Goal: Communication & Community: Answer question/provide support

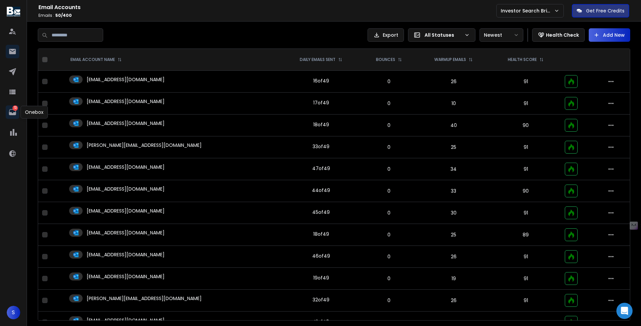
click at [15, 118] on link "72" at bounding box center [12, 112] width 13 height 13
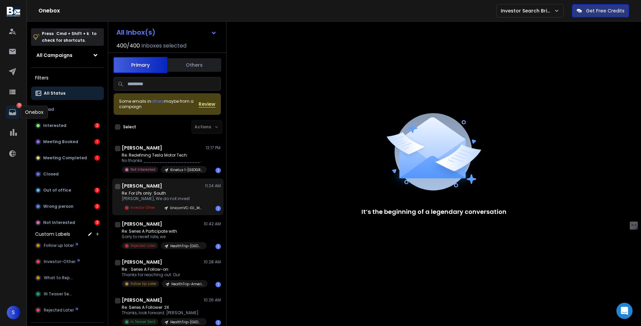
scroll to position [152, 0]
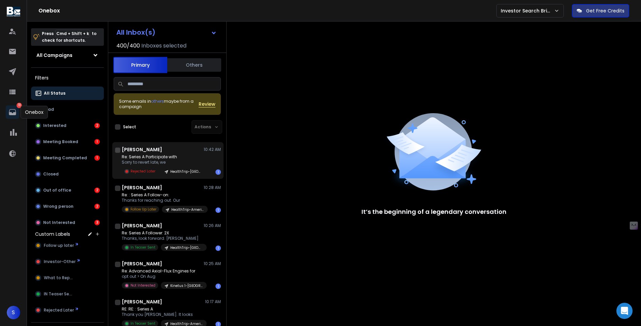
click at [170, 163] on p "Sorry to revert late, we" at bounding box center [162, 162] width 81 height 5
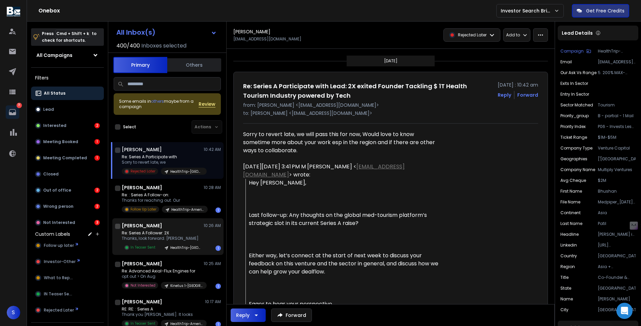
click at [147, 229] on h1 "[PERSON_NAME]" at bounding box center [142, 225] width 40 height 7
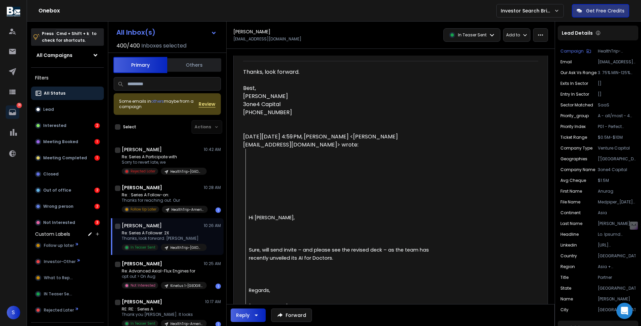
scroll to position [79, 0]
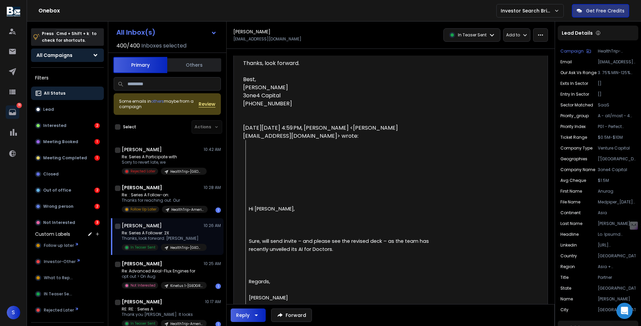
click at [82, 57] on button "All Campaigns" at bounding box center [67, 55] width 73 height 13
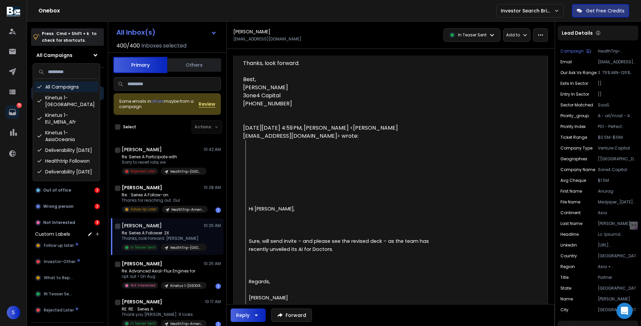
click at [60, 85] on div "All Campaigns" at bounding box center [66, 87] width 64 height 11
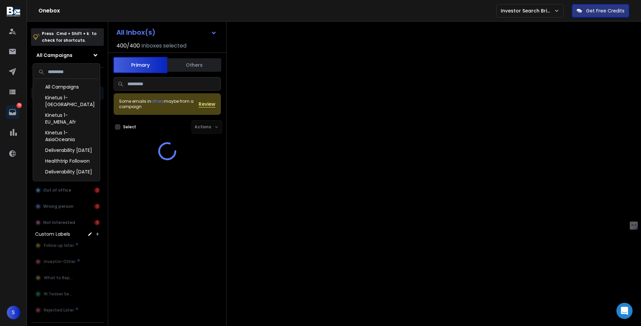
scroll to position [0, 0]
click at [74, 73] on input at bounding box center [66, 71] width 64 height 13
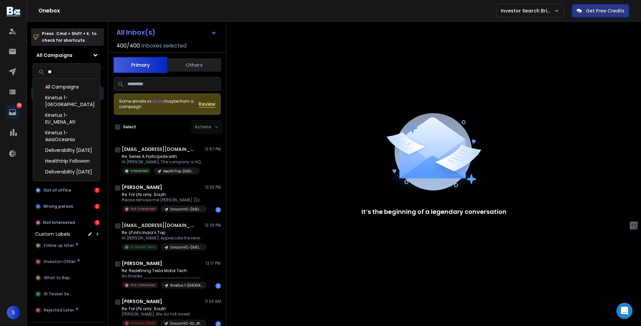
type input "*"
type input "**********"
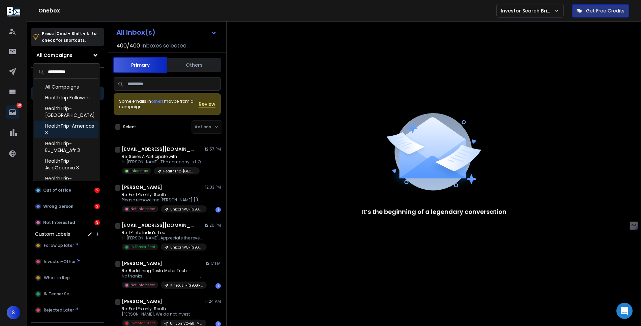
click at [82, 128] on div "HealthTrip-Americas 3" at bounding box center [66, 130] width 64 height 18
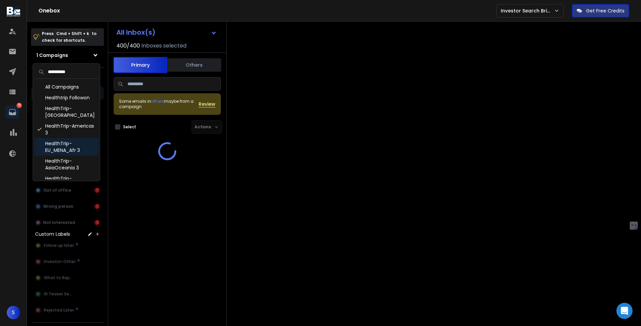
click at [81, 148] on div "HealthTrip-EU_MENA_Afr 3" at bounding box center [66, 147] width 64 height 18
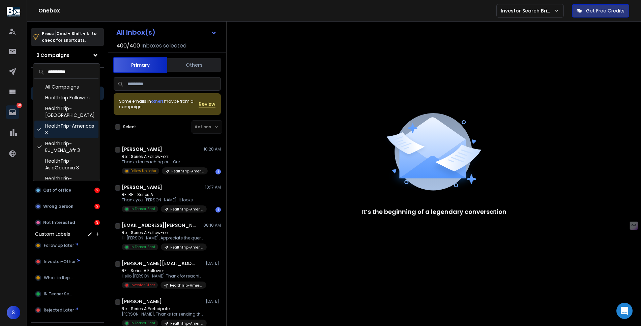
click at [78, 121] on div "HealthTrip-Americas 3" at bounding box center [66, 130] width 64 height 18
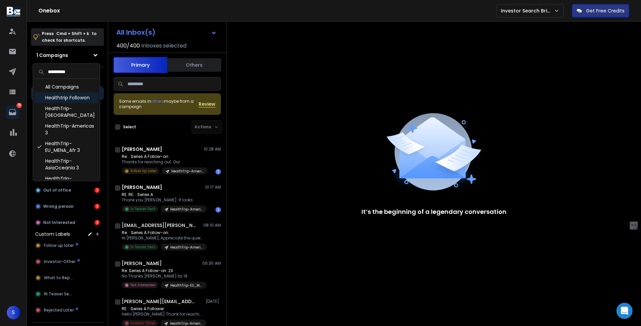
click at [79, 95] on div "Healthtrip Followon" at bounding box center [66, 97] width 64 height 11
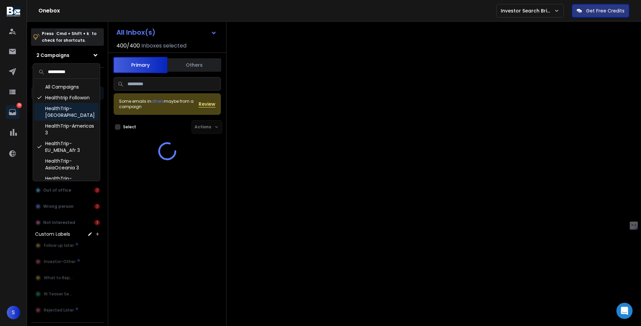
click at [79, 110] on div "HealthTrip-[GEOGRAPHIC_DATA]" at bounding box center [66, 112] width 64 height 18
click at [73, 156] on div "HealthTrip-AsiaOceania 3" at bounding box center [66, 165] width 64 height 18
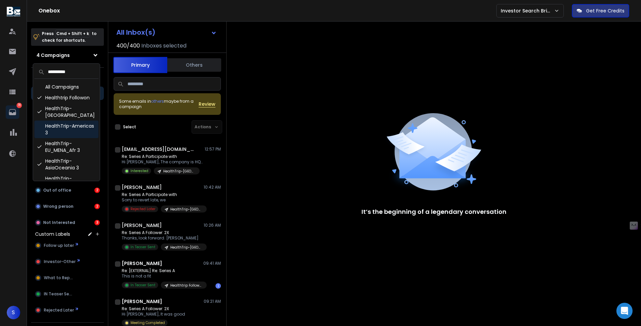
click at [73, 121] on div "HealthTrip-Americas 3" at bounding box center [66, 130] width 64 height 18
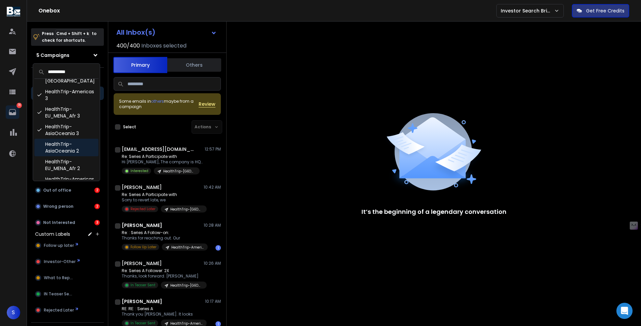
click at [76, 139] on div "HealthTrip-AsiaOceania 2" at bounding box center [66, 148] width 64 height 18
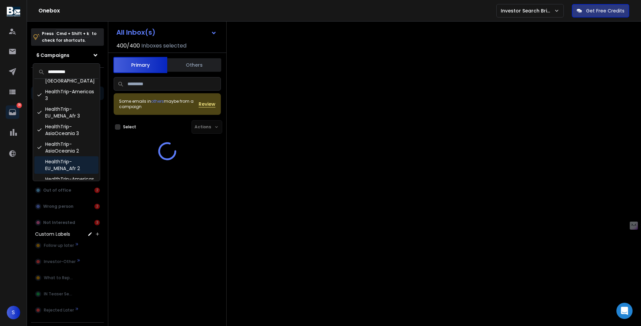
click at [74, 158] on div "HealthTrip-EU_MENA_Afr 2" at bounding box center [66, 165] width 64 height 18
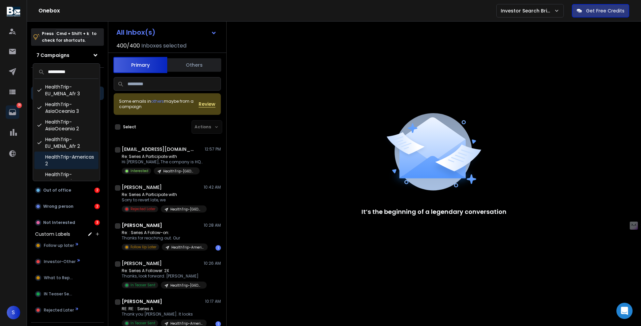
scroll to position [64, 0]
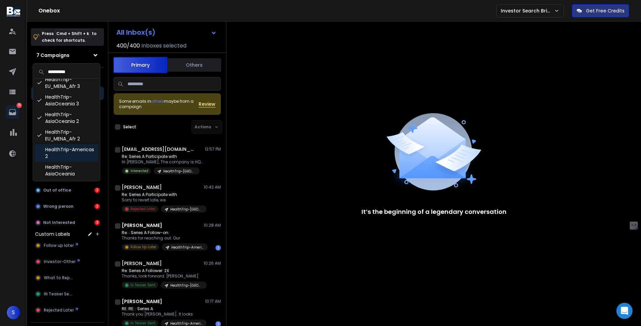
click at [73, 148] on div "HealthTrip-Americas 2" at bounding box center [66, 153] width 64 height 18
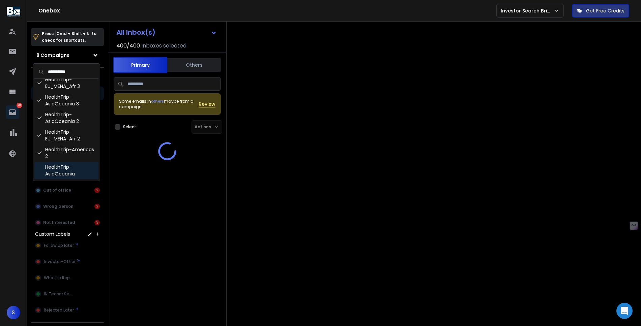
click at [73, 164] on div "HealthTrip-AsiaOceania" at bounding box center [66, 171] width 64 height 18
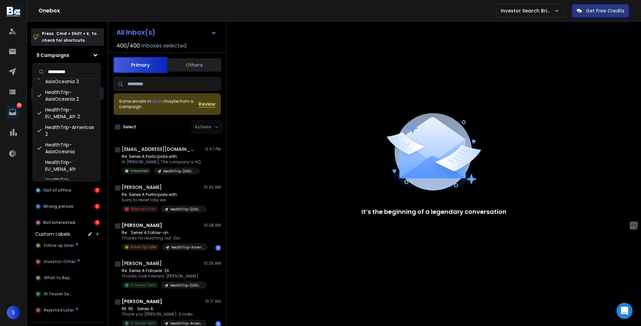
scroll to position [92, 0]
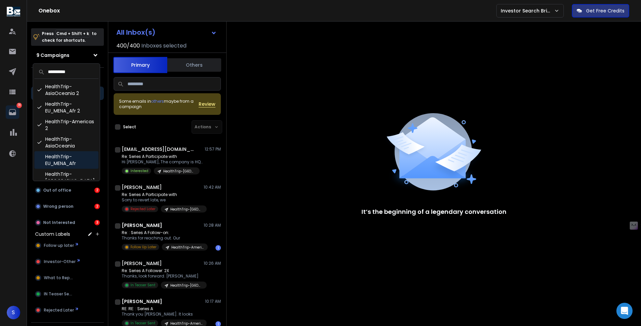
click at [74, 152] on div "HealthTrip-EU_MENA_Afr" at bounding box center [66, 160] width 64 height 18
click at [74, 176] on div "HealthTrip-[GEOGRAPHIC_DATA]" at bounding box center [66, 178] width 64 height 18
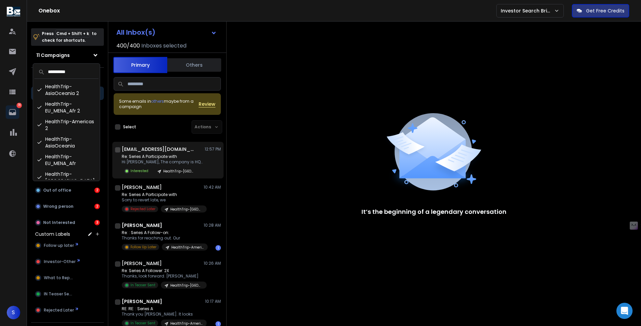
click at [176, 168] on div "HealthTrip-[GEOGRAPHIC_DATA]" at bounding box center [177, 171] width 46 height 7
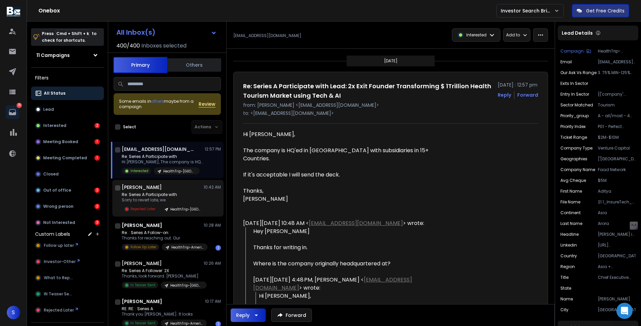
click at [173, 198] on p "Sorry to revert late, we" at bounding box center [162, 200] width 81 height 5
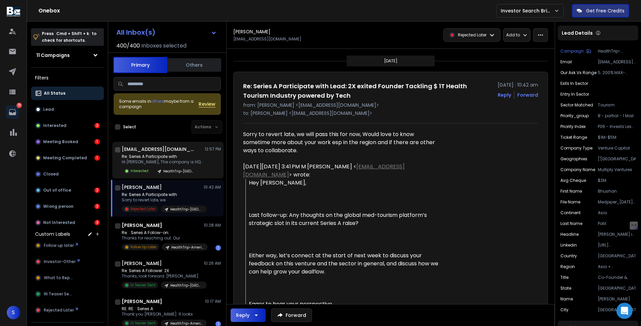
click at [175, 165] on div "Re: Series A Participate with Hi [PERSON_NAME], The company is HQ'ed Interested…" at bounding box center [162, 164] width 81 height 21
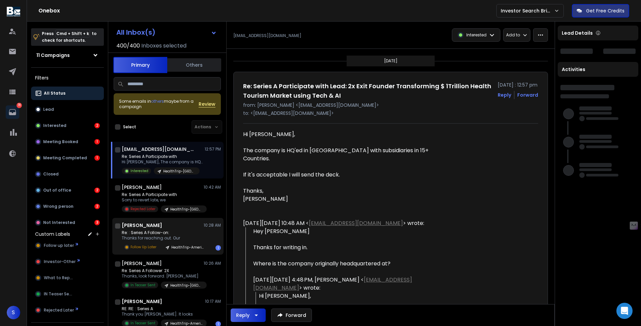
click at [170, 235] on p "Re: : Series A Follow-on:" at bounding box center [162, 232] width 81 height 5
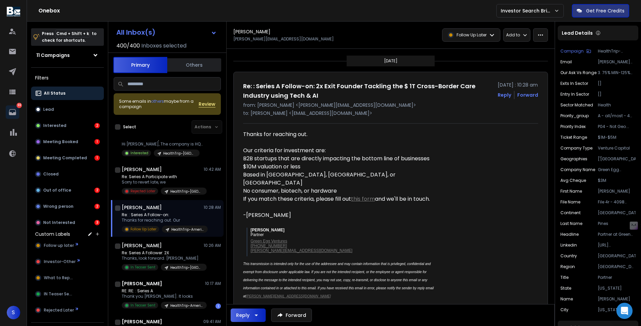
scroll to position [28, 0]
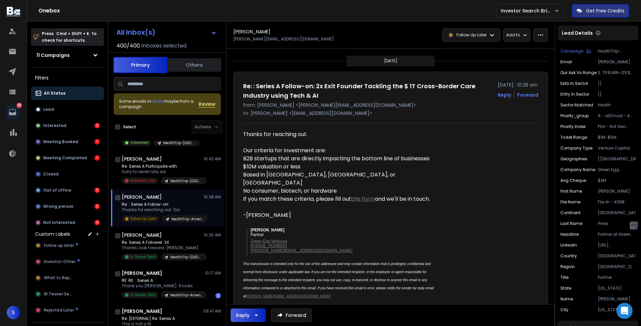
click at [170, 235] on div "[PERSON_NAME] 10:26 AM" at bounding box center [171, 235] width 99 height 7
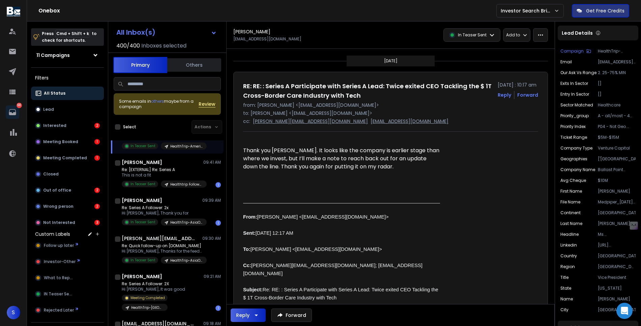
scroll to position [141, 0]
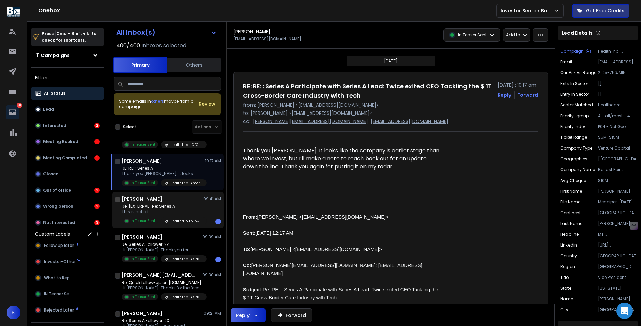
click at [155, 220] on div "In Teaser Sent" at bounding box center [140, 221] width 36 height 6
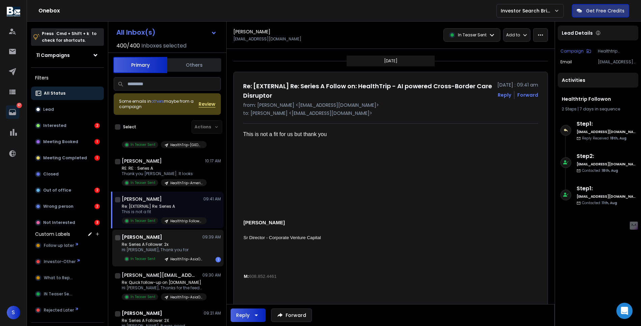
click at [155, 240] on div "[PERSON_NAME] 09:39 AM" at bounding box center [171, 237] width 99 height 7
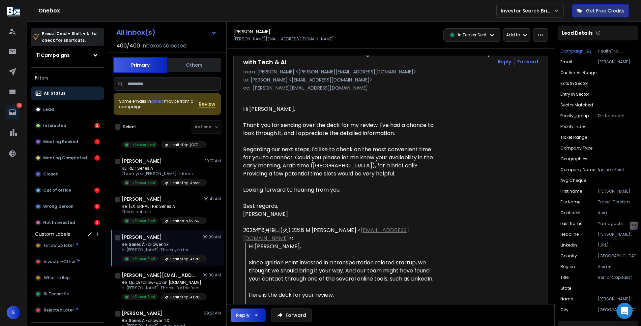
scroll to position [7, 0]
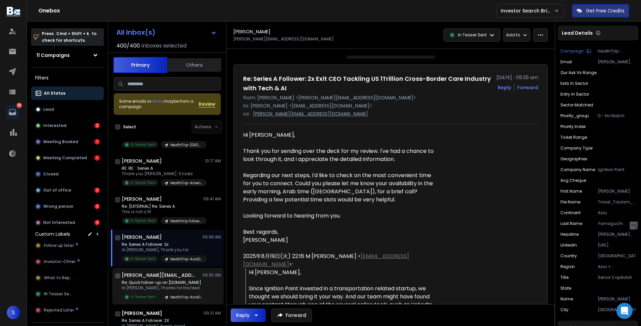
click at [154, 270] on div "[PERSON_NAME][EMAIL_ADDRESS][PERSON_NAME][DOMAIN_NAME] 09:30 AM Re: Quick follo…" at bounding box center [167, 286] width 111 height 37
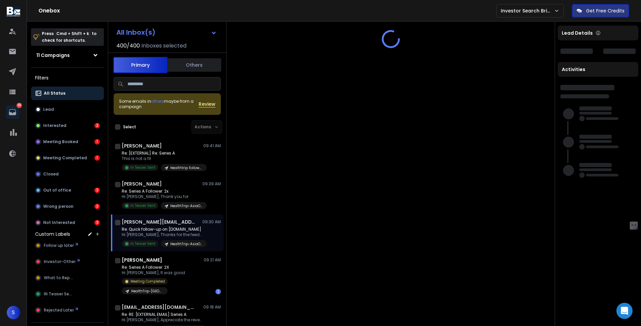
scroll to position [195, 0]
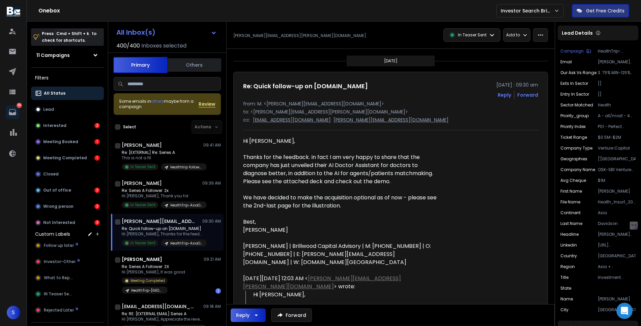
click at [154, 270] on p "Hi [PERSON_NAME], It was good" at bounding box center [162, 272] width 81 height 5
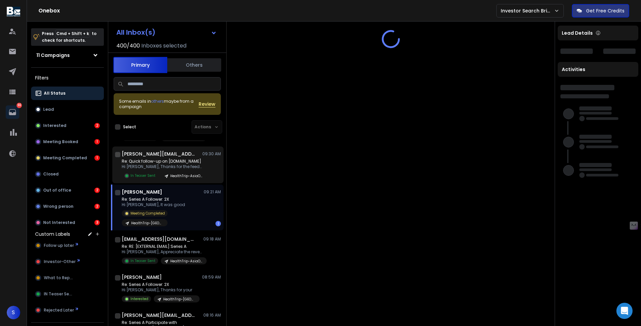
scroll to position [266, 0]
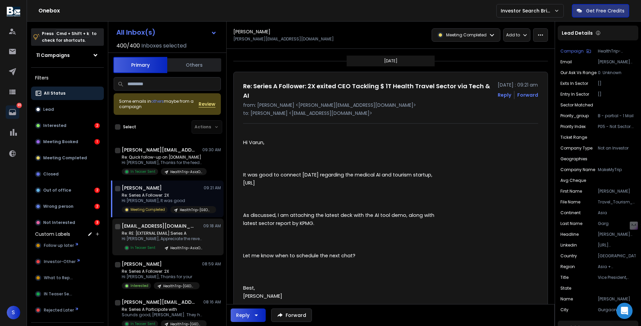
click at [165, 233] on p "Re: RE: [EXTERNAL EMAIL]:Series A" at bounding box center [162, 233] width 81 height 5
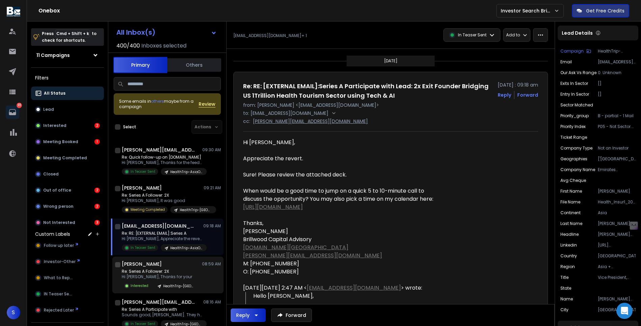
click at [166, 263] on div "[PERSON_NAME] 08:59 AM" at bounding box center [171, 264] width 99 height 7
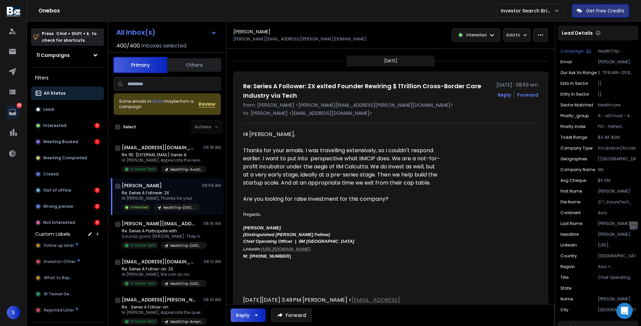
scroll to position [345, 0]
click at [310, 250] on link "[URL][DOMAIN_NAME]" at bounding box center [285, 249] width 49 height 5
click at [506, 94] on button "Reply" at bounding box center [504, 95] width 13 height 7
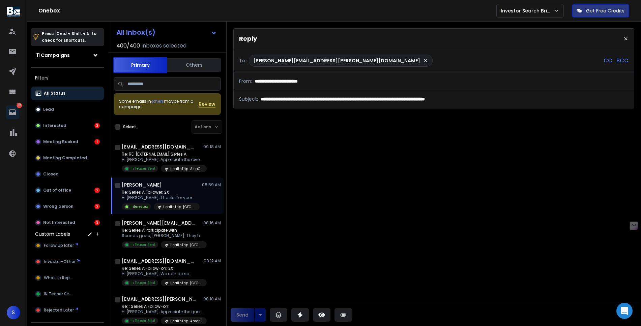
click at [307, 132] on div "**********" at bounding box center [433, 107] width 401 height 158
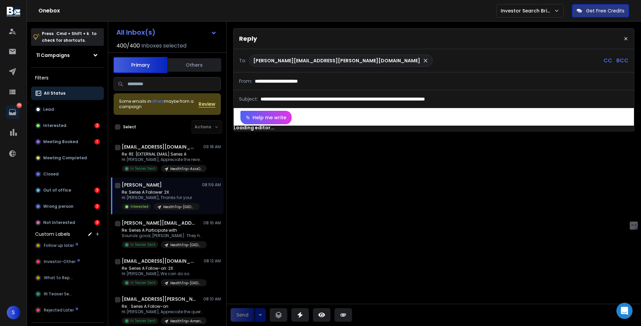
click at [280, 114] on button "Help me write" at bounding box center [265, 117] width 51 height 13
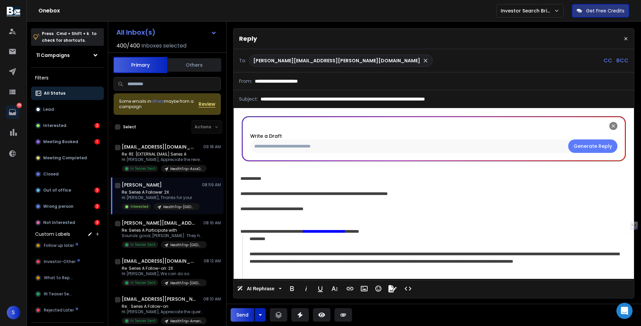
click at [299, 194] on div "**********" at bounding box center [432, 193] width 385 height 7
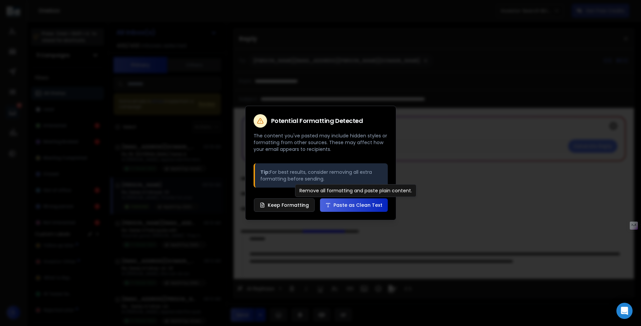
click at [298, 214] on div "Dialog Title Potential Formatting Detected The content you've pasted may includ…" at bounding box center [320, 163] width 151 height 115
click at [288, 209] on button "Keep Formatting" at bounding box center [284, 205] width 61 height 13
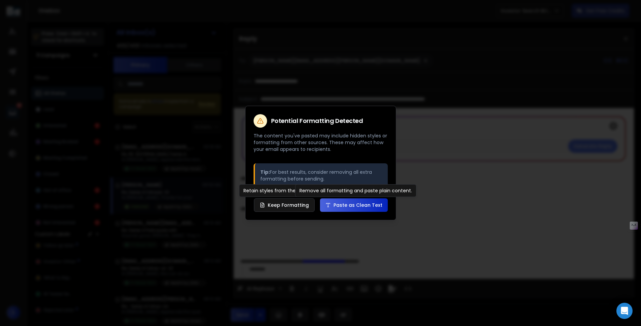
click at [356, 206] on button "Paste as Clean Text" at bounding box center [354, 205] width 68 height 13
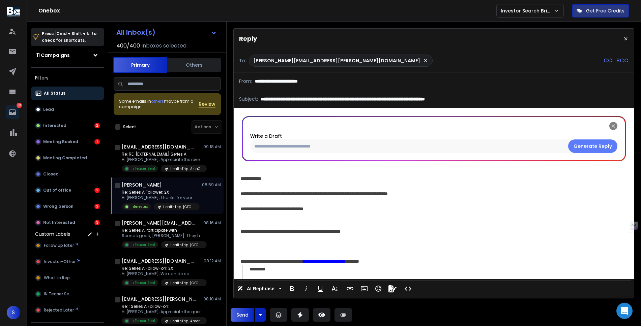
click at [350, 207] on div "**********" at bounding box center [432, 208] width 385 height 7
click at [298, 194] on div "**********" at bounding box center [432, 193] width 385 height 7
click at [257, 232] on div "**********" at bounding box center [432, 231] width 385 height 7
click at [340, 208] on div "**********" at bounding box center [432, 208] width 385 height 7
click at [359, 209] on div "**********" at bounding box center [432, 208] width 385 height 7
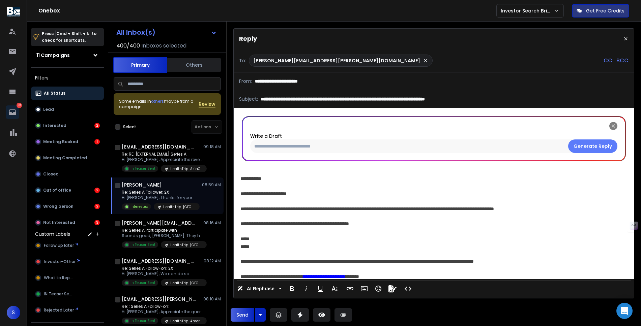
click at [245, 312] on button "Send" at bounding box center [243, 314] width 24 height 13
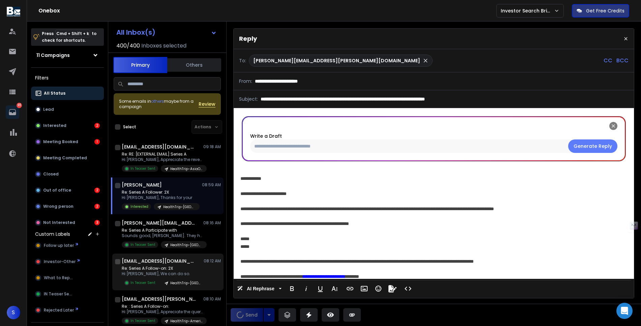
scroll to position [375, 0]
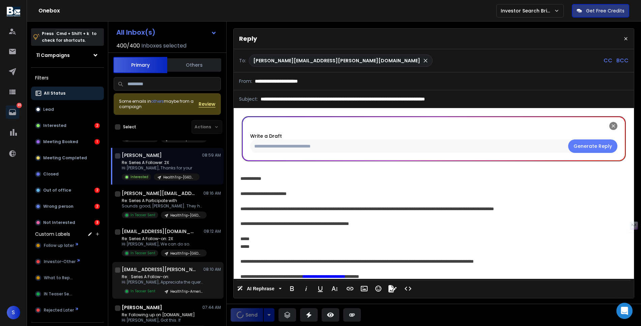
click at [168, 278] on p "Re: : Series A Follow-on:" at bounding box center [162, 276] width 81 height 5
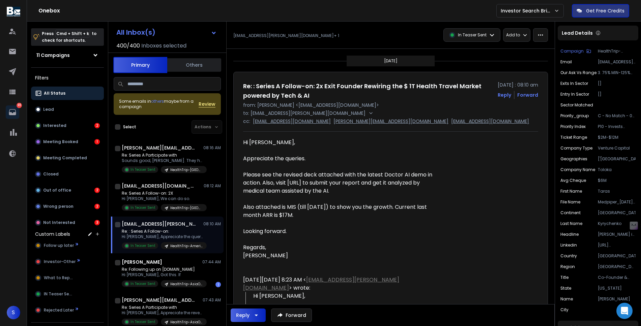
scroll to position [421, 0]
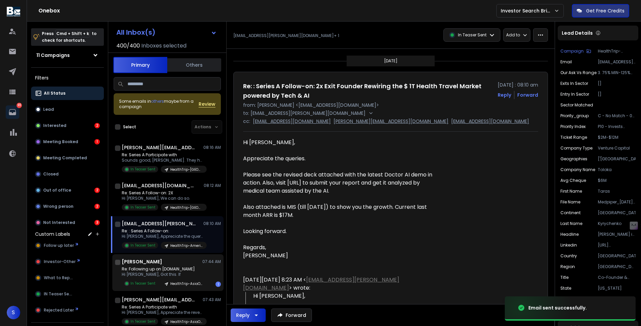
click at [171, 271] on p "Re: Following up on [DOMAIN_NAME]" at bounding box center [162, 269] width 81 height 5
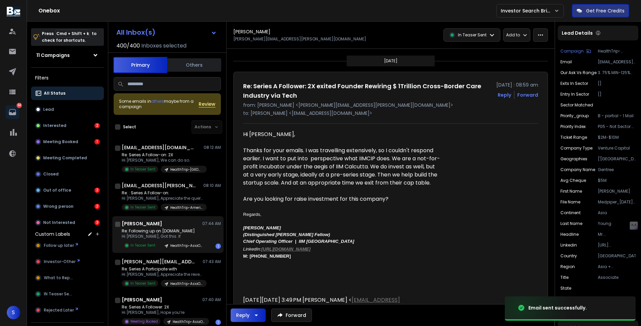
scroll to position [459, 0]
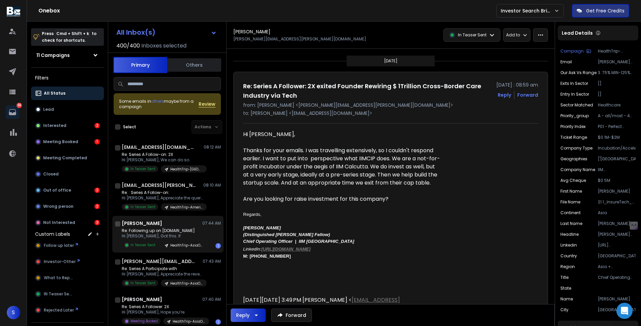
click at [176, 234] on p "Hi [PERSON_NAME], Got this. If" at bounding box center [162, 236] width 81 height 5
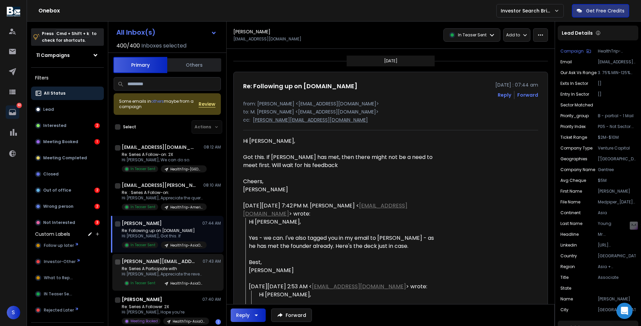
click at [172, 270] on p "Re: Series A Participate with" at bounding box center [162, 268] width 81 height 5
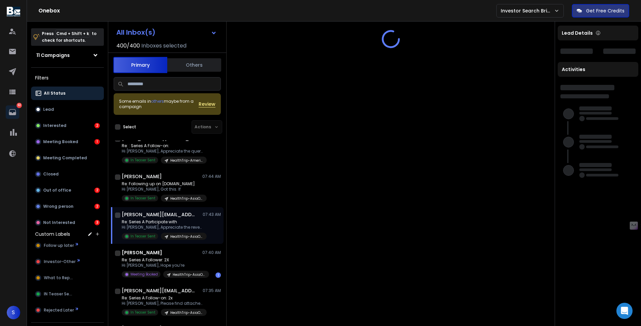
scroll to position [506, 0]
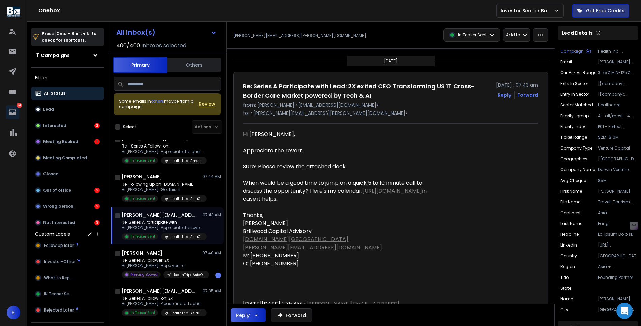
click at [172, 270] on div "Re: Series A Follower: 2X Hi [PERSON_NAME], Hope you’re Meeting Booked HealthTr…" at bounding box center [165, 268] width 87 height 21
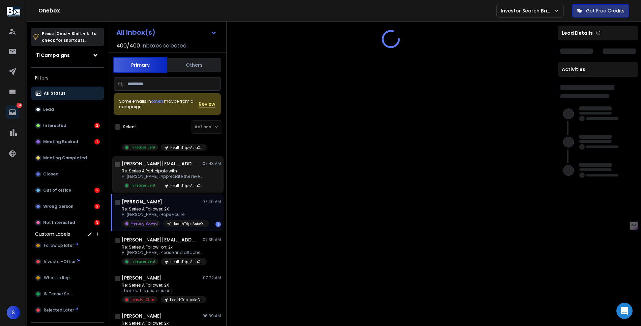
scroll to position [557, 0]
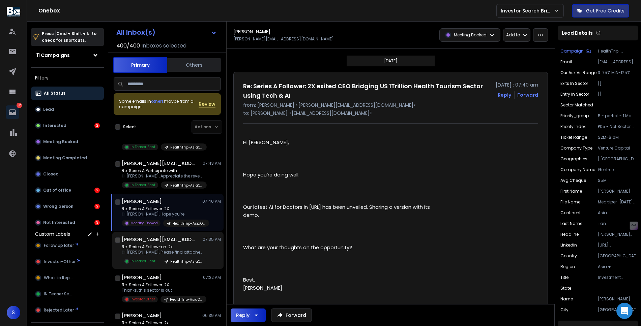
click at [173, 256] on div "Re: Series A Follow-on: 2x Hi [PERSON_NAME], Please find attached the In Teaser…" at bounding box center [164, 254] width 85 height 21
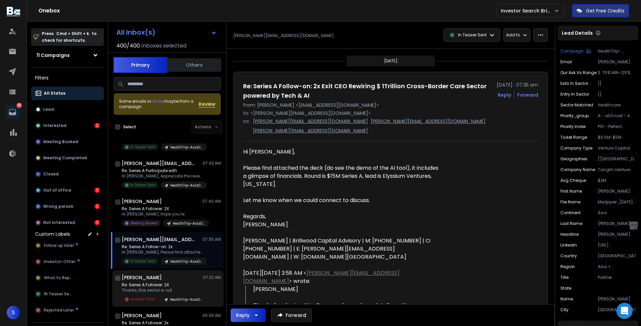
click at [175, 286] on p "Re: Series A Follower: 2X" at bounding box center [162, 284] width 81 height 5
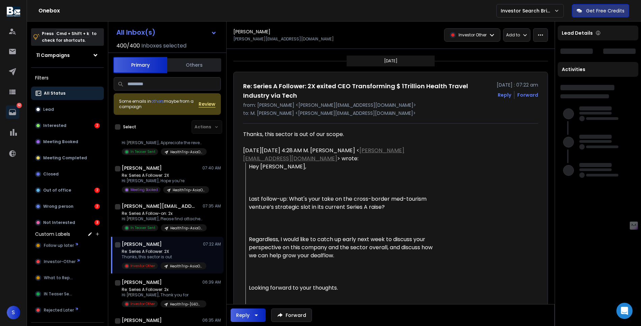
scroll to position [604, 0]
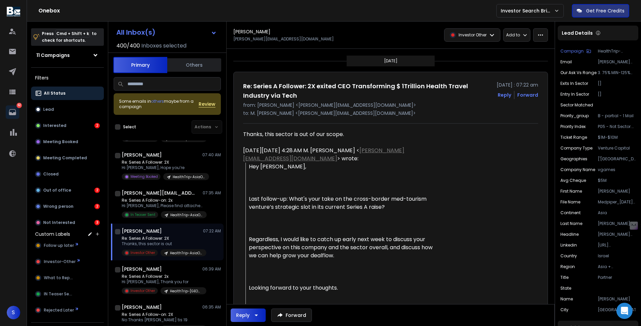
click at [175, 286] on div "Re: Series A Follower: 2x Hi [PERSON_NAME], Thank you for Investor Other Health…" at bounding box center [164, 284] width 85 height 21
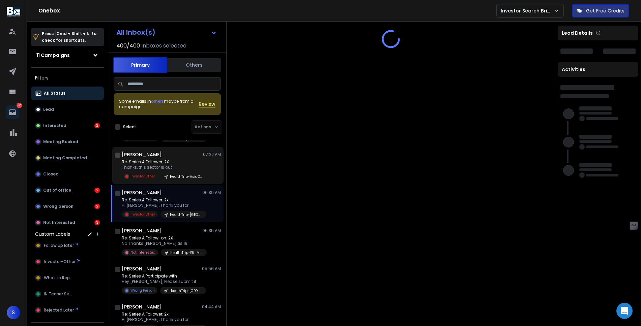
scroll to position [744, 0]
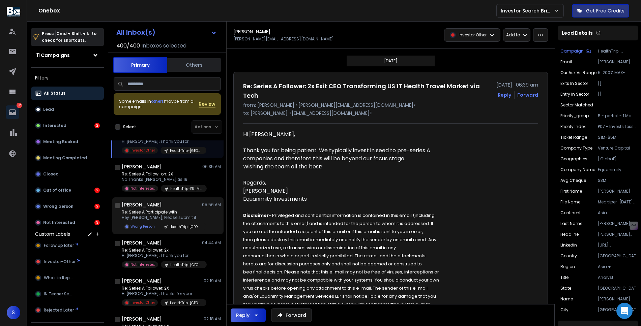
click at [174, 213] on p "Re: Series A Participate with" at bounding box center [162, 212] width 81 height 5
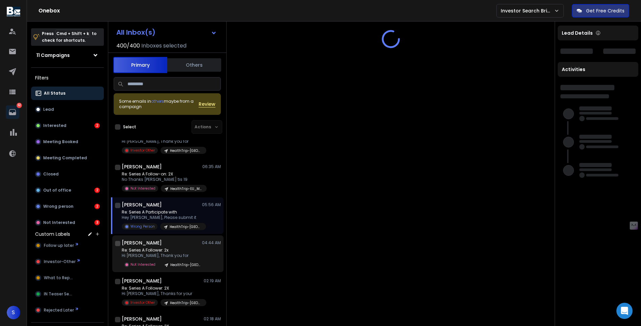
click at [174, 253] on p "Hi [PERSON_NAME], Thank you for" at bounding box center [162, 255] width 81 height 5
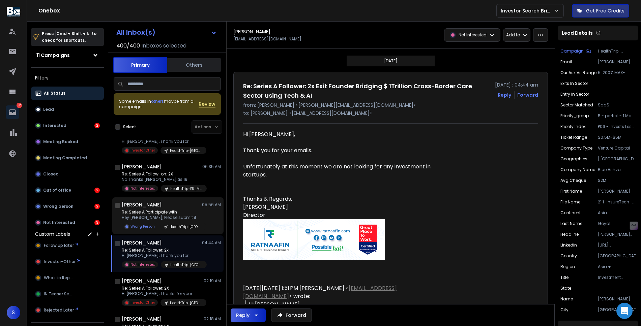
click at [171, 215] on p "Hey [PERSON_NAME], Please submit it" at bounding box center [162, 217] width 81 height 5
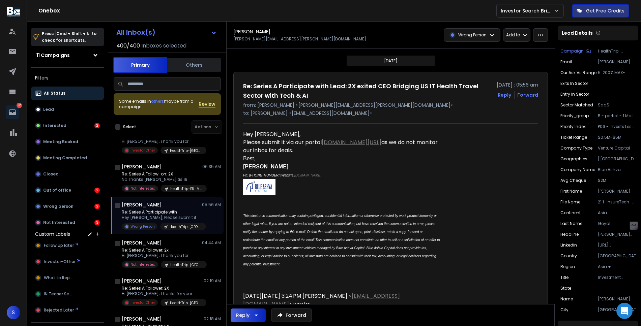
click at [180, 219] on p "Hey [PERSON_NAME], Please submit it" at bounding box center [162, 217] width 81 height 5
click at [474, 37] on p "Wrong Person" at bounding box center [472, 34] width 28 height 5
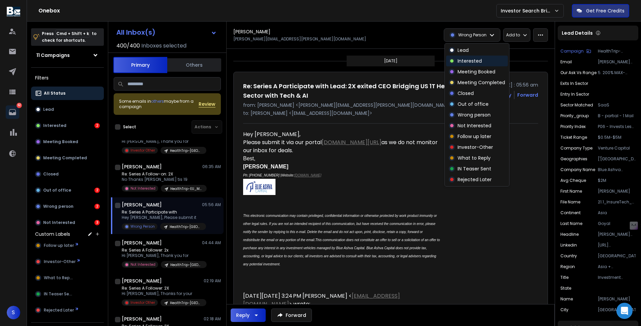
click at [472, 58] on p "Interested" at bounding box center [469, 61] width 24 height 7
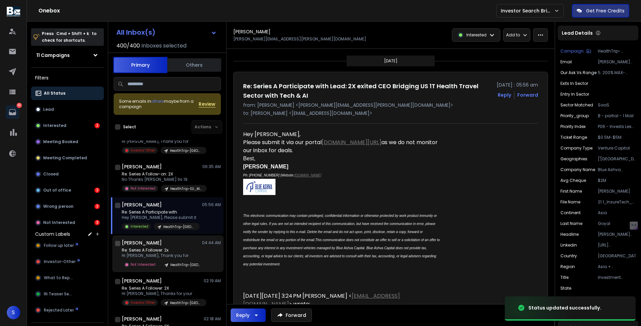
click at [159, 238] on div "[PERSON_NAME] 04:44 AM Re: Series A Follower: 2x Hi [PERSON_NAME], Thank you fo…" at bounding box center [167, 254] width 111 height 37
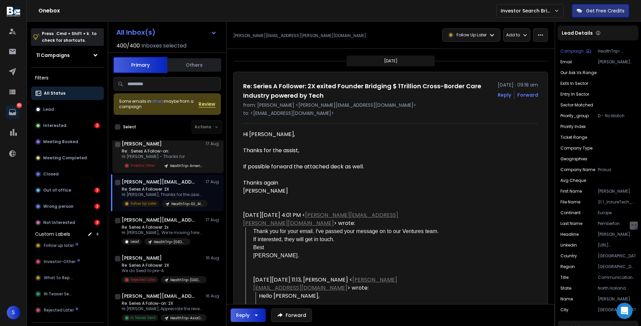
scroll to position [1609, 0]
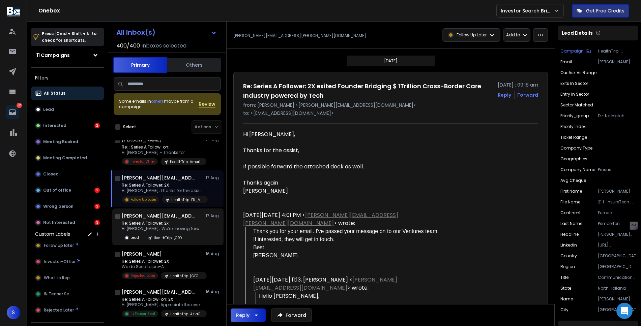
click at [199, 237] on div "Re: Series A Follower: 2x Hi [PERSON_NAME], We’re moving forward with Lead Heal…" at bounding box center [171, 231] width 99 height 21
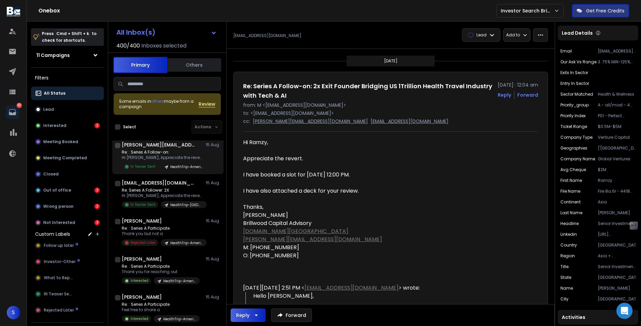
scroll to position [1854, 0]
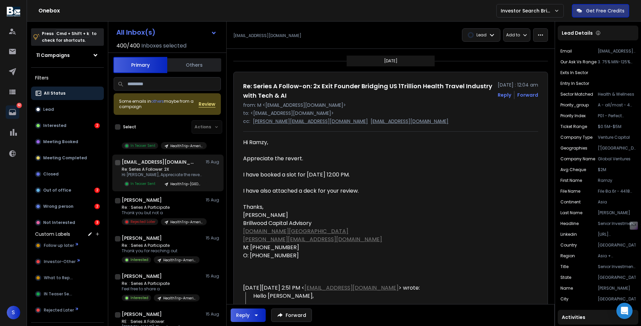
click at [179, 169] on p "Re: Series A Follower: 2X" at bounding box center [162, 169] width 81 height 5
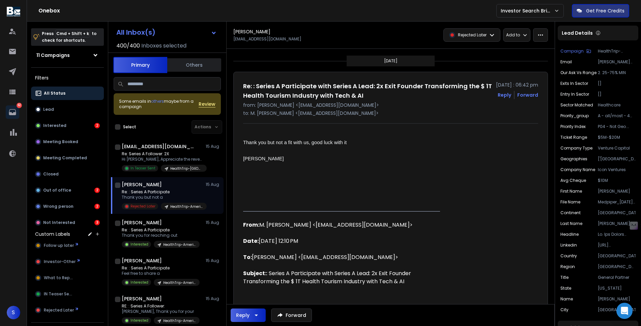
scroll to position [1870, 0]
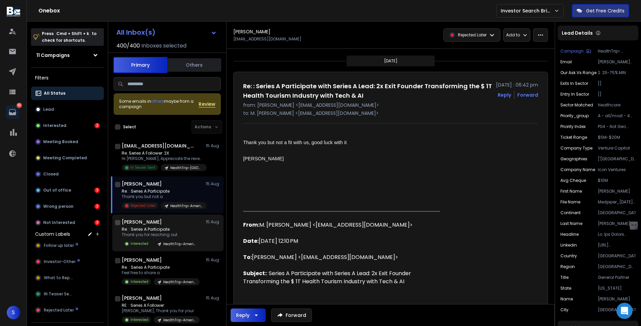
click at [157, 232] on p "Thank you for reaching out" at bounding box center [161, 234] width 78 height 5
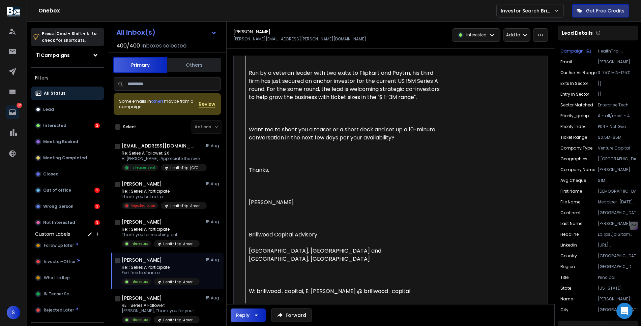
scroll to position [375, 0]
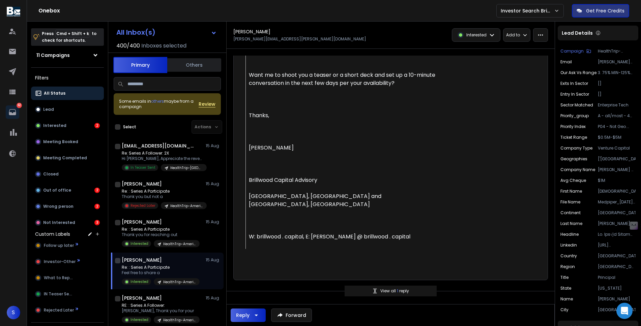
click at [392, 289] on p "View all 1 reply" at bounding box center [394, 291] width 29 height 5
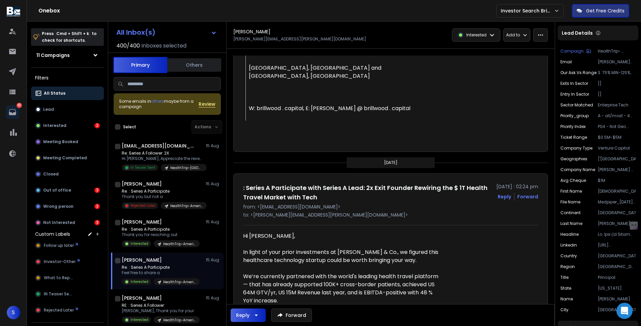
scroll to position [554, 0]
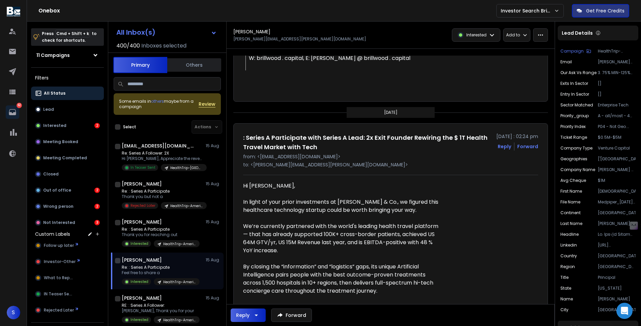
click at [624, 276] on p "Principal" at bounding box center [617, 277] width 38 height 5
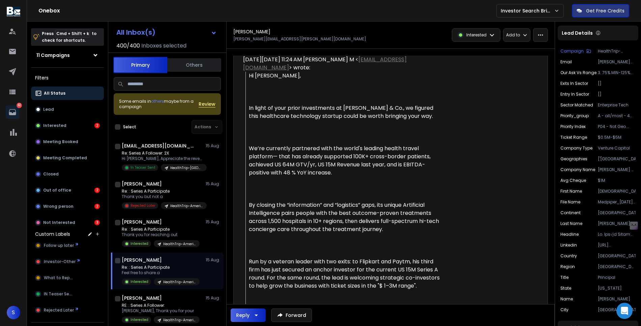
scroll to position [0, 0]
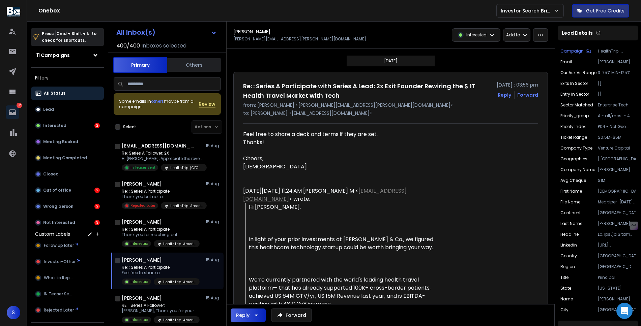
click at [502, 92] on button "Reply" at bounding box center [504, 95] width 13 height 7
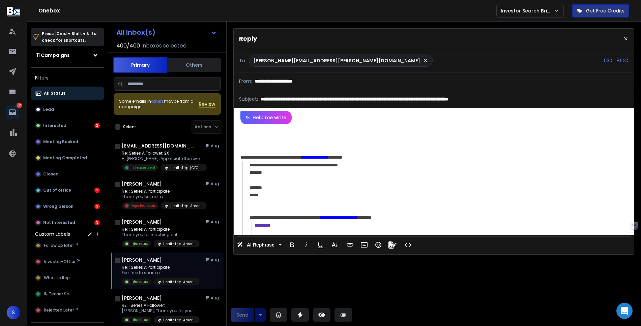
click at [257, 317] on div "Send" at bounding box center [248, 314] width 35 height 13
click at [280, 312] on icon at bounding box center [278, 315] width 7 height 7
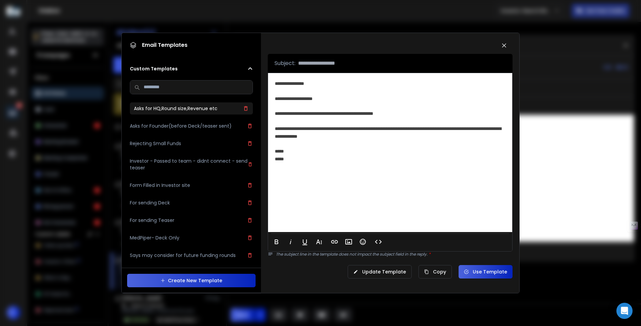
click at [188, 112] on div "For sending Deck" at bounding box center [191, 108] width 115 height 7
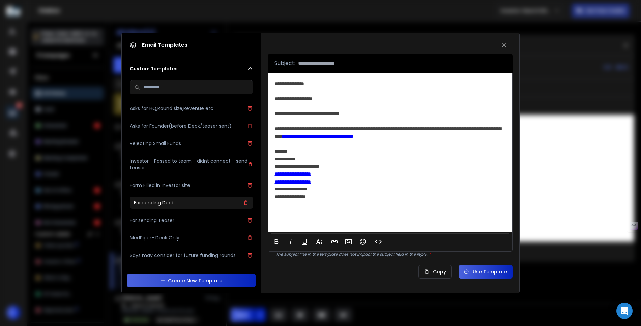
click at [479, 272] on button "Use Template" at bounding box center [485, 271] width 54 height 13
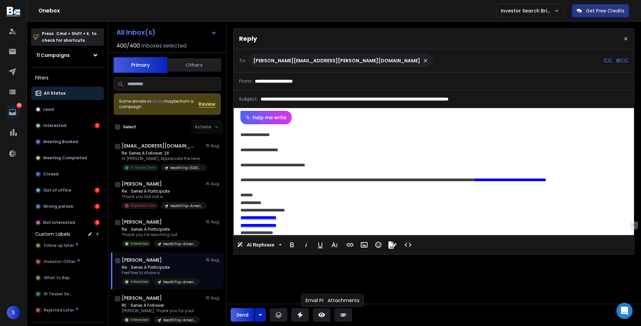
click at [341, 312] on icon at bounding box center [343, 315] width 7 height 7
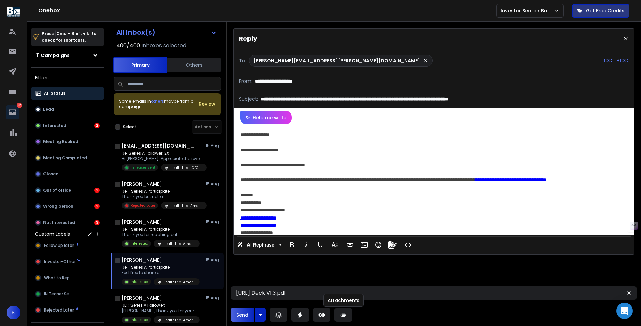
click at [239, 320] on button "Send" at bounding box center [243, 314] width 24 height 13
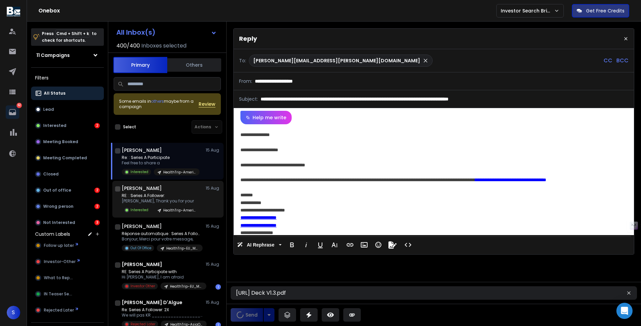
scroll to position [1980, 0]
click at [179, 198] on p "[PERSON_NAME], Thank you for your" at bounding box center [161, 200] width 78 height 5
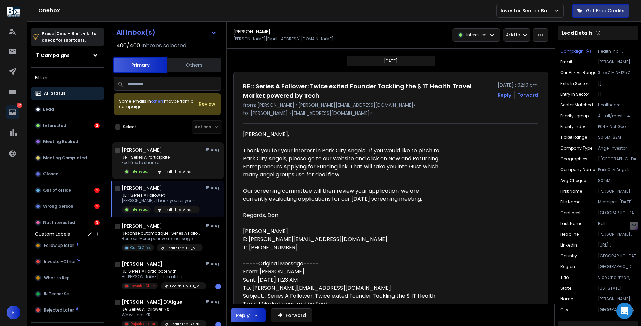
click at [184, 158] on p "Re: : Series A Participate" at bounding box center [161, 157] width 78 height 5
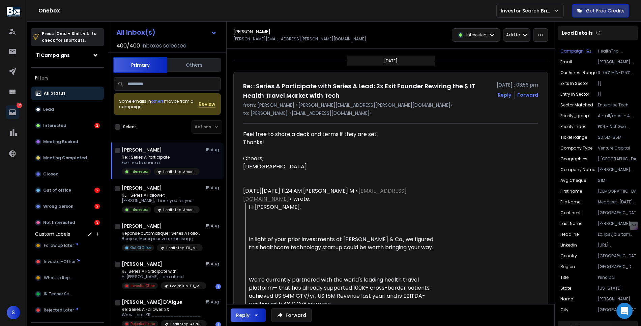
click at [481, 39] on div "Interested" at bounding box center [476, 35] width 48 height 13
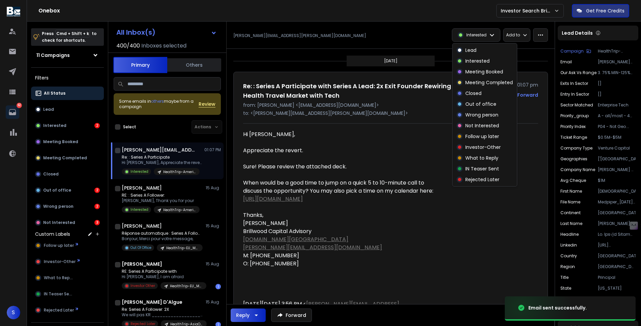
click at [494, 41] on div "Interested" at bounding box center [476, 35] width 48 height 13
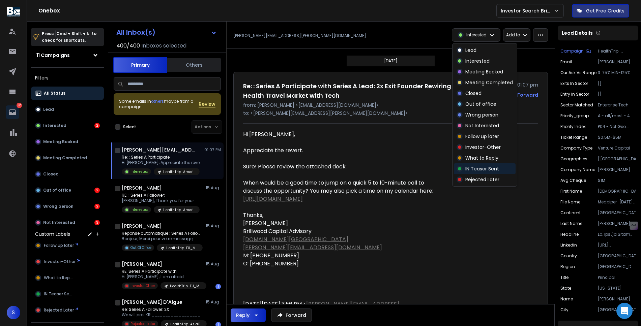
click at [489, 168] on p "IN Teaser Sent" at bounding box center [482, 169] width 34 height 7
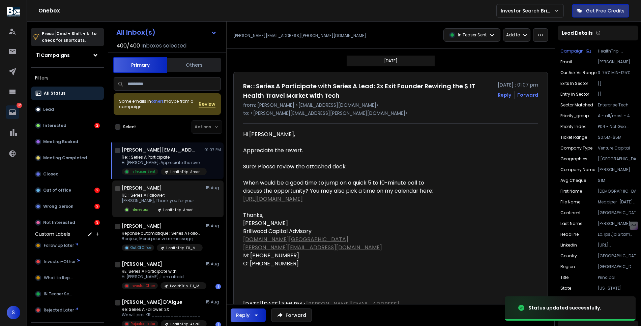
click at [146, 197] on p "RE: : Series A Follower:" at bounding box center [161, 195] width 78 height 5
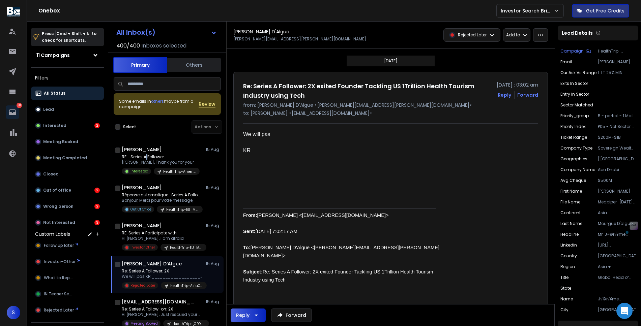
scroll to position [2052, 0]
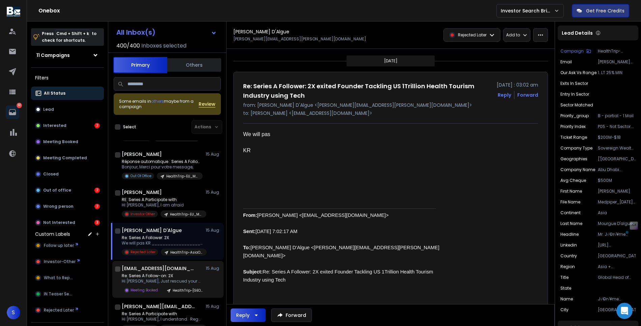
click at [186, 266] on div "[EMAIL_ADDRESS][DOMAIN_NAME] [DATE]" at bounding box center [171, 268] width 99 height 7
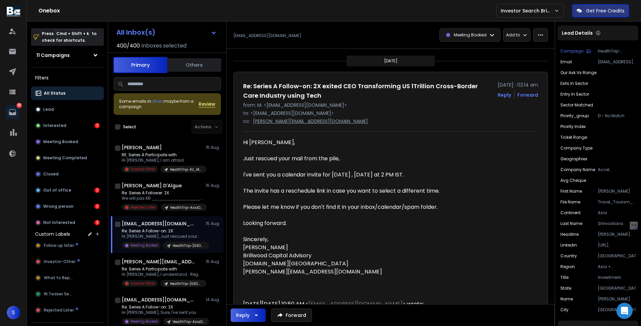
scroll to position [2111, 0]
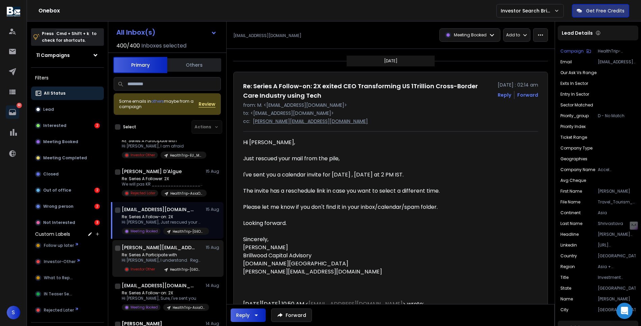
click at [186, 250] on div "[PERSON_NAME][EMAIL_ADDRESS][DOMAIN_NAME] [DATE]" at bounding box center [171, 247] width 99 height 7
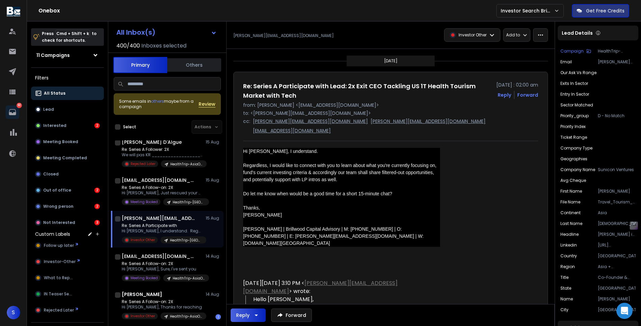
scroll to position [2156, 0]
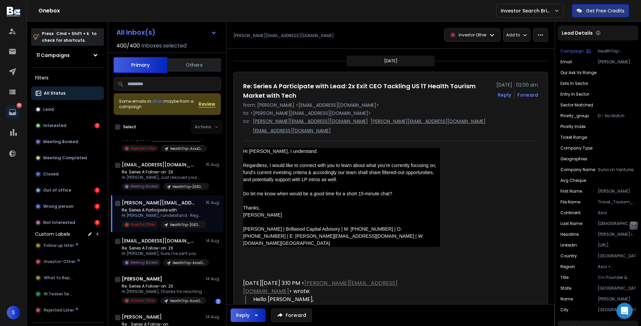
click at [186, 250] on p "Re: Series A Follow-on: 2X" at bounding box center [162, 248] width 81 height 5
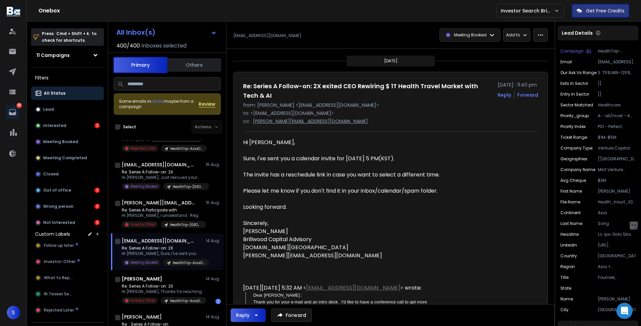
click at [257, 314] on icon "button" at bounding box center [256, 315] width 8 height 8
click at [254, 302] on p "Reply All" at bounding box center [246, 298] width 30 height 9
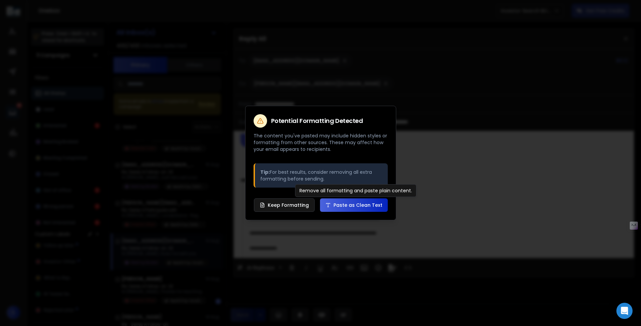
click at [350, 205] on button "Paste as Clean Text" at bounding box center [354, 205] width 68 height 13
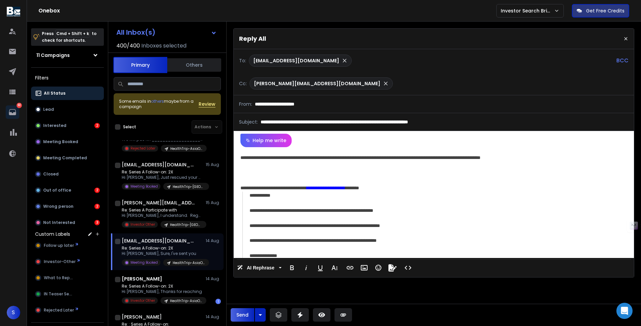
click at [276, 160] on div "**********" at bounding box center [434, 202] width 400 height 111
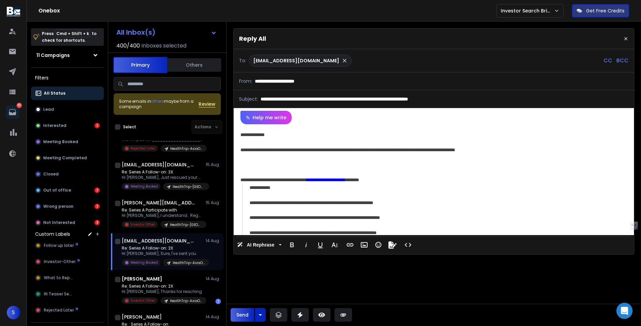
click at [300, 150] on div "**********" at bounding box center [432, 149] width 385 height 7
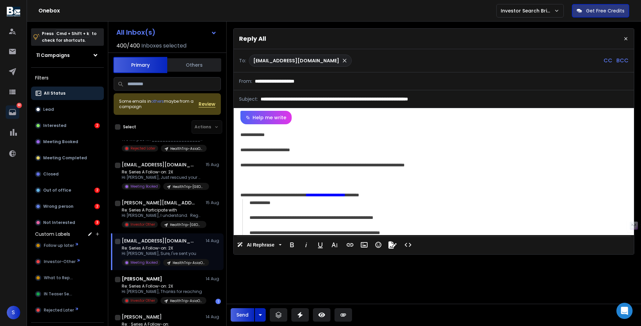
click at [375, 165] on div "**********" at bounding box center [432, 164] width 385 height 7
click at [404, 167] on div "**********" at bounding box center [432, 164] width 385 height 7
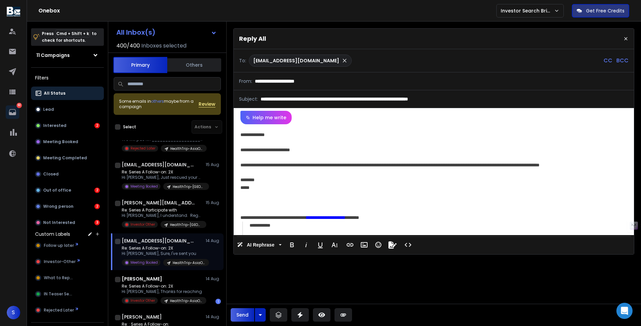
click at [343, 195] on div at bounding box center [433, 194] width 387 height 7
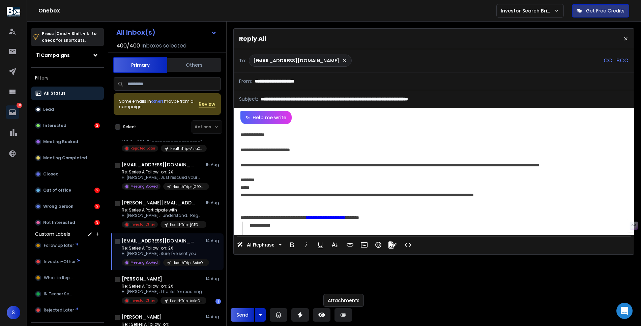
click at [343, 316] on icon at bounding box center [343, 315] width 7 height 7
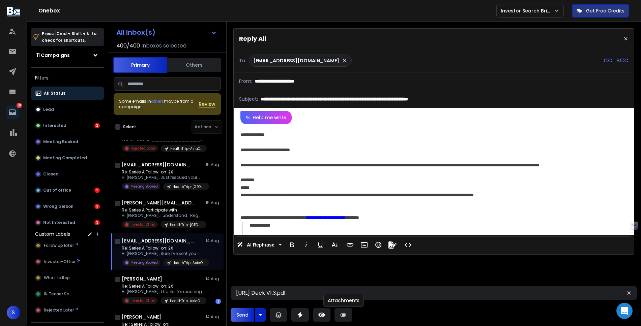
click at [347, 315] on button at bounding box center [343, 314] width 18 height 13
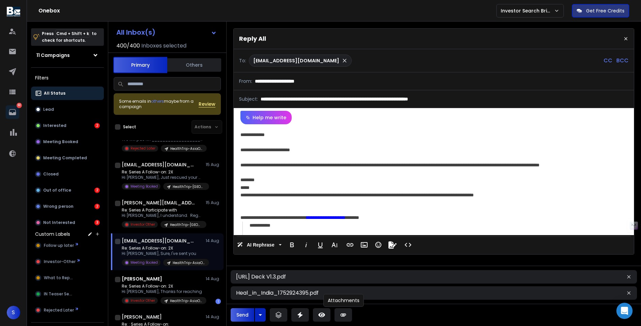
click at [245, 315] on button "Send" at bounding box center [243, 314] width 24 height 13
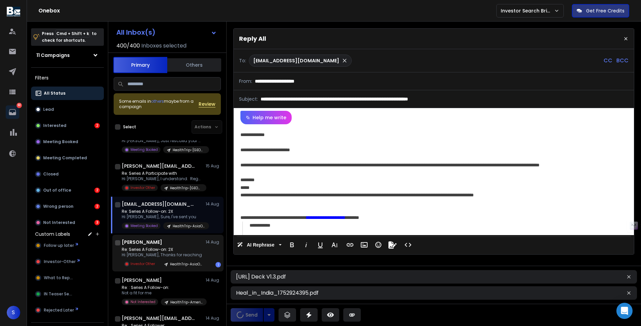
scroll to position [2193, 0]
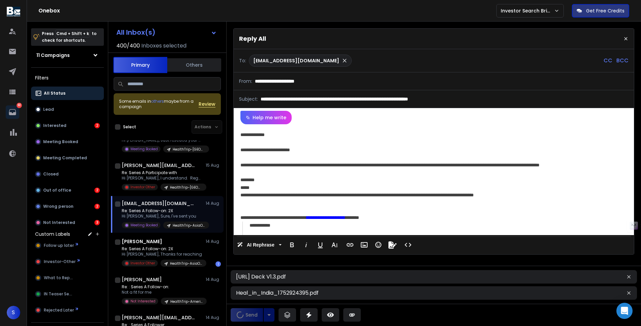
click at [605, 61] on p "CC" at bounding box center [607, 61] width 9 height 8
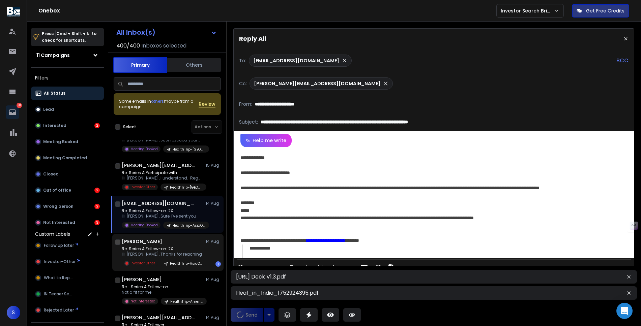
click at [193, 258] on div "Re: Series A Follow-on: 2X Hi [PERSON_NAME], Thanks for reaching Investor Other…" at bounding box center [164, 256] width 85 height 21
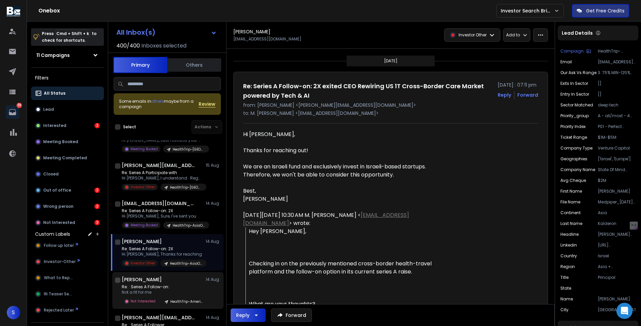
click at [186, 288] on p "Re: : Series A Follow-on:" at bounding box center [162, 287] width 81 height 5
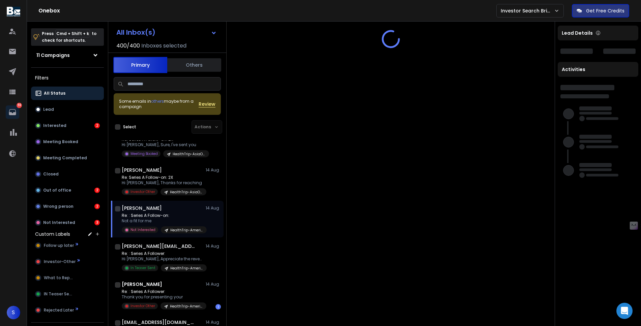
scroll to position [2272, 0]
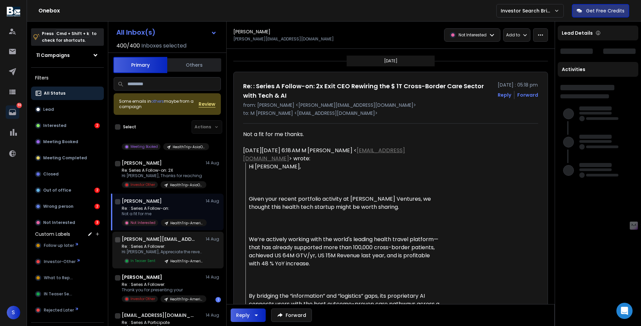
click at [173, 246] on p "Re: : Series A Follower:" at bounding box center [162, 246] width 81 height 5
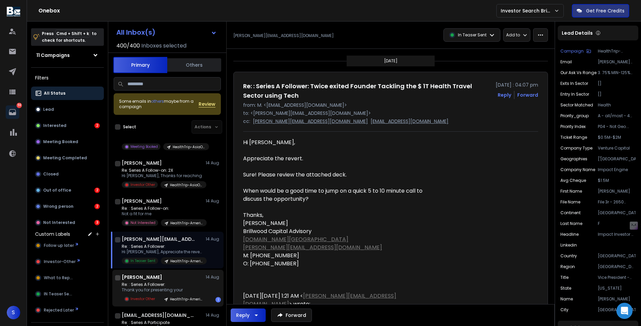
click at [176, 279] on div "[PERSON_NAME] [DATE]" at bounding box center [171, 277] width 99 height 7
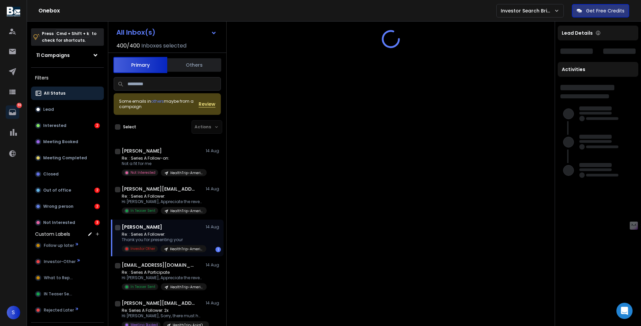
scroll to position [2323, 0]
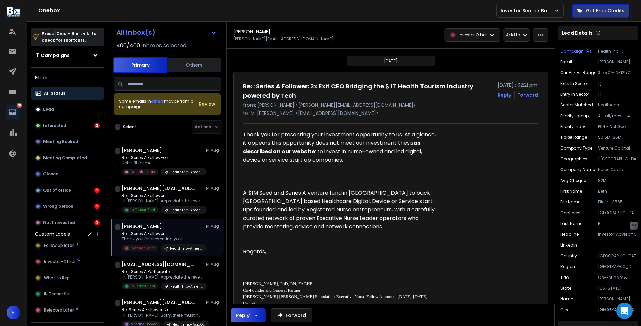
click at [176, 279] on p "Hi [PERSON_NAME], Appreciate the revert. Sure! Please" at bounding box center [162, 277] width 81 height 5
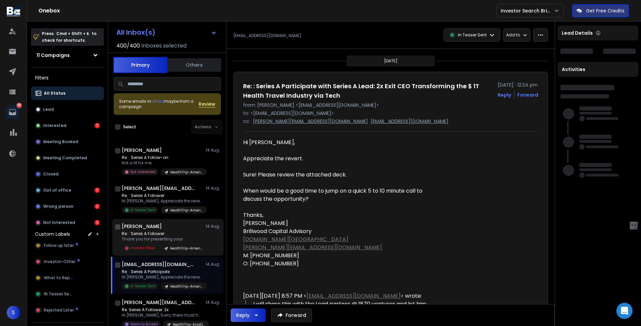
scroll to position [2373, 0]
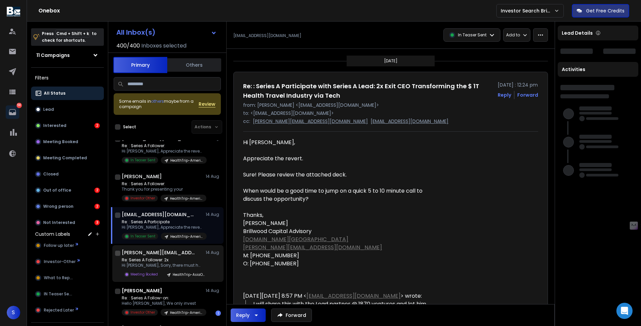
click at [176, 258] on p "Re: Series A Follower: 2x" at bounding box center [162, 260] width 81 height 5
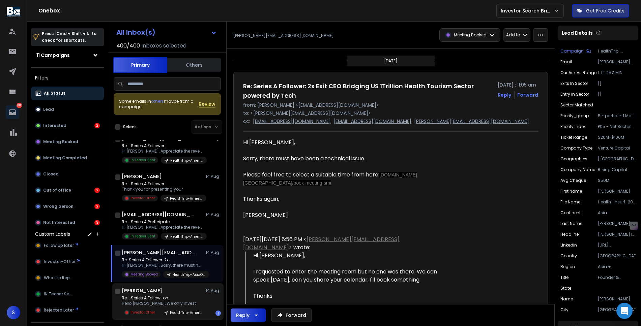
click at [171, 299] on p "Re: : Series A Follow-on:" at bounding box center [162, 298] width 81 height 5
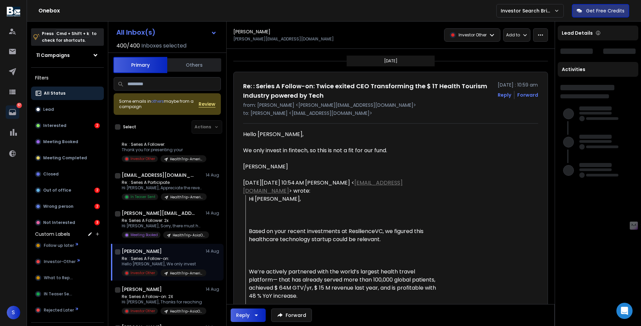
scroll to position [2414, 0]
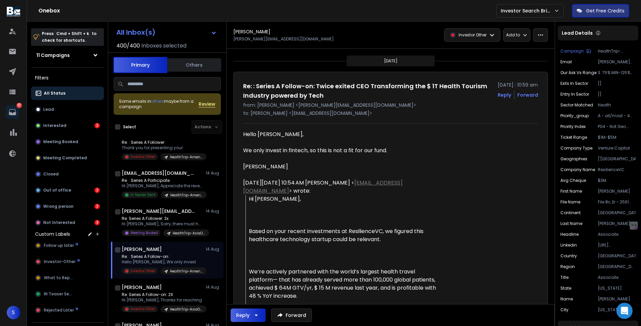
click at [171, 299] on p "Hi [PERSON_NAME], Thanks for reaching" at bounding box center [162, 300] width 81 height 5
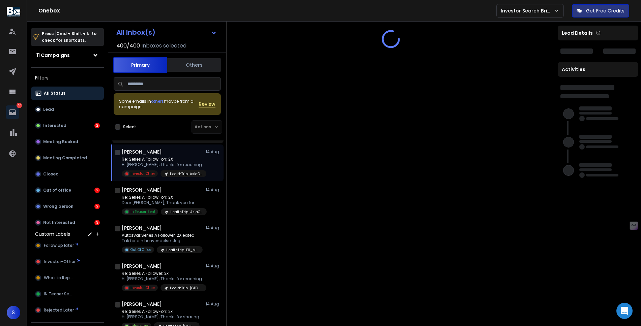
scroll to position [2551, 0]
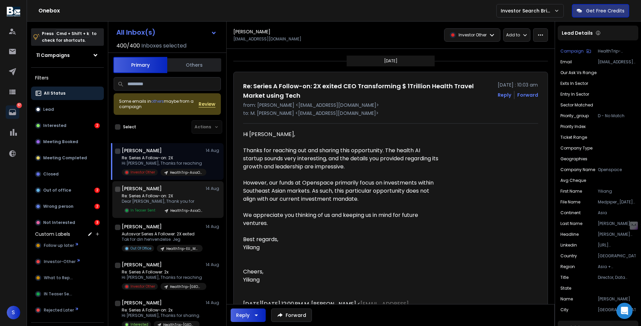
click at [158, 197] on p "Re: Series A Follow-on: 2X" at bounding box center [162, 195] width 81 height 5
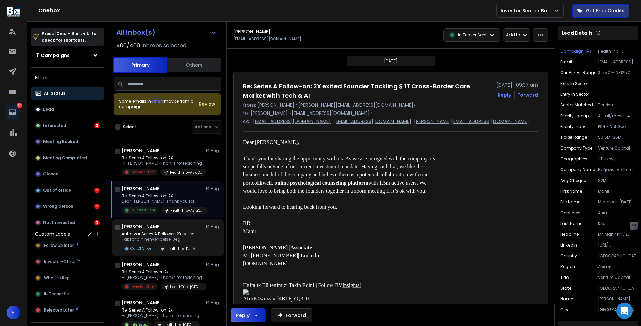
click at [155, 225] on div "[PERSON_NAME] [DATE]" at bounding box center [171, 226] width 99 height 7
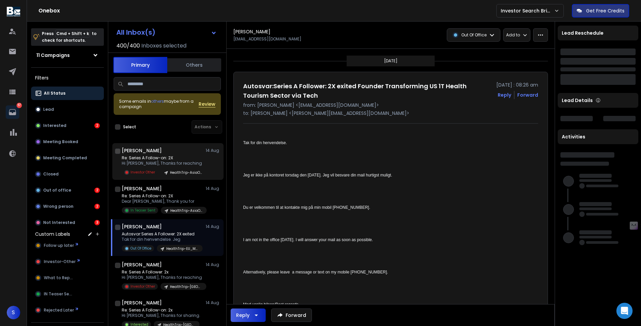
click at [158, 168] on div "Re: Series A Follow-on: 2X Hi [PERSON_NAME], Thanks for reaching Investor Other…" at bounding box center [164, 165] width 85 height 21
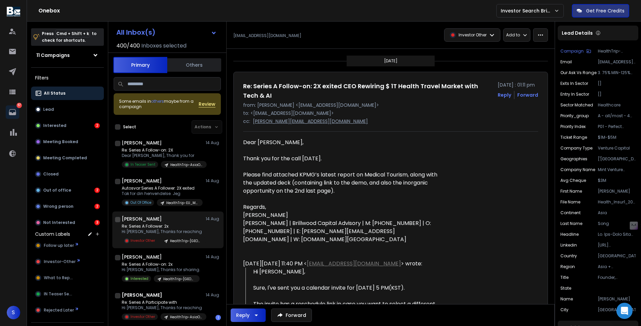
scroll to position [2598, 0]
click at [188, 234] on div "Re: Series A Follower: 2x Hi [PERSON_NAME], Thanks for reaching Investor Other …" at bounding box center [164, 232] width 85 height 21
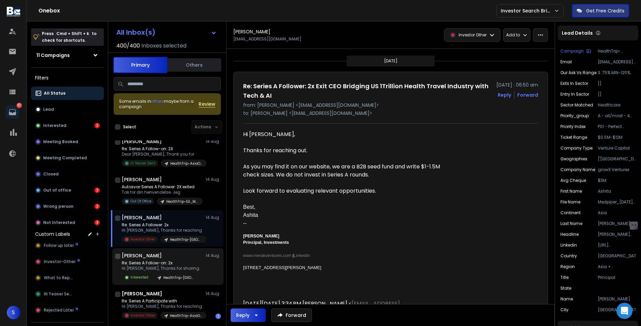
click at [177, 265] on p "Re: Series A Follow-on: 2x" at bounding box center [161, 263] width 79 height 5
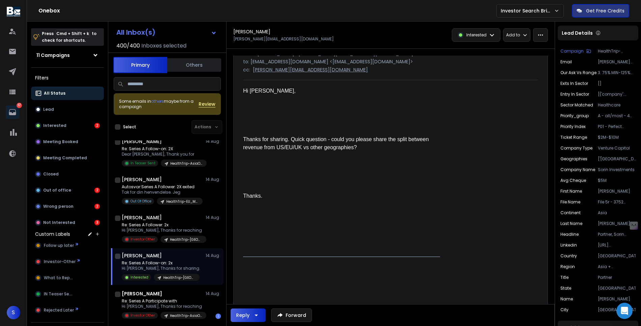
scroll to position [0, 0]
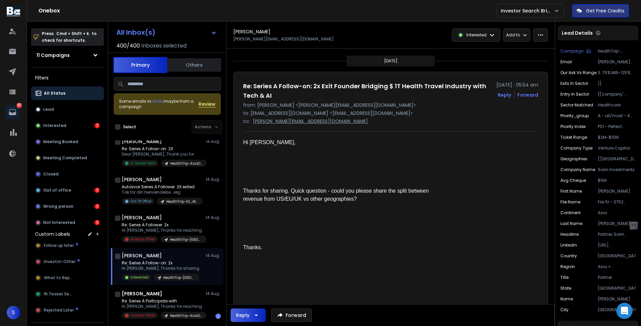
click at [505, 96] on button "Reply" at bounding box center [504, 95] width 13 height 7
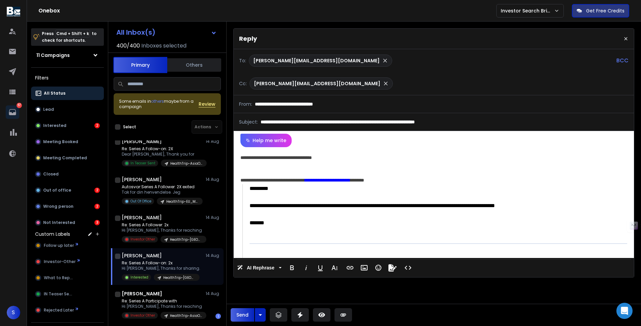
click at [278, 159] on div "**********" at bounding box center [434, 202] width 400 height 111
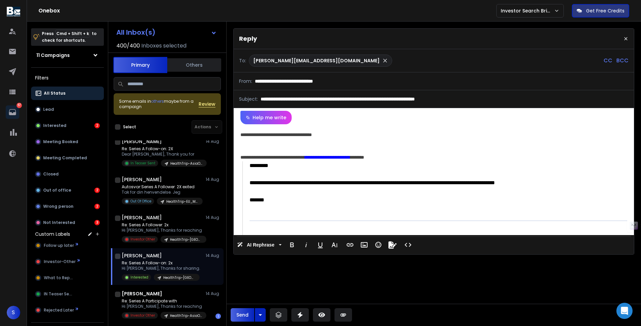
click at [278, 159] on div "**********" at bounding box center [432, 157] width 385 height 7
click at [282, 133] on div "**********" at bounding box center [432, 134] width 385 height 7
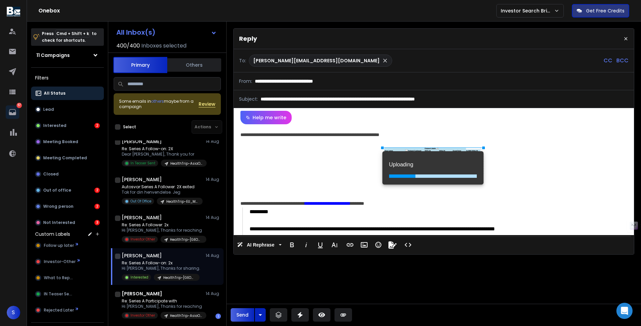
click at [378, 135] on div "**********" at bounding box center [432, 134] width 385 height 7
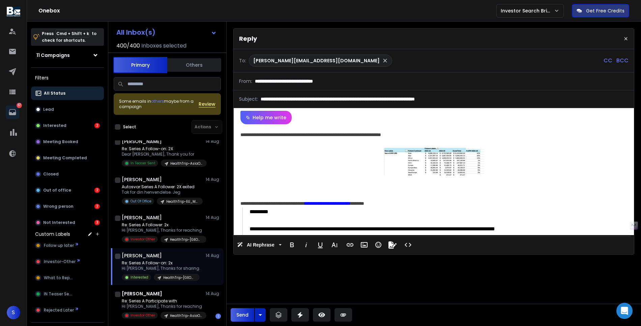
click at [334, 134] on div "**********" at bounding box center [432, 134] width 385 height 7
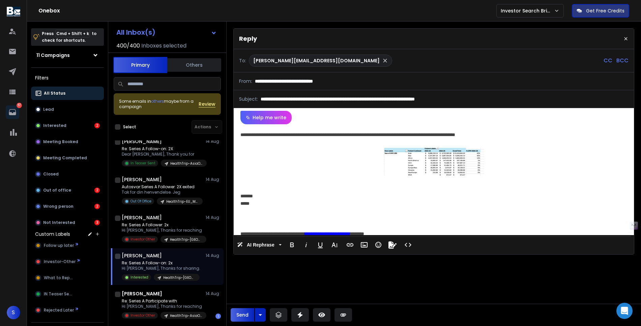
click at [607, 62] on p "CC" at bounding box center [607, 61] width 9 height 8
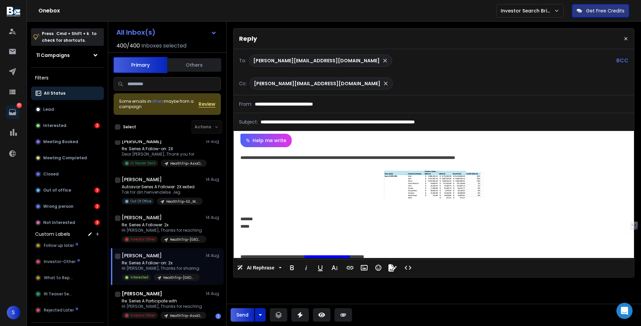
click at [606, 63] on div "[PERSON_NAME][EMAIL_ADDRESS][DOMAIN_NAME]" at bounding box center [431, 61] width 365 height 12
click at [243, 317] on button "Send" at bounding box center [243, 314] width 24 height 13
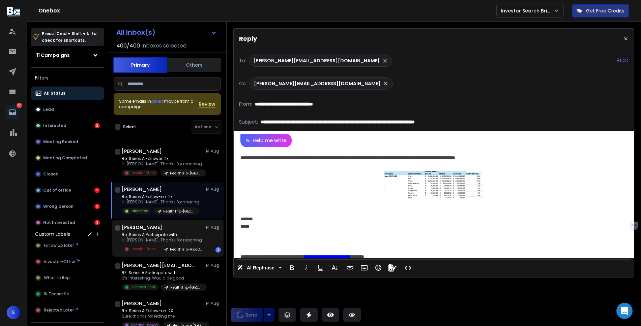
scroll to position [2701, 0]
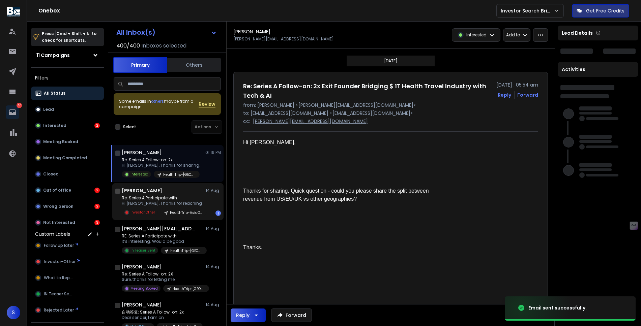
click at [181, 201] on p "Hi [PERSON_NAME], Thanks for reaching" at bounding box center [162, 203] width 81 height 5
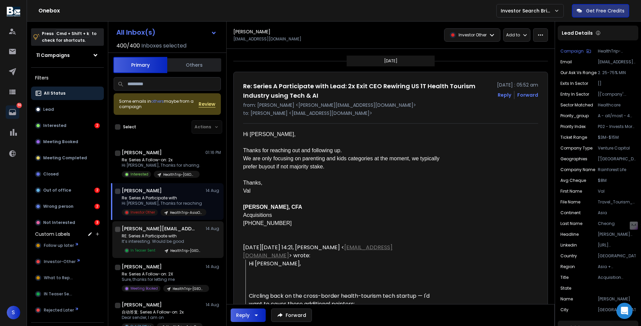
click at [163, 244] on p "It’s interesting. Would be good" at bounding box center [162, 241] width 81 height 5
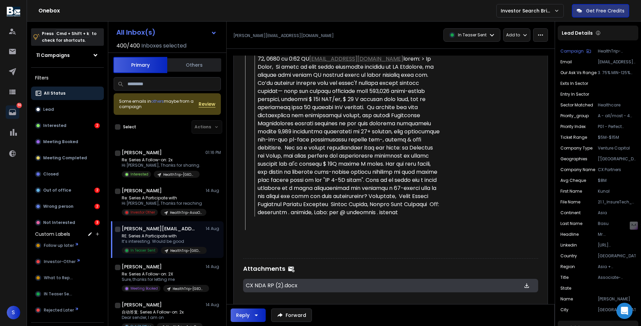
scroll to position [1299, 0]
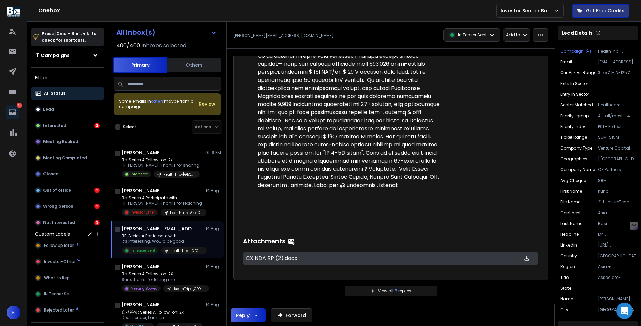
click at [383, 289] on p "View all 5 replies" at bounding box center [394, 291] width 33 height 5
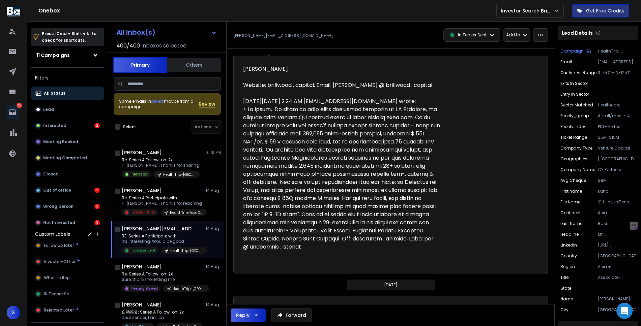
scroll to position [4743, 0]
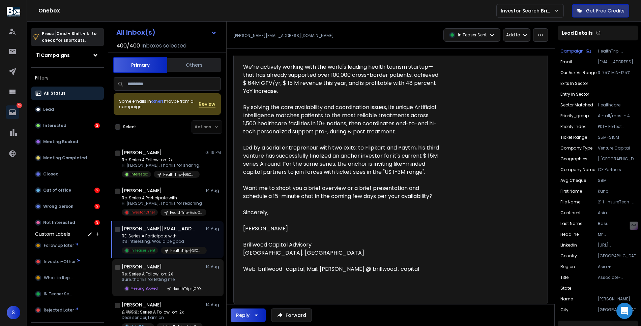
click at [159, 275] on p "Re: Series A Follow-on: 2X" at bounding box center [162, 274] width 81 height 5
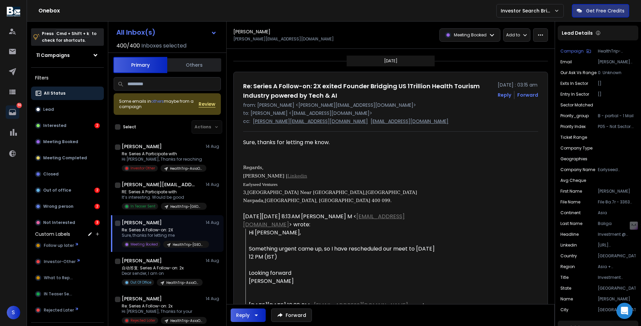
scroll to position [2745, 0]
click at [260, 315] on button "Reply" at bounding box center [248, 315] width 35 height 13
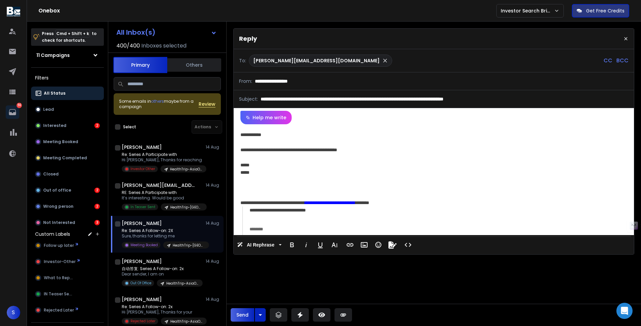
click at [386, 176] on div "**********" at bounding box center [434, 179] width 400 height 111
click at [297, 191] on div at bounding box center [433, 187] width 387 height 7
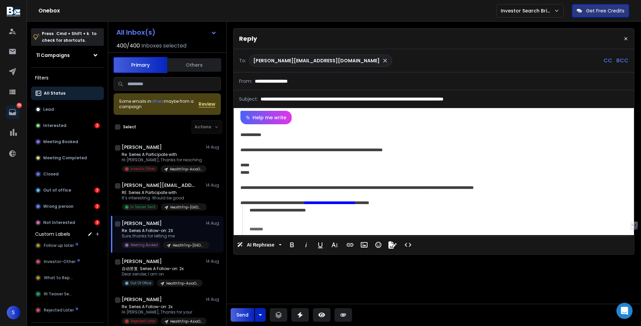
click at [242, 314] on button "Send" at bounding box center [243, 314] width 24 height 13
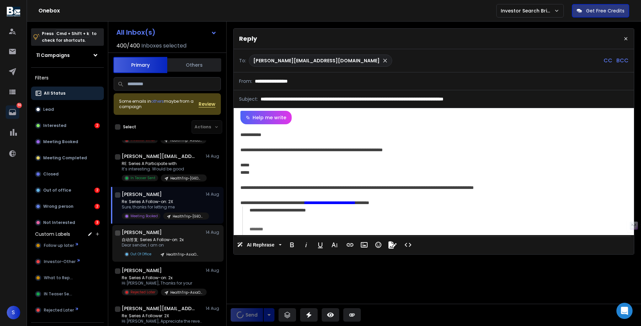
scroll to position [2786, 0]
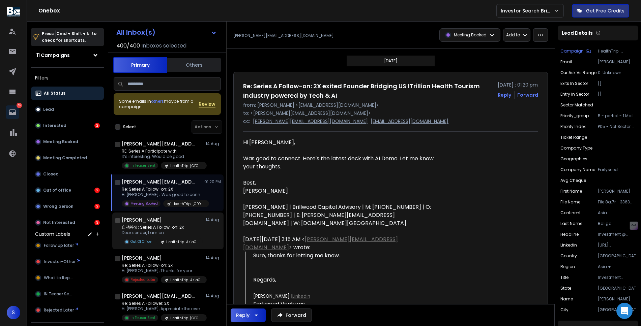
click at [164, 272] on p "Hi [PERSON_NAME], Thanks for your" at bounding box center [162, 270] width 81 height 5
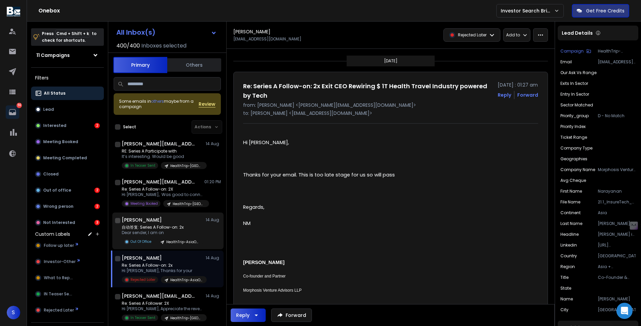
scroll to position [2833, 0]
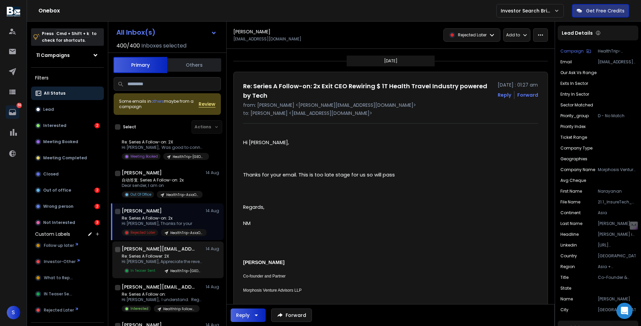
click at [168, 258] on p "Re: Series A Follower: 2X" at bounding box center [162, 256] width 81 height 5
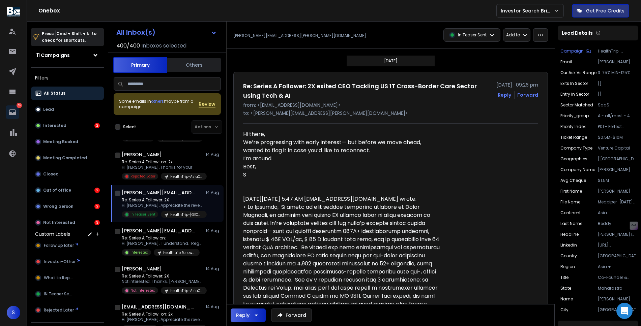
scroll to position [2911, 0]
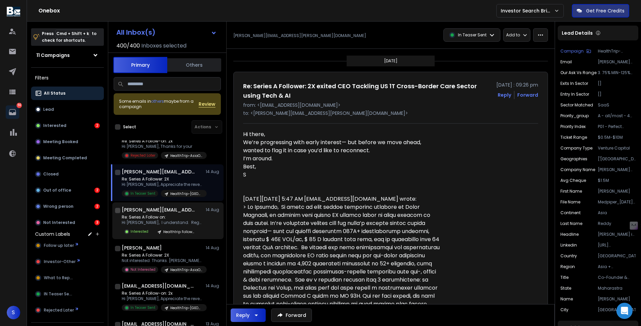
click at [163, 223] on p "Hi [PERSON_NAME], I understand. Regardless, I would" at bounding box center [162, 222] width 81 height 5
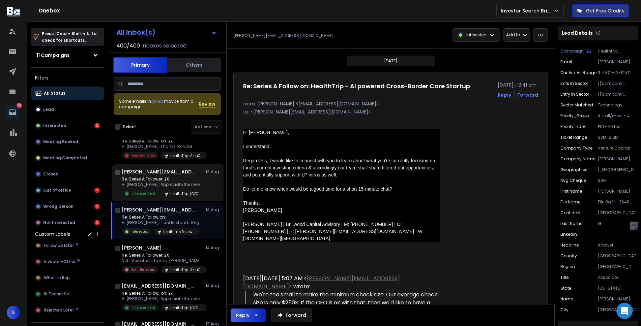
click at [171, 189] on div "Re: Series A Follower: 2X Hi [PERSON_NAME], Appreciate the revert, Feel free In…" at bounding box center [164, 187] width 85 height 21
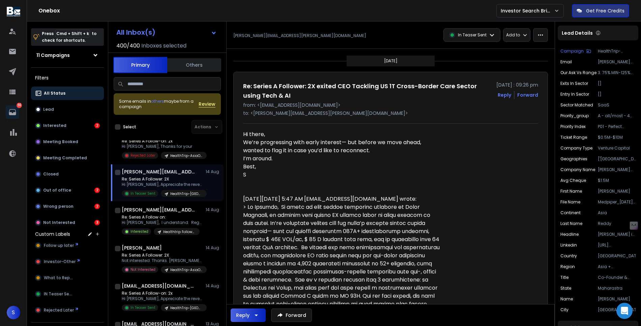
scroll to position [92, 0]
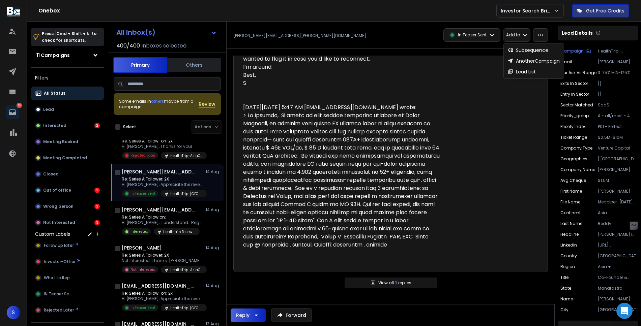
click at [511, 34] on p "Add to" at bounding box center [513, 34] width 14 height 5
click at [538, 34] on icon "button" at bounding box center [540, 35] width 6 height 6
click at [515, 106] on div "Pause Lead" at bounding box center [515, 104] width 35 height 7
click at [515, 106] on div "Pause Lead" at bounding box center [520, 104] width 50 height 11
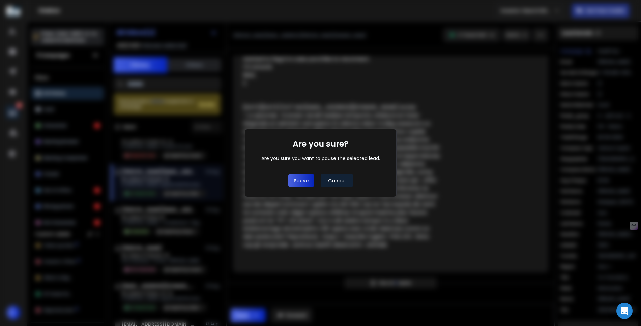
click at [300, 179] on button "Pause" at bounding box center [301, 180] width 26 height 13
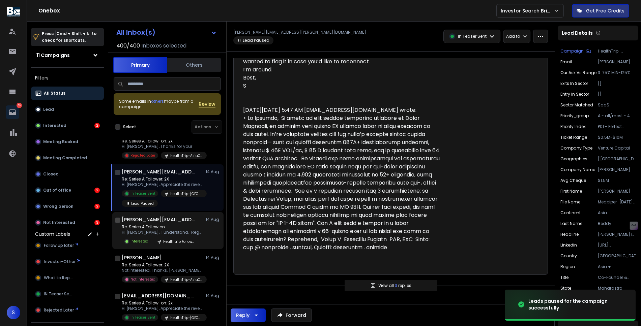
click at [156, 230] on p "Hi [PERSON_NAME], I understand. Regardless, I would" at bounding box center [162, 232] width 81 height 5
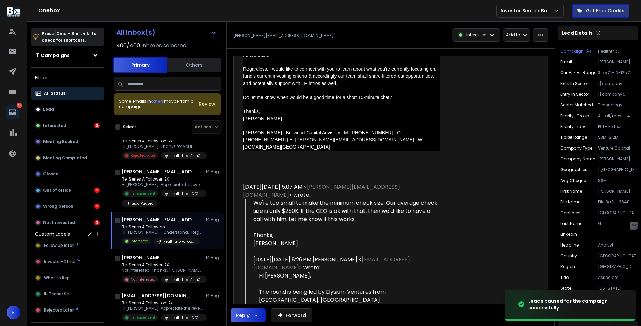
click at [341, 199] on div "We're too small to make the minimum check size. Our average check size is only …" at bounding box center [346, 223] width 187 height 49
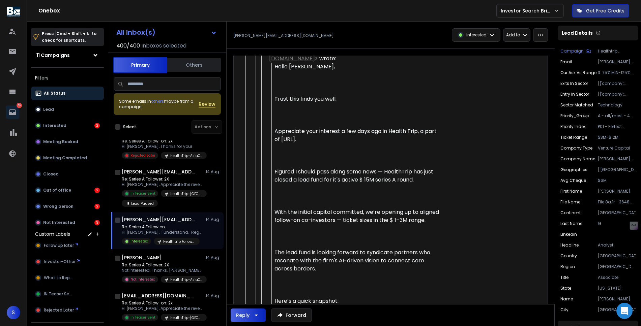
scroll to position [544, 0]
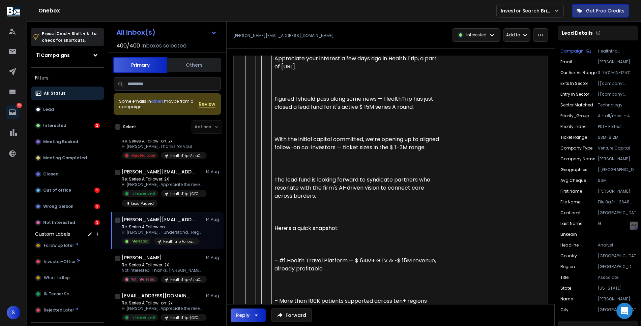
click at [185, 226] on p "Re: Series A Follow on:" at bounding box center [162, 227] width 81 height 5
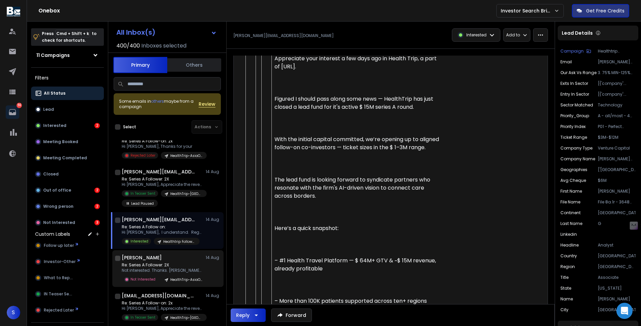
click at [169, 266] on p "Re: Series A Follower: 2X" at bounding box center [162, 265] width 81 height 5
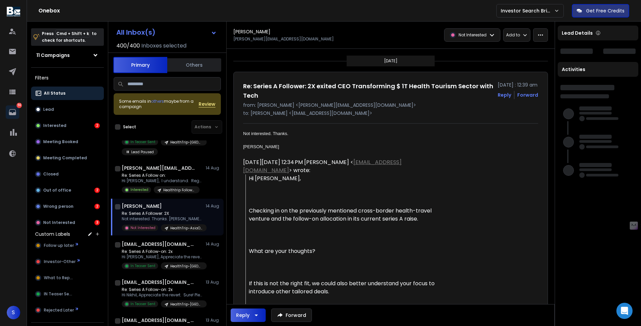
scroll to position [2963, 0]
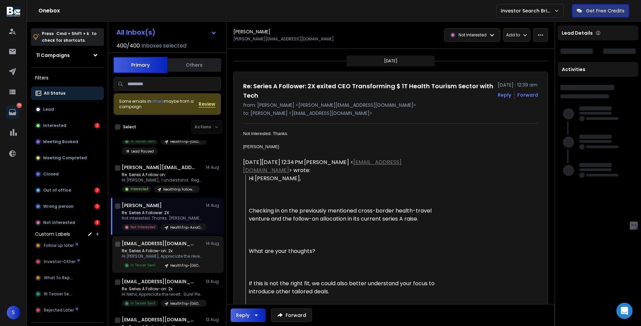
click at [175, 250] on p "Re: Series A Follow-on: 2x" at bounding box center [162, 250] width 81 height 5
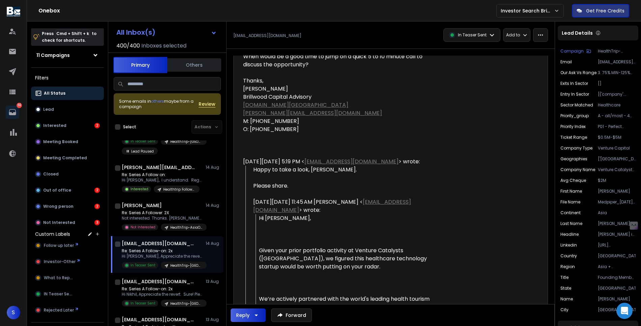
scroll to position [0, 0]
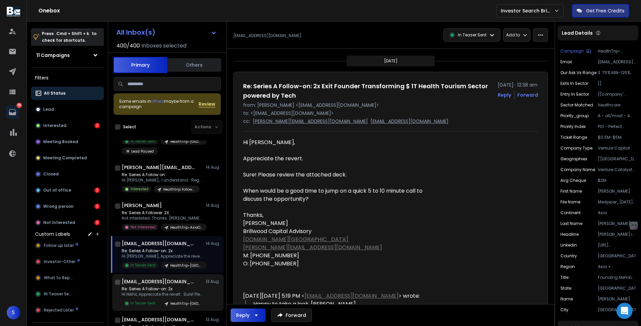
click at [155, 295] on p "Hi Nikhil, Appreciate the revert. Sure! Please" at bounding box center [162, 294] width 81 height 5
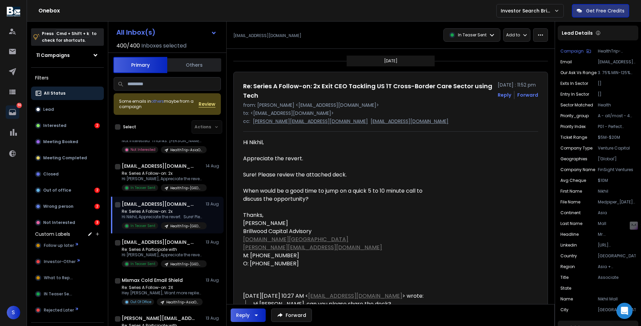
scroll to position [3077, 0]
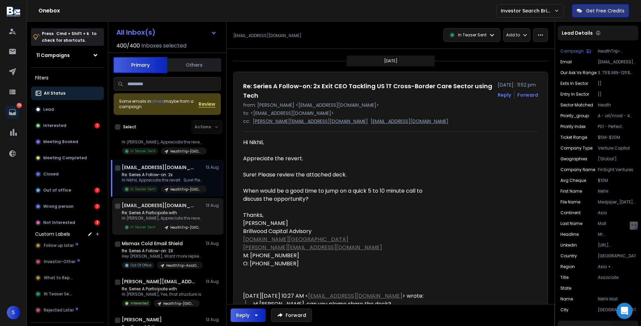
click at [166, 216] on p "Hi [PERSON_NAME], Appreciate the revert. Sure! Please" at bounding box center [162, 218] width 81 height 5
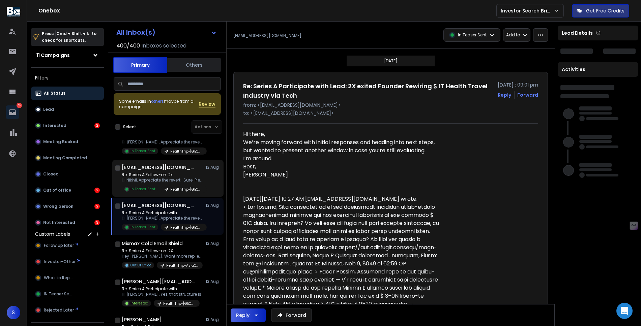
click at [171, 169] on div "[EMAIL_ADDRESS][DOMAIN_NAME] [DATE]" at bounding box center [171, 167] width 99 height 7
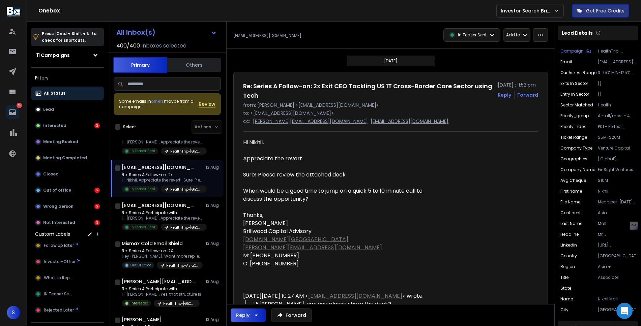
click at [489, 33] on icon at bounding box center [491, 34] width 5 height 5
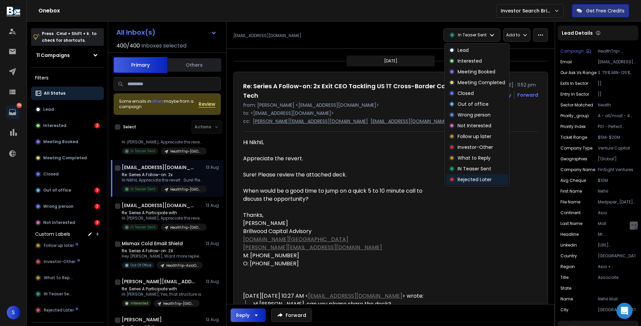
click at [469, 180] on p "Rejected Later" at bounding box center [474, 179] width 34 height 7
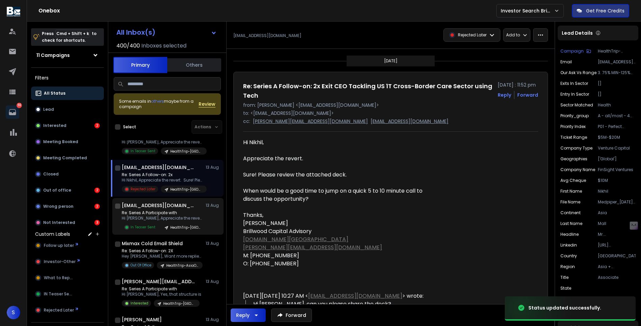
click at [153, 217] on p "Hi [PERSON_NAME], Appreciate the revert. Sure! Please" at bounding box center [162, 218] width 81 height 5
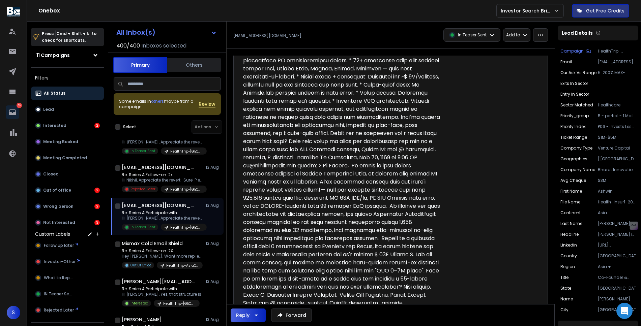
scroll to position [318, 0]
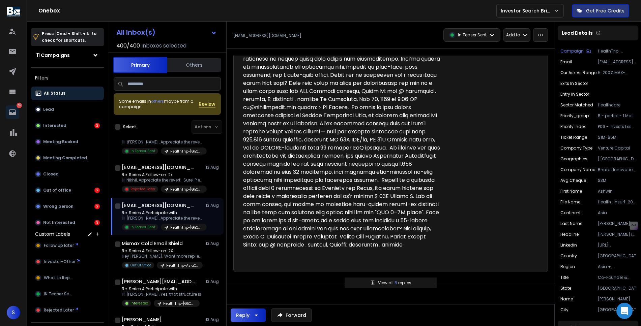
click at [378, 283] on p "View all 5 replies" at bounding box center [394, 282] width 33 height 5
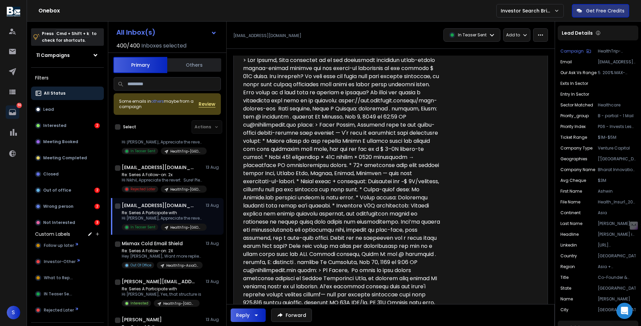
scroll to position [0, 0]
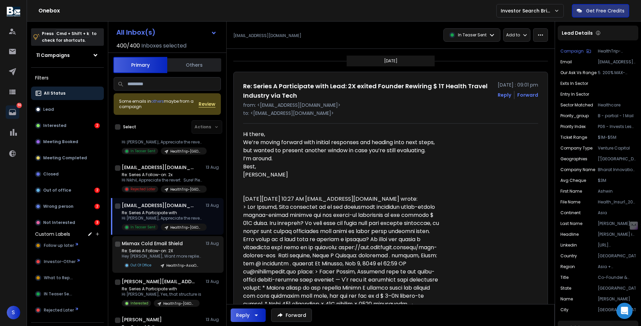
click at [184, 249] on p "Re: Series A Follow-on: 2X" at bounding box center [162, 250] width 81 height 5
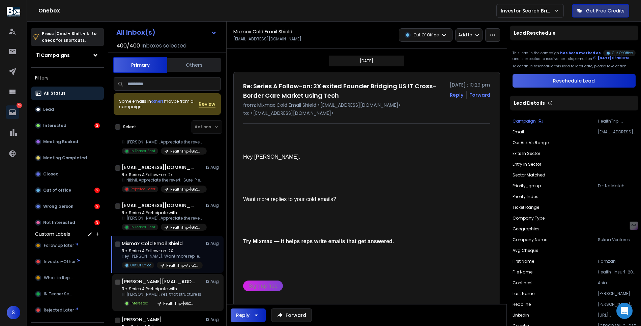
click at [174, 287] on p "Re: Series A Participate with" at bounding box center [162, 289] width 80 height 5
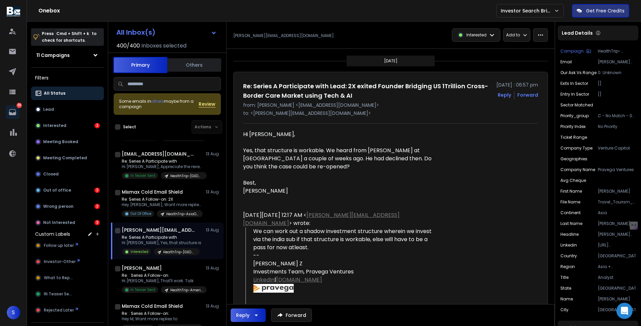
scroll to position [3139, 0]
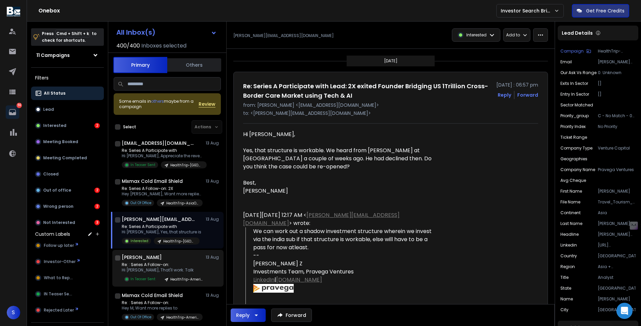
click at [171, 271] on p "Hi [PERSON_NAME], That'll work. Talk" at bounding box center [162, 270] width 81 height 5
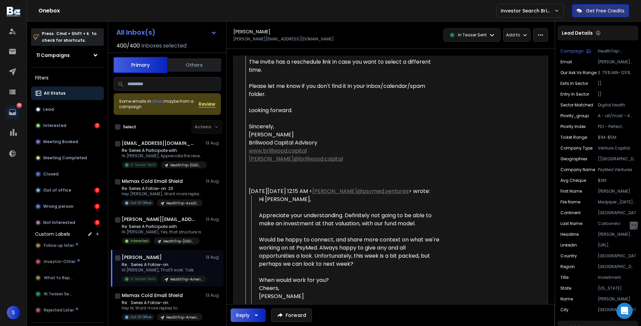
scroll to position [244, 0]
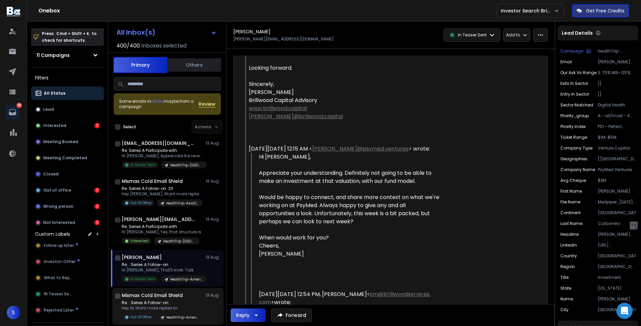
click at [160, 297] on h1 "Mixmax Cold Email Shield" at bounding box center [152, 295] width 61 height 7
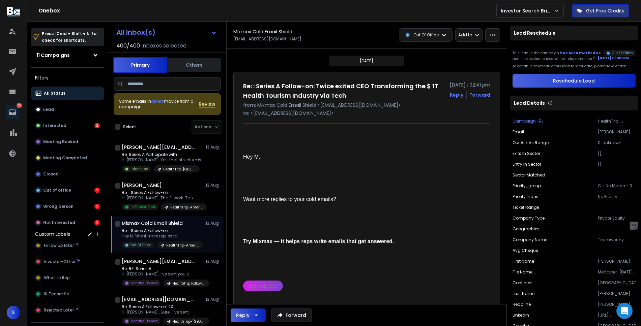
scroll to position [3268, 0]
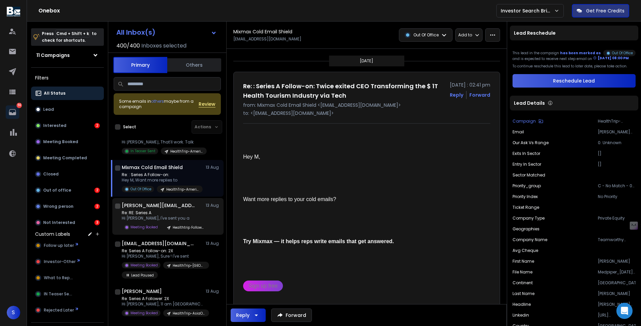
click at [168, 222] on div "Re: RE: Series A Hi [PERSON_NAME], I've sent you a Meeting Booked Healthtrip Fo…" at bounding box center [165, 220] width 87 height 21
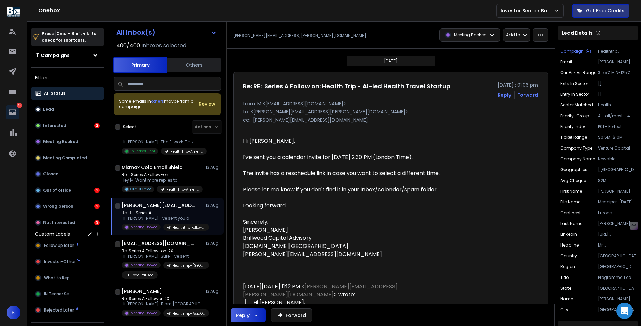
click at [243, 319] on div "Reply" at bounding box center [248, 315] width 24 height 8
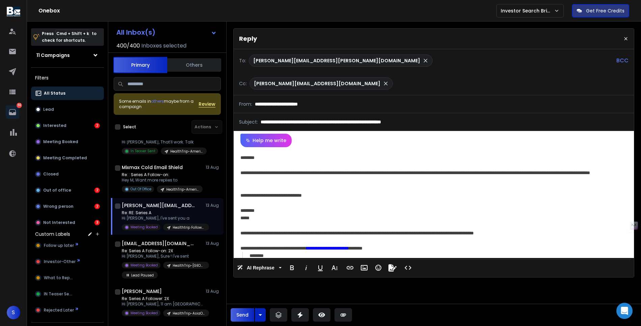
click at [248, 312] on button "Send" at bounding box center [243, 314] width 24 height 13
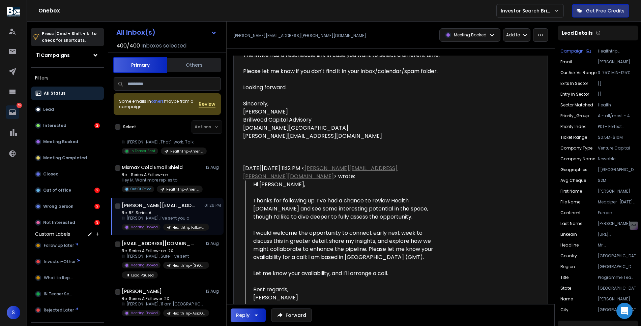
scroll to position [0, 0]
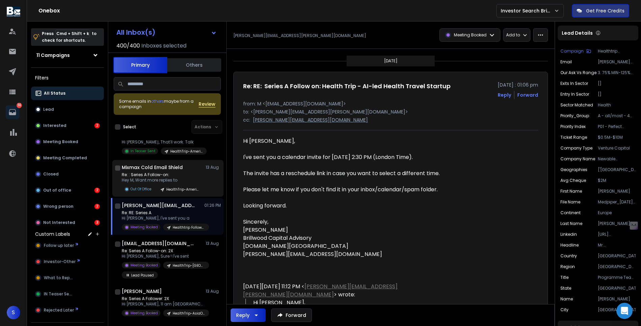
click at [171, 176] on p "Re: : Series A Follow-on:" at bounding box center [162, 174] width 81 height 5
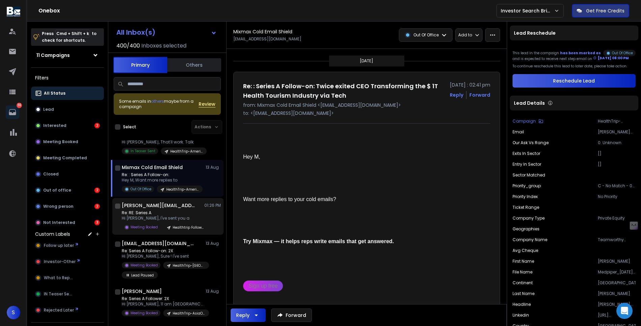
click at [166, 220] on p "Hi [PERSON_NAME], I've sent you a" at bounding box center [162, 218] width 81 height 5
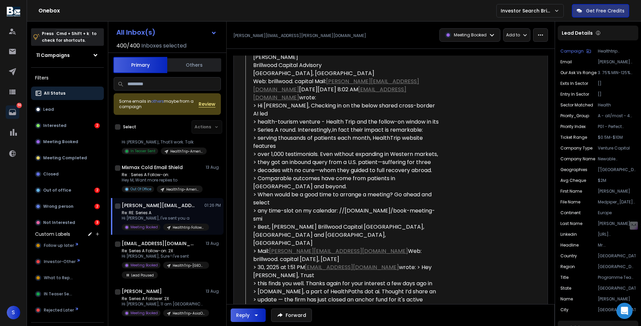
scroll to position [961, 0]
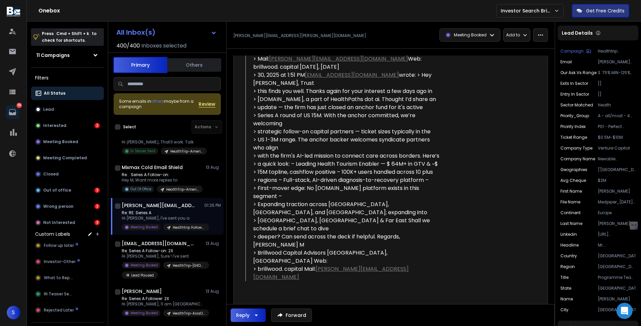
click at [370, 318] on div "View all 4 replies" at bounding box center [391, 323] width 92 height 11
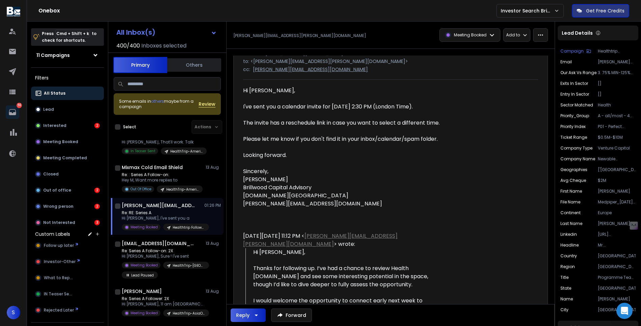
scroll to position [0, 0]
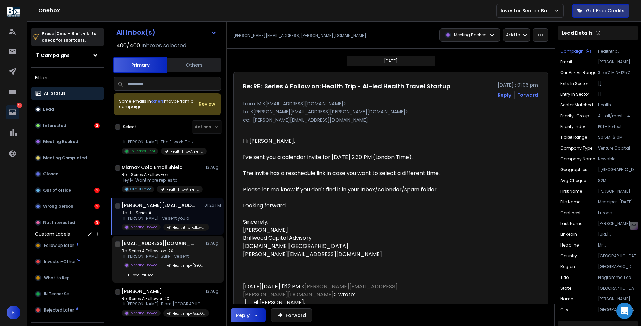
click at [148, 259] on p "Hi [PERSON_NAME], Sure ! I've sent" at bounding box center [162, 256] width 81 height 5
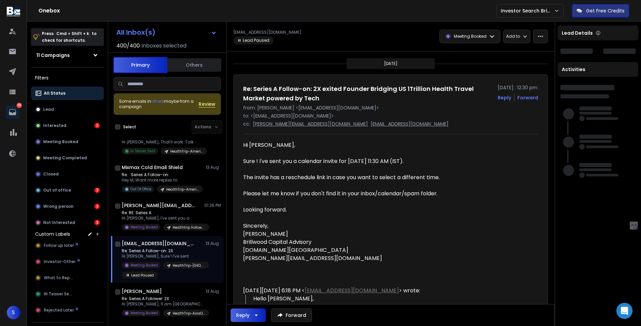
scroll to position [3320, 0]
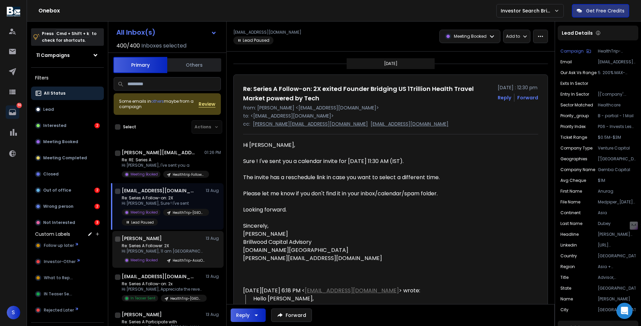
click at [158, 243] on div "[PERSON_NAME] [DATE] Re: Series A Follower: 2X Hi [PERSON_NAME], 11 am Dubai Me…" at bounding box center [171, 249] width 99 height 29
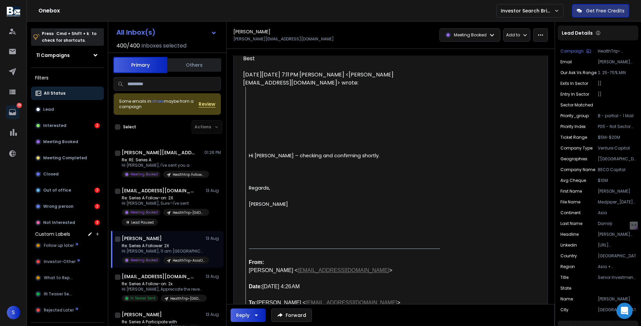
scroll to position [0, 0]
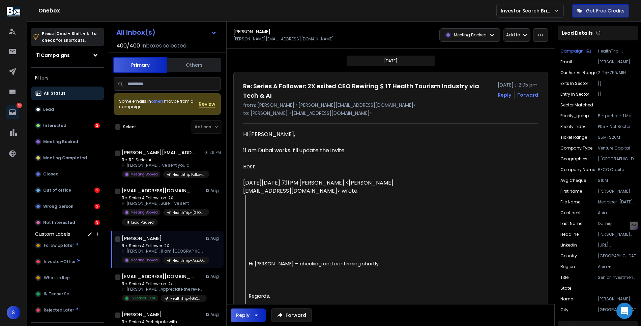
click at [149, 246] on p "Re: Series A Follower: 2X" at bounding box center [162, 245] width 81 height 5
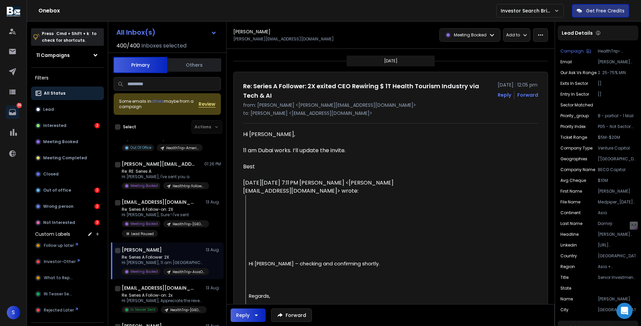
scroll to position [3364, 0]
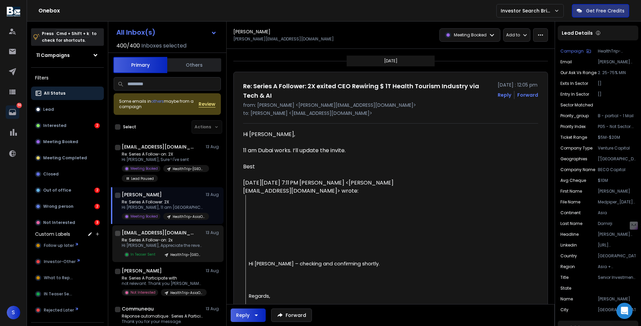
click at [151, 243] on p "Hi [PERSON_NAME], Appreciate the revert. Sure! Please" at bounding box center [162, 245] width 81 height 5
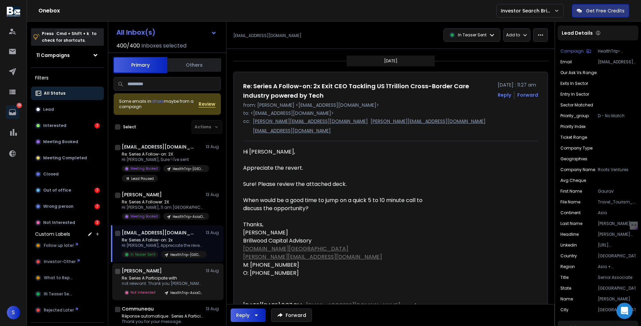
click at [170, 279] on p "Re: Series A Participate with" at bounding box center [162, 278] width 81 height 5
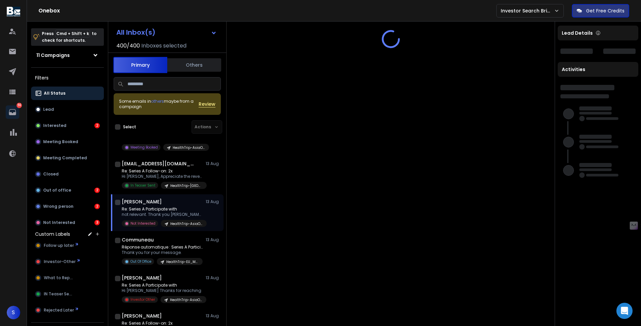
scroll to position [3435, 0]
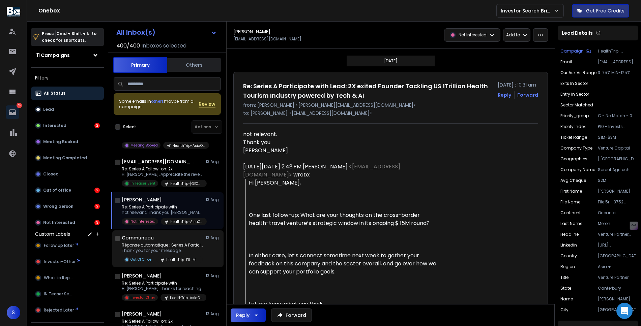
click at [182, 239] on div "Communeau [DATE]" at bounding box center [171, 238] width 99 height 7
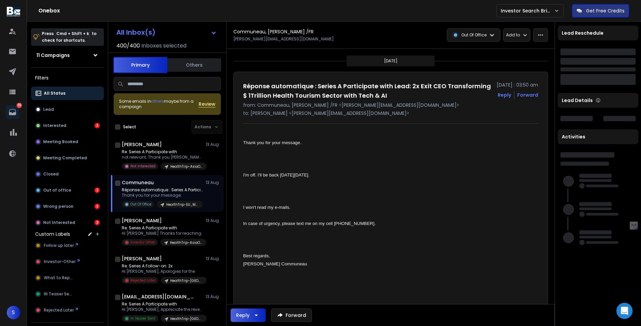
scroll to position [3493, 0]
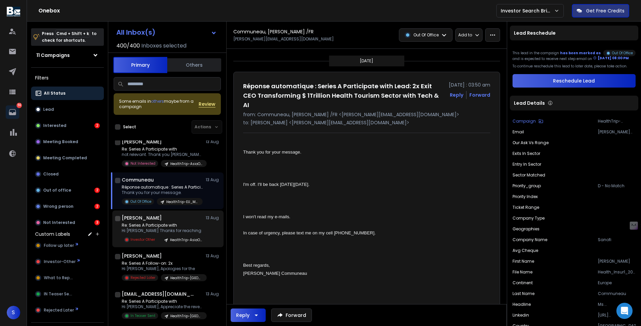
click at [181, 218] on div "[PERSON_NAME] [DATE]" at bounding box center [171, 218] width 99 height 7
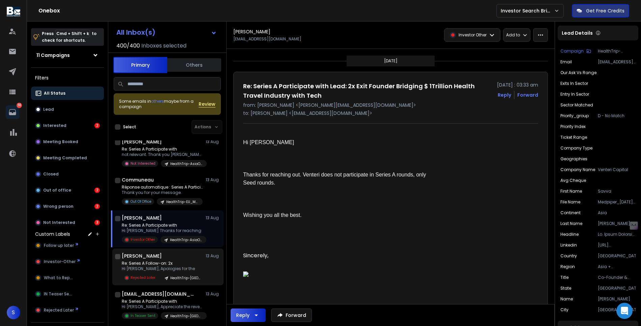
click at [177, 262] on p "Re: Series A Follow-on: 2x" at bounding box center [162, 263] width 81 height 5
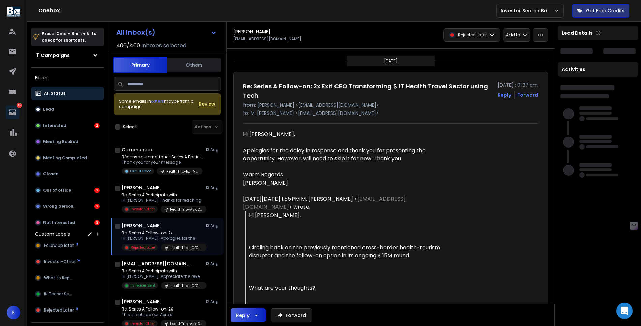
scroll to position [3547, 0]
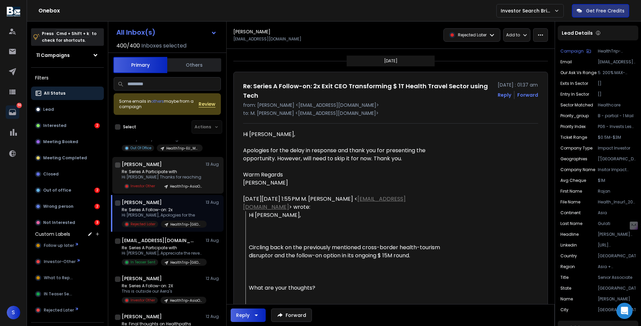
click at [168, 177] on p "Hi [PERSON_NAME] Thanks for reaching" at bounding box center [162, 177] width 81 height 5
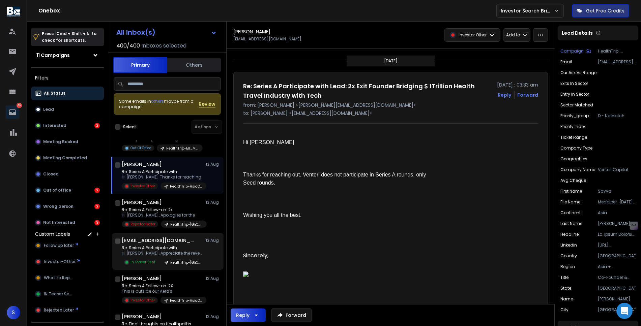
click at [169, 253] on p "Hi [PERSON_NAME], Appreciate the revert. And" at bounding box center [162, 253] width 81 height 5
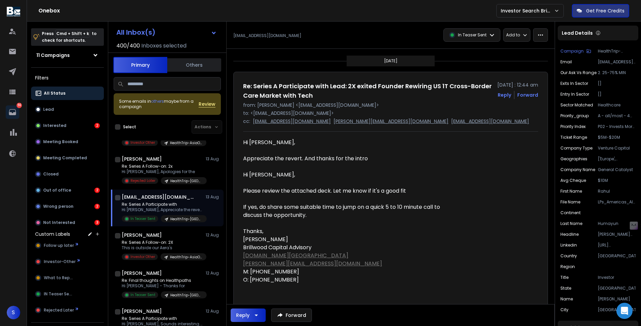
scroll to position [3592, 0]
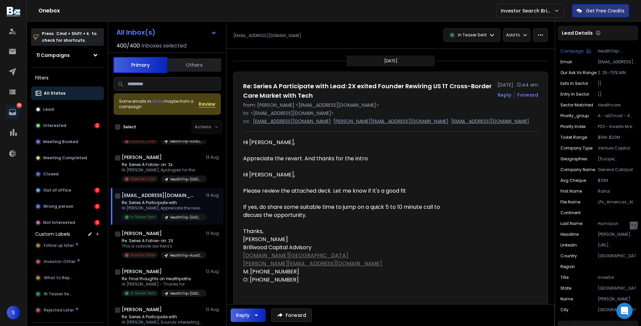
click at [170, 253] on p "HealthTrip-AsiaOceania 3" at bounding box center [186, 255] width 32 height 5
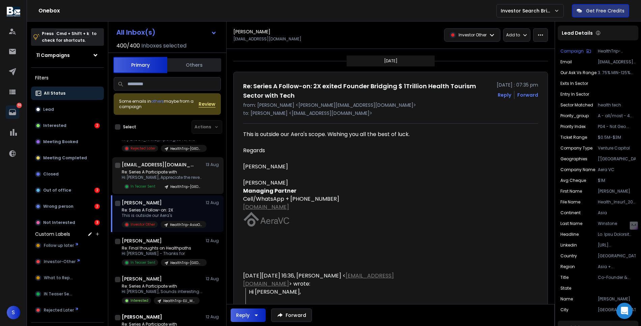
scroll to position [3623, 0]
click at [169, 253] on p "Hi [PERSON_NAME] - Thanks for" at bounding box center [162, 252] width 81 height 5
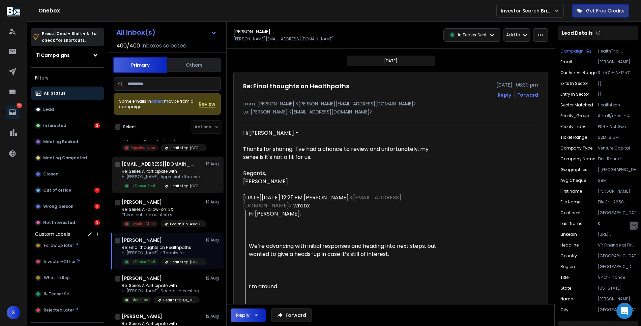
scroll to position [3639, 0]
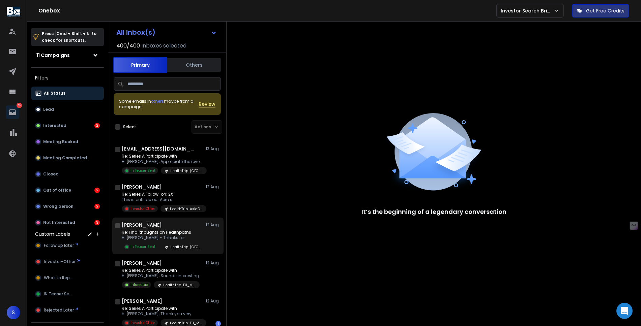
click at [173, 234] on p "Re: Final thoughts on Healthpaths" at bounding box center [162, 232] width 81 height 5
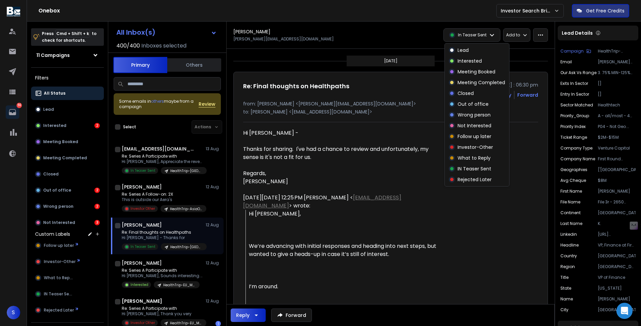
click at [484, 36] on p "In Teaser Sent" at bounding box center [472, 34] width 29 height 5
click at [475, 148] on p "Investor-Other" at bounding box center [474, 147] width 35 height 7
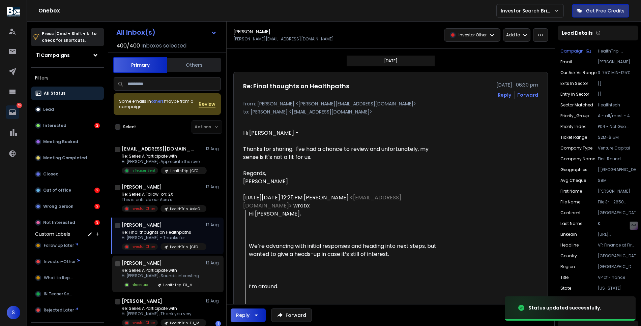
click at [181, 274] on p "Hi [PERSON_NAME], Sounds interesting. Please" at bounding box center [162, 275] width 81 height 5
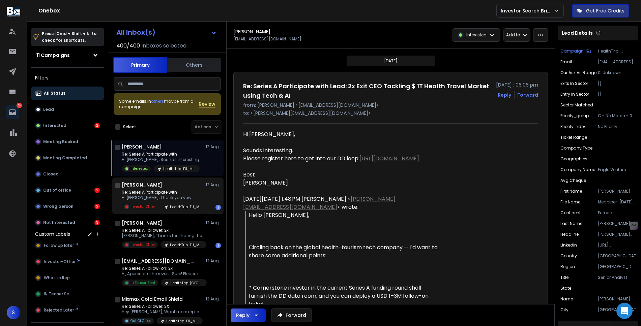
scroll to position [3773, 0]
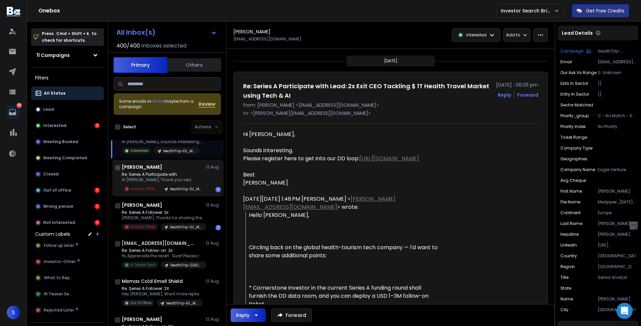
click at [166, 180] on p "Hi [PERSON_NAME], Thank you very" at bounding box center [162, 179] width 81 height 5
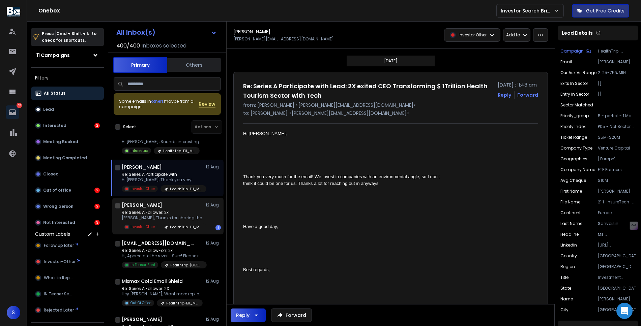
click at [167, 207] on div "[PERSON_NAME] [DATE]" at bounding box center [171, 205] width 99 height 7
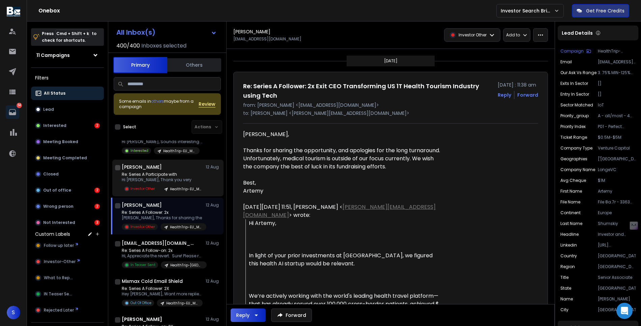
click at [171, 173] on p "Re: Series A Participate with" at bounding box center [162, 174] width 81 height 5
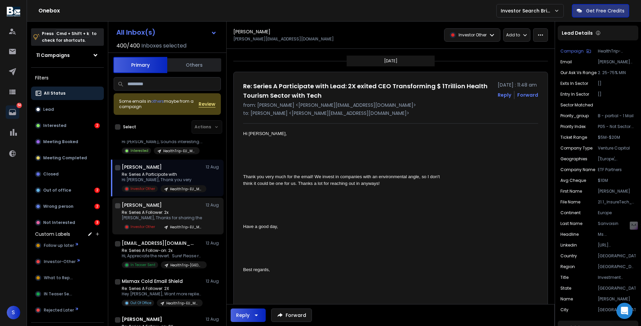
click at [169, 212] on p "Re: Series A Follower: 2x" at bounding box center [162, 212] width 81 height 5
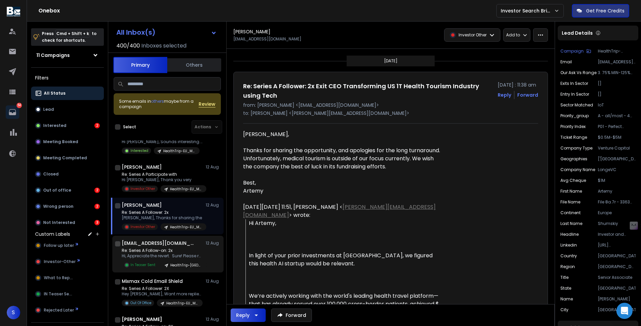
click at [168, 249] on p "Re: Series A Follow-on: 2x" at bounding box center [162, 250] width 81 height 5
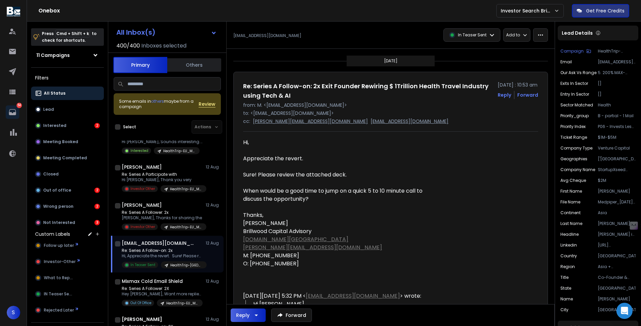
click at [489, 40] on div "In Teaser Sent" at bounding box center [472, 35] width 56 height 13
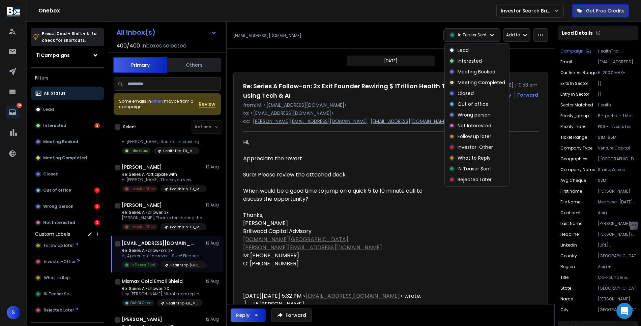
click at [361, 182] on div at bounding box center [341, 183] width 197 height 8
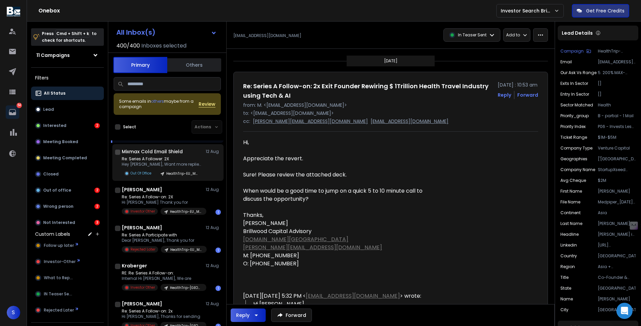
scroll to position [3918, 0]
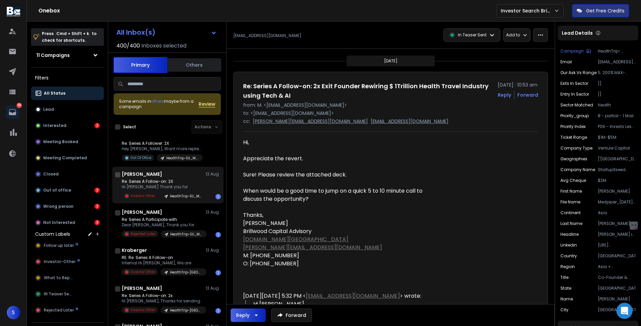
click at [163, 185] on p "Hi [PERSON_NAME] Thank you for" at bounding box center [162, 186] width 81 height 5
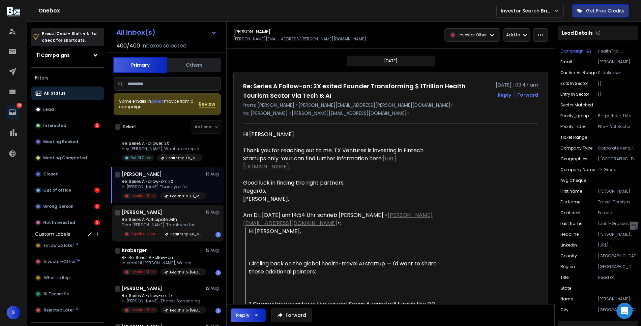
click at [163, 222] on p "Re: Series A Participate with" at bounding box center [162, 219] width 81 height 5
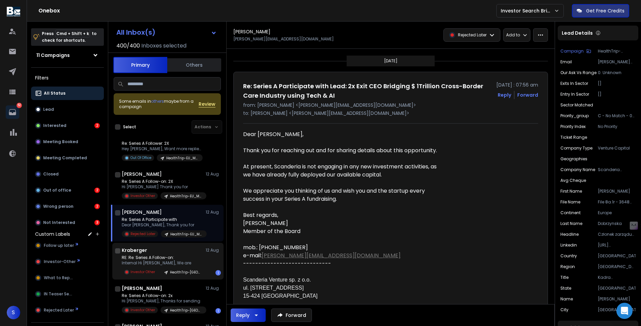
click at [163, 256] on p "RE: Re: Series A Follow-on:" at bounding box center [162, 257] width 81 height 5
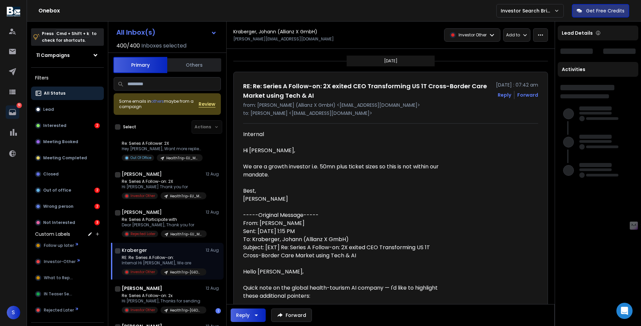
scroll to position [3964, 0]
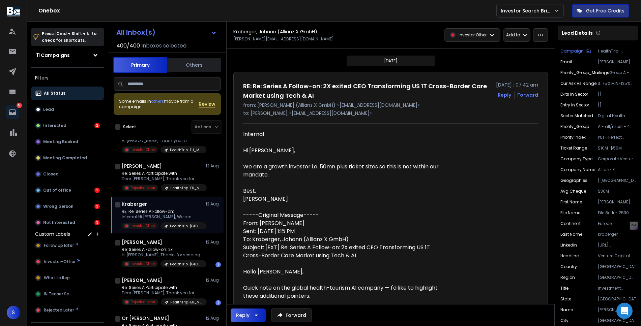
click at [508, 95] on button "Reply" at bounding box center [504, 95] width 13 height 7
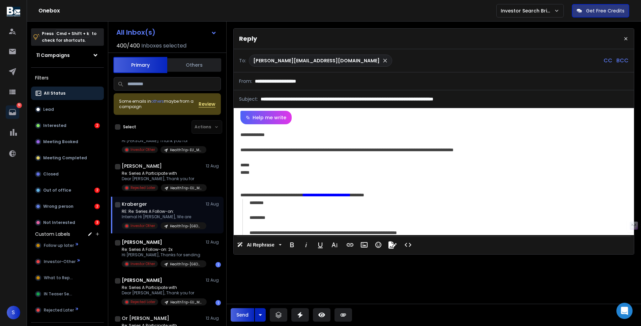
click at [310, 150] on div "**********" at bounding box center [432, 149] width 385 height 7
click at [341, 148] on div "**********" at bounding box center [432, 149] width 385 height 7
click at [372, 150] on div "**********" at bounding box center [432, 149] width 385 height 7
click at [278, 152] on div "**********" at bounding box center [432, 149] width 385 height 7
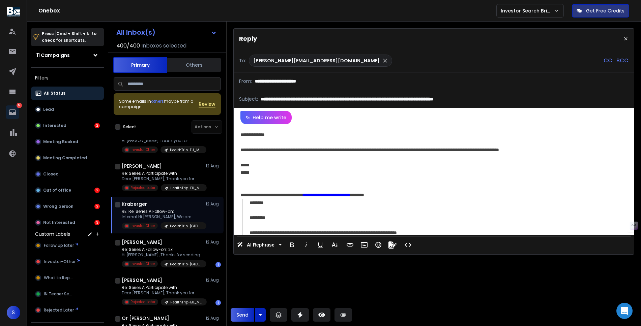
click at [418, 149] on div "**********" at bounding box center [432, 149] width 385 height 7
click at [423, 150] on div "**********" at bounding box center [432, 149] width 385 height 7
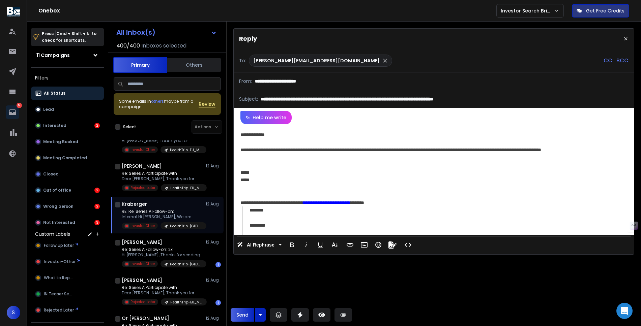
click at [421, 150] on div "**********" at bounding box center [432, 153] width 385 height 15
click at [511, 150] on div "**********" at bounding box center [432, 153] width 385 height 15
click at [570, 150] on div "**********" at bounding box center [432, 153] width 385 height 15
click at [352, 154] on div "**********" at bounding box center [432, 153] width 385 height 15
click at [300, 156] on div "**********" at bounding box center [432, 153] width 385 height 15
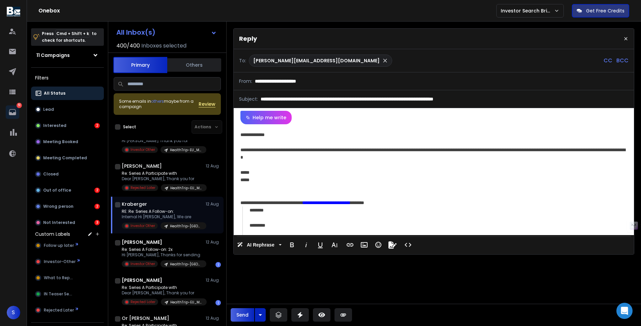
click at [326, 158] on div "**********" at bounding box center [432, 153] width 385 height 15
click at [373, 156] on div "**********" at bounding box center [432, 153] width 385 height 15
click at [275, 156] on div "**********" at bounding box center [432, 153] width 385 height 15
click at [297, 185] on div at bounding box center [433, 187] width 387 height 7
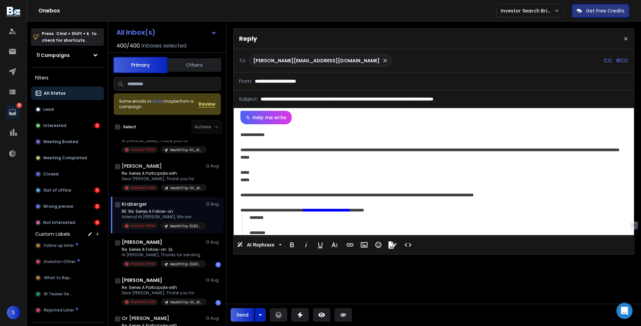
click at [355, 169] on div "*****" at bounding box center [432, 172] width 385 height 7
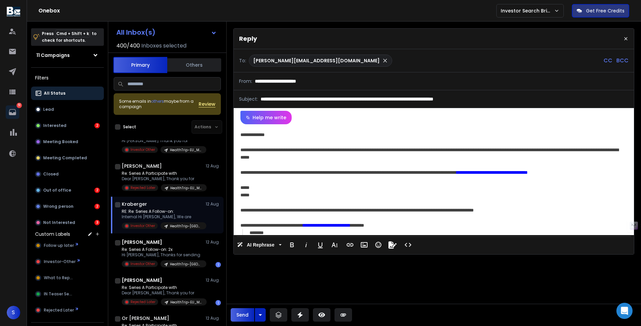
click at [268, 175] on div "**********" at bounding box center [432, 172] width 385 height 7
click at [320, 173] on div "**********" at bounding box center [432, 172] width 385 height 7
click at [245, 317] on button "Send" at bounding box center [243, 314] width 24 height 13
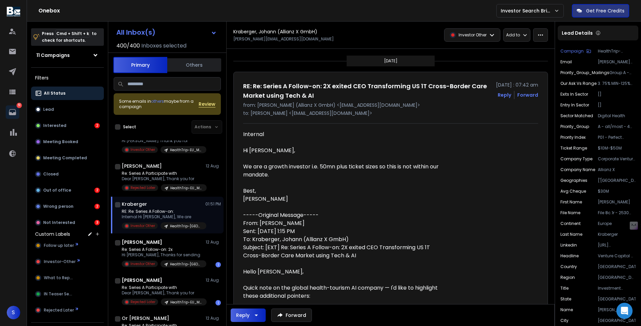
click at [494, 36] on icon at bounding box center [491, 34] width 5 height 5
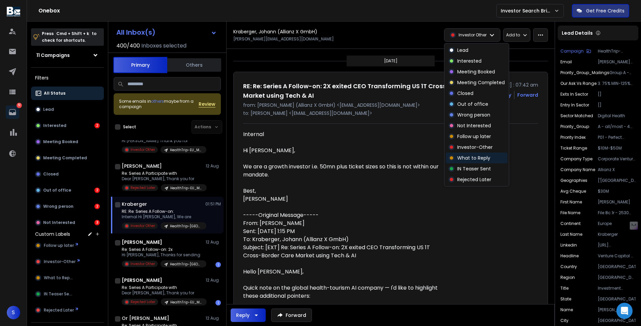
click at [481, 159] on p "What to Reply" at bounding box center [473, 158] width 33 height 7
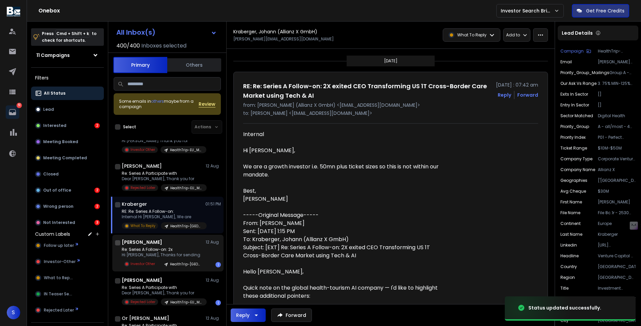
click at [172, 247] on p "Re: Series A Follow-on: 2x" at bounding box center [162, 249] width 81 height 5
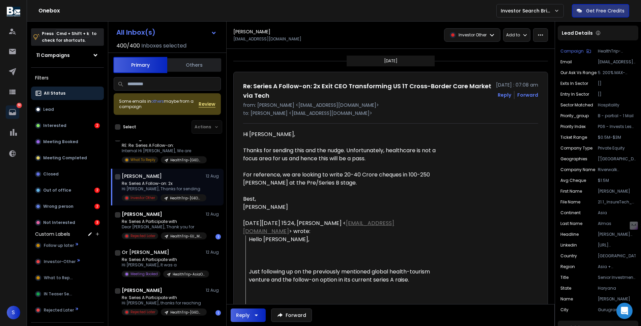
scroll to position [4031, 0]
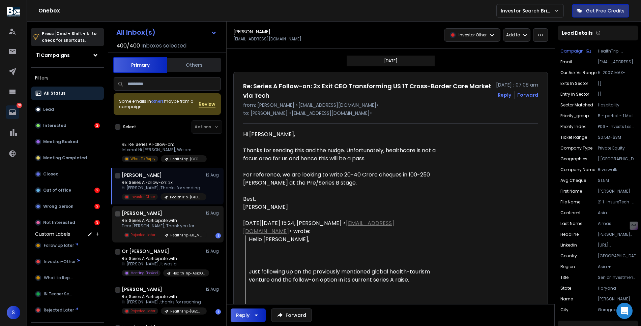
click at [174, 226] on p "Dear [PERSON_NAME], Thank you for" at bounding box center [162, 225] width 81 height 5
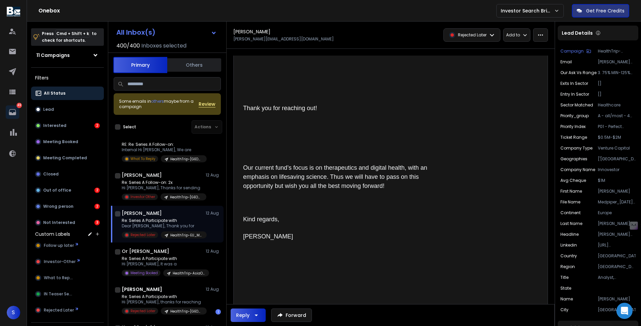
scroll to position [116, 0]
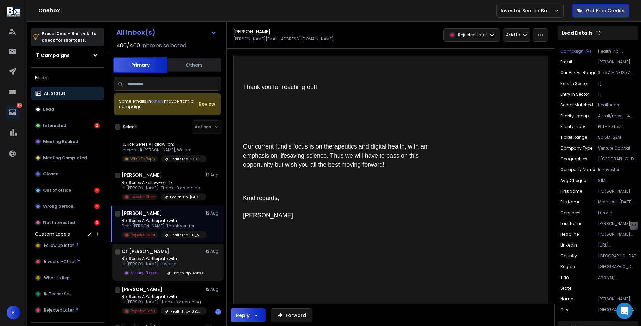
click at [145, 255] on div "Or [PERSON_NAME] [DATE] Re: Series A Participate with Hi [PERSON_NAME], It was …" at bounding box center [171, 262] width 99 height 29
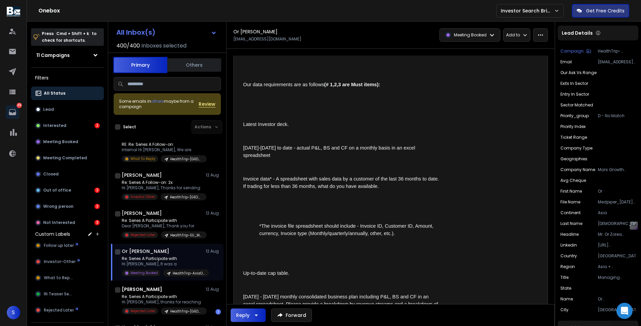
scroll to position [247, 0]
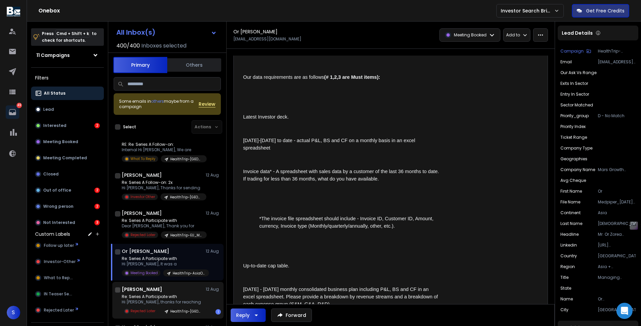
click at [152, 291] on h1 "[PERSON_NAME]" at bounding box center [142, 289] width 40 height 7
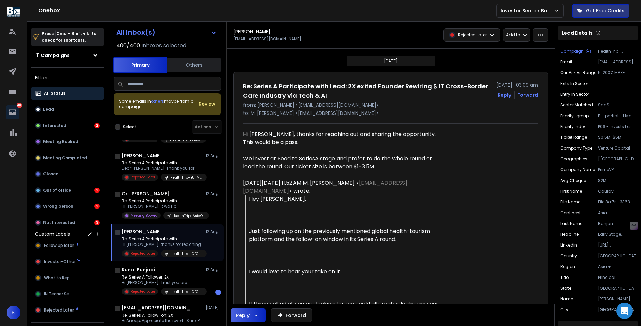
scroll to position [4095, 0]
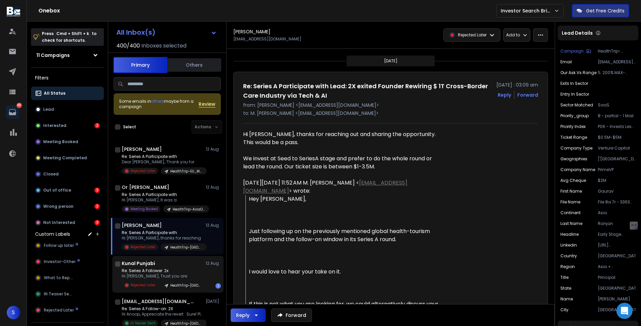
click at [151, 287] on p "Rejected Later" at bounding box center [142, 285] width 25 height 5
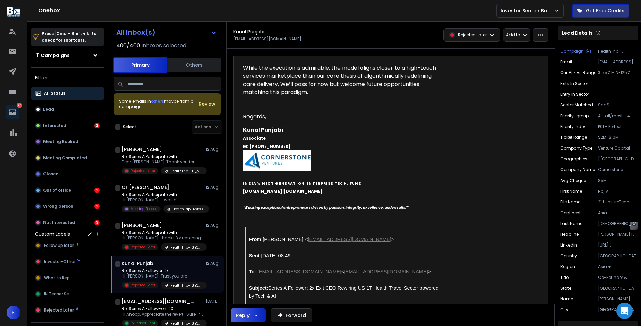
scroll to position [220, 0]
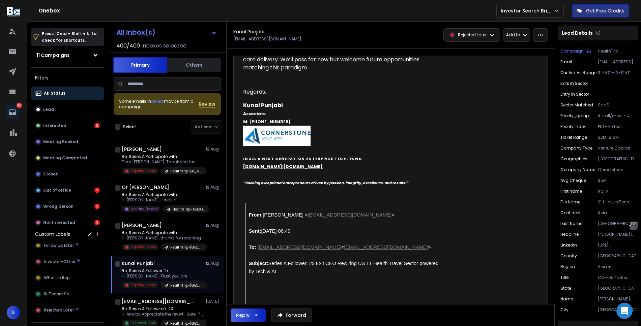
click at [258, 312] on icon "button" at bounding box center [256, 315] width 8 height 8
click at [249, 300] on p "Reply All" at bounding box center [250, 298] width 19 height 7
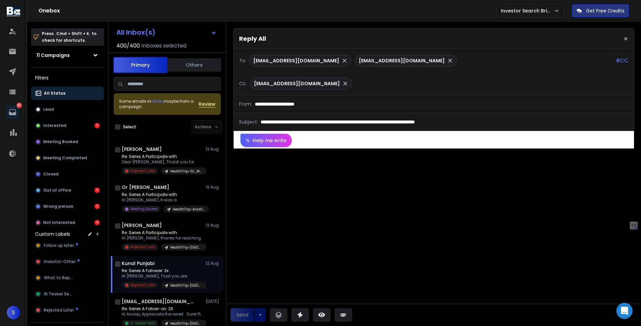
scroll to position [0, 0]
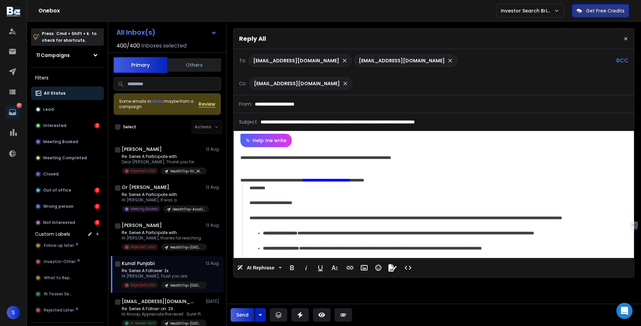
click at [399, 158] on div "**********" at bounding box center [434, 202] width 400 height 111
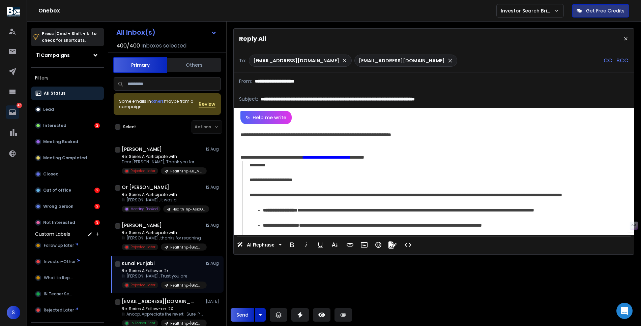
click at [406, 133] on div "**********" at bounding box center [432, 134] width 385 height 7
click at [451, 135] on div "**********" at bounding box center [432, 134] width 385 height 7
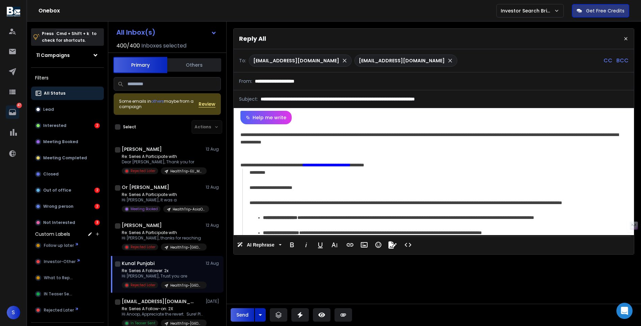
click at [559, 137] on div "**********" at bounding box center [432, 138] width 385 height 15
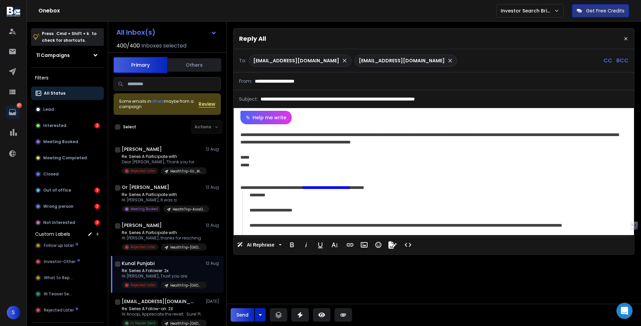
click at [481, 146] on div "**********" at bounding box center [432, 138] width 385 height 15
click at [325, 133] on div "**********" at bounding box center [432, 138] width 385 height 15
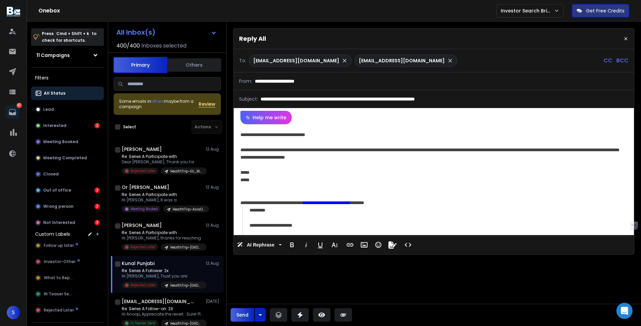
click at [258, 149] on div "**********" at bounding box center [432, 153] width 385 height 15
click at [289, 142] on div at bounding box center [433, 142] width 387 height 7
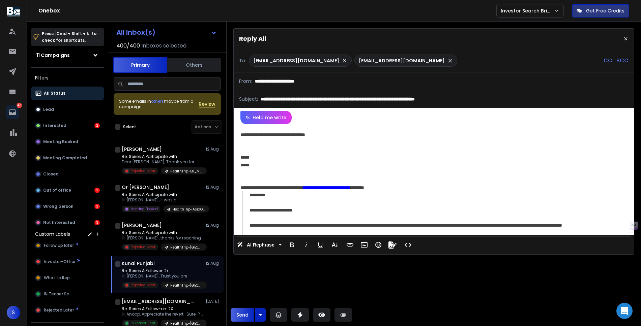
click at [241, 311] on button "Send" at bounding box center [243, 314] width 24 height 13
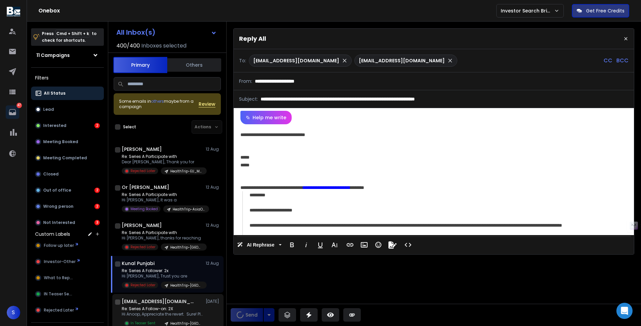
scroll to position [4232, 0]
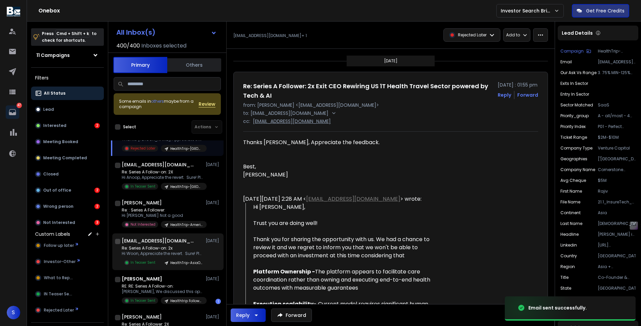
click at [162, 253] on p "Hi Woon, Appreciate the revert. Sure! Please" at bounding box center [162, 253] width 81 height 5
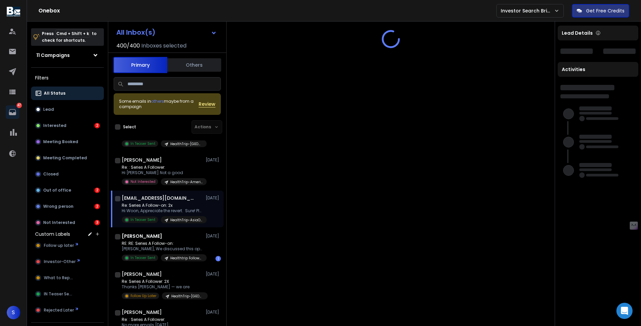
scroll to position [4278, 0]
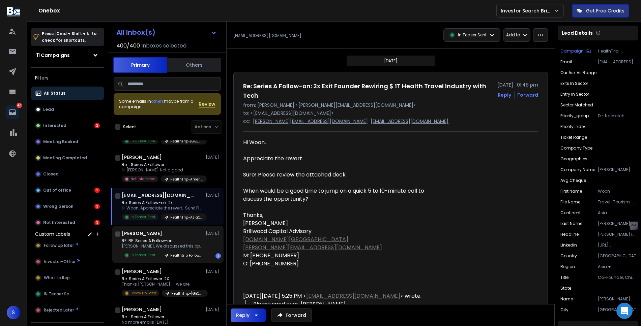
click at [167, 237] on div "[PERSON_NAME] [DATE] RE: RE: Series A Follow-on: [PERSON_NAME], We discussed th…" at bounding box center [171, 244] width 99 height 29
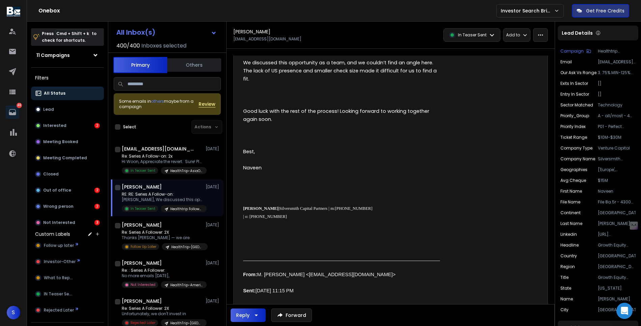
scroll to position [197, 0]
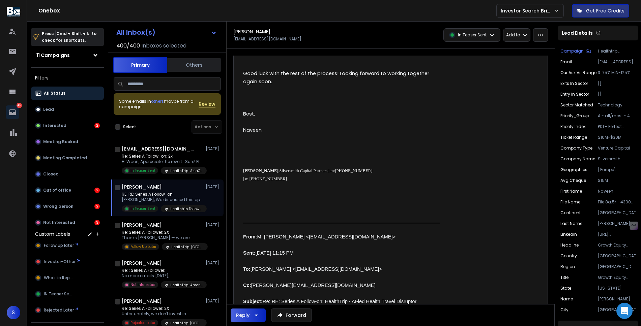
click at [262, 318] on button "Reply" at bounding box center [248, 315] width 35 height 13
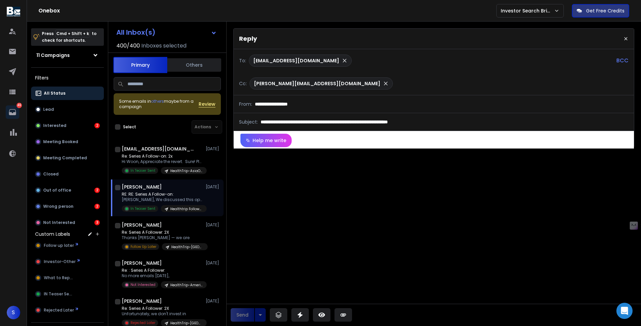
scroll to position [0, 0]
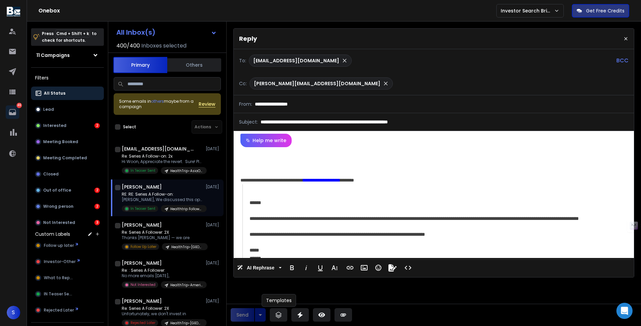
click at [275, 309] on button at bounding box center [279, 314] width 18 height 13
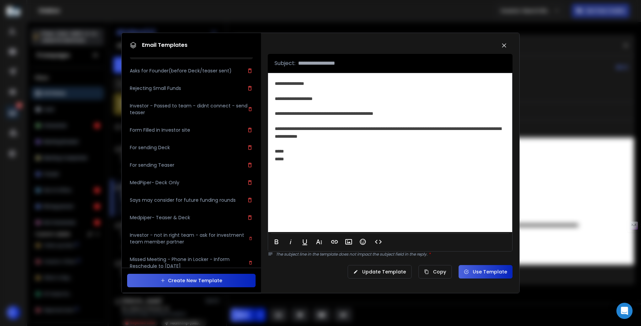
scroll to position [70, 0]
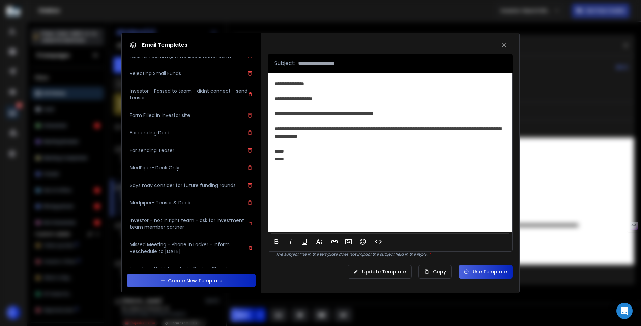
click at [179, 42] on div "For sending Teaser" at bounding box center [191, 38] width 115 height 7
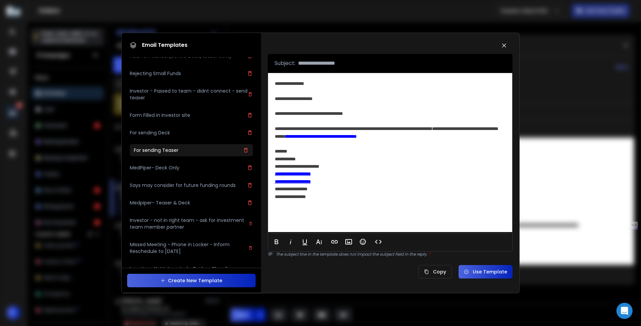
click at [167, 42] on h3 "For sending Deck" at bounding box center [172, 38] width 84 height 7
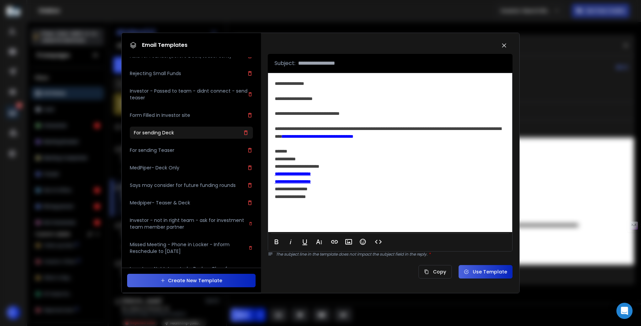
click at [167, 42] on h3 "For sending Teaser" at bounding box center [172, 38] width 84 height 7
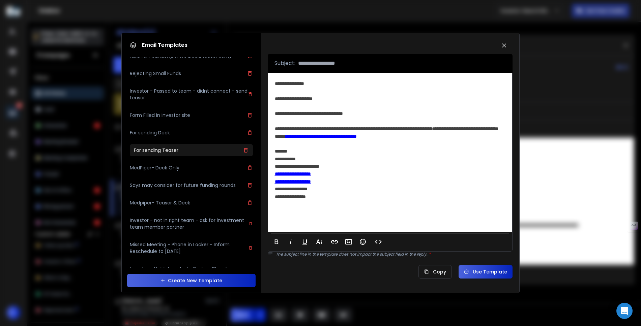
click at [165, 171] on div "MedPiper- Deck Only" at bounding box center [191, 168] width 123 height 12
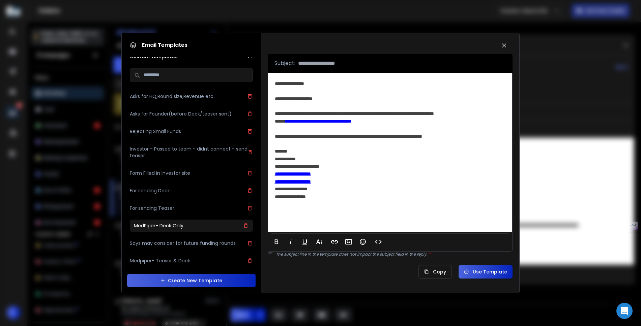
scroll to position [0, 0]
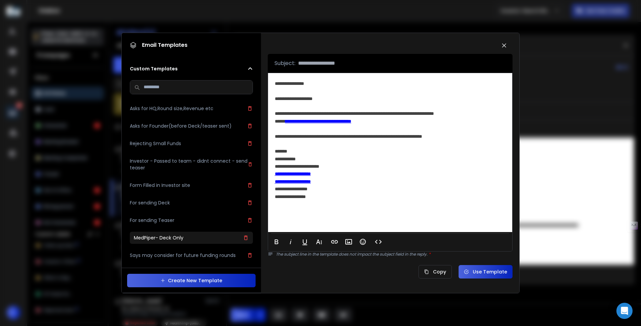
click at [171, 112] on h3 "Rejecting Small Funds" at bounding box center [172, 108] width 84 height 7
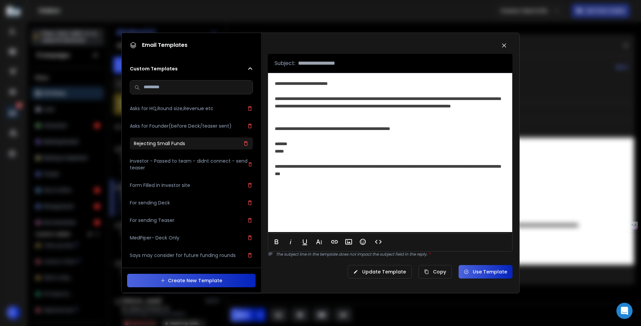
drag, startPoint x: 302, startPoint y: 113, endPoint x: 435, endPoint y: 106, distance: 132.4
click at [435, 106] on div "**********" at bounding box center [390, 102] width 231 height 30
drag, startPoint x: 435, startPoint y: 106, endPoint x: 302, endPoint y: 112, distance: 132.7
click at [302, 112] on div "**********" at bounding box center [390, 102] width 231 height 30
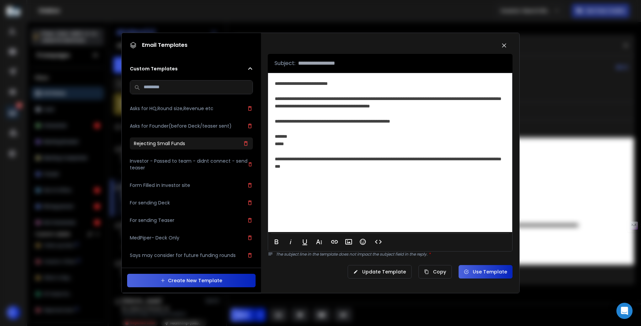
click at [418, 83] on div "**********" at bounding box center [390, 83] width 231 height 7
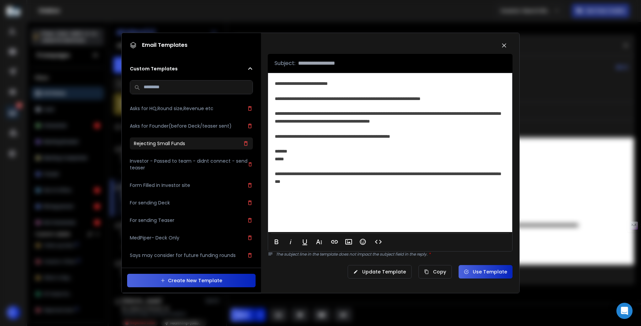
click at [467, 97] on div "**********" at bounding box center [390, 98] width 231 height 7
click at [401, 95] on div "**********" at bounding box center [390, 98] width 231 height 7
click at [330, 119] on div "**********" at bounding box center [390, 113] width 231 height 23
click at [306, 111] on div "**********" at bounding box center [390, 113] width 231 height 23
click at [473, 103] on div "**********" at bounding box center [390, 113] width 231 height 23
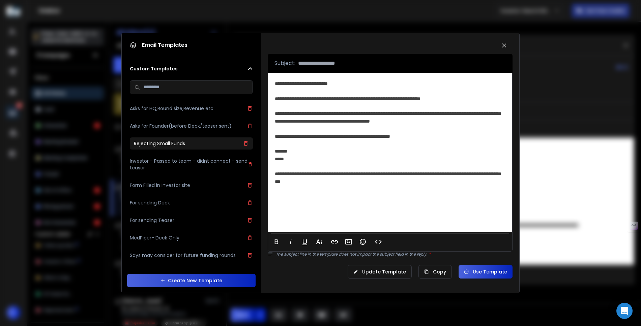
click at [467, 99] on div "**********" at bounding box center [390, 98] width 231 height 7
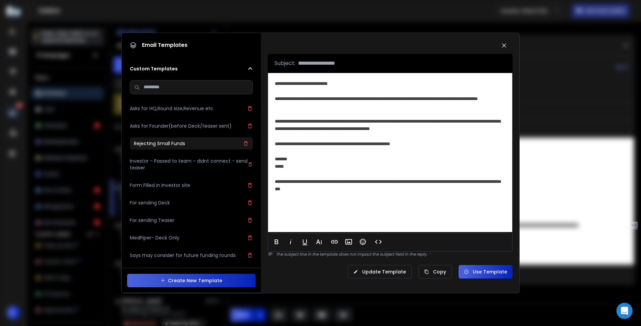
click at [468, 270] on icon at bounding box center [466, 272] width 5 height 5
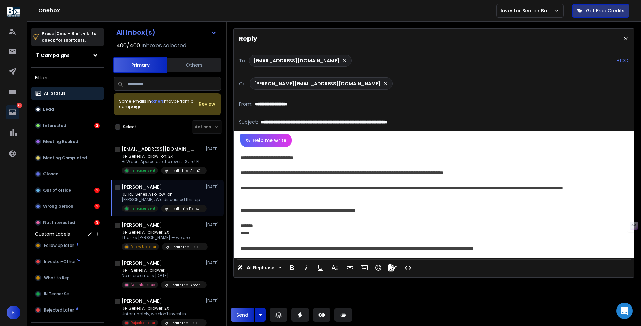
click at [243, 310] on button "Send" at bounding box center [243, 314] width 24 height 13
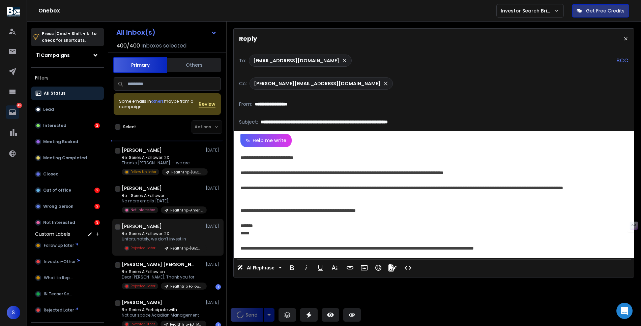
scroll to position [4398, 0]
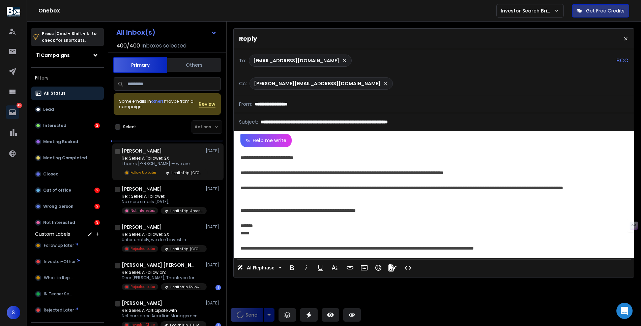
click at [167, 166] on p "Thanks [PERSON_NAME] — we are" at bounding box center [162, 163] width 81 height 5
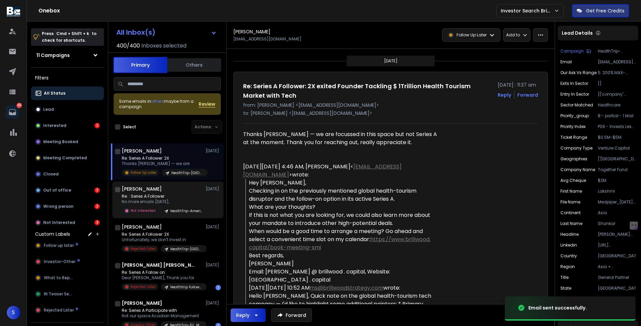
click at [164, 196] on p "Re: : Series A Follower:" at bounding box center [162, 196] width 81 height 5
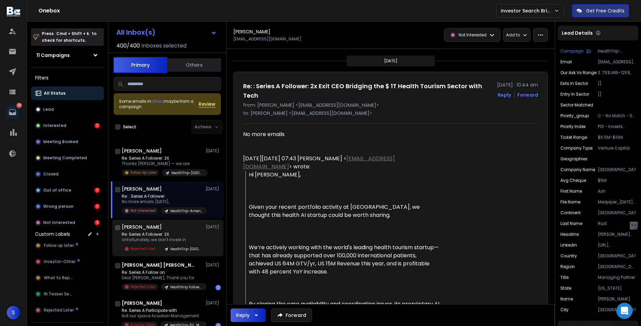
click at [164, 226] on div "[PERSON_NAME] [DATE]" at bounding box center [171, 227] width 99 height 7
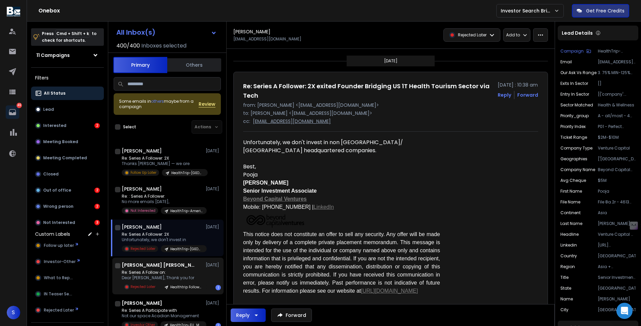
click at [163, 266] on h1 "[PERSON_NAME] [PERSON_NAME] Hofstede" at bounding box center [159, 265] width 74 height 7
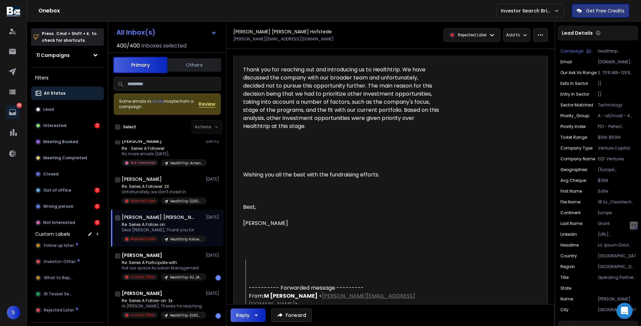
scroll to position [4447, 0]
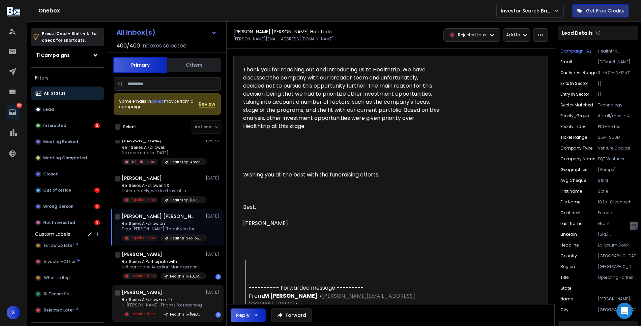
click at [169, 296] on div "[PERSON_NAME] [DATE] Re: Series A Follow-on: 2x Hi [PERSON_NAME], Thanks for re…" at bounding box center [171, 303] width 99 height 29
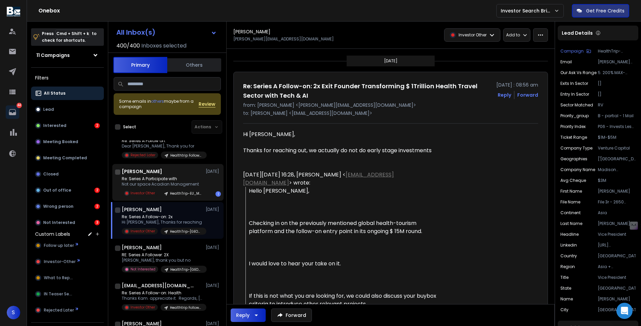
scroll to position [4568, 0]
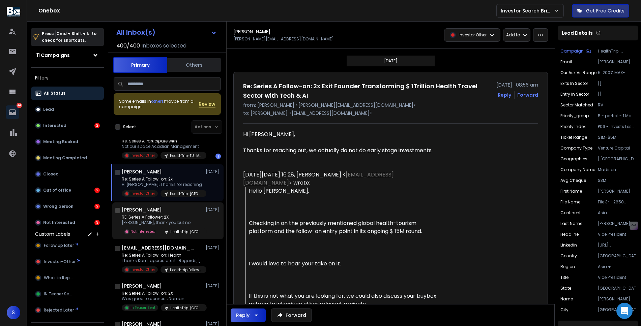
click at [177, 217] on p "RE: Series A Follower: 2X" at bounding box center [162, 217] width 81 height 5
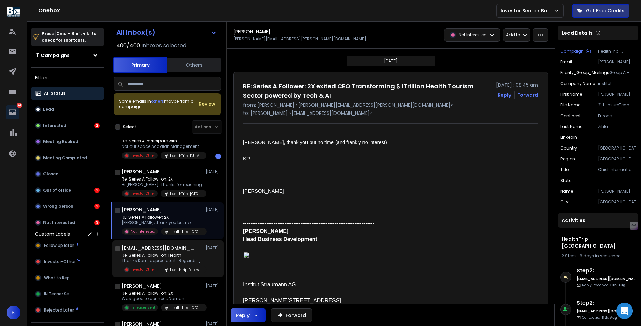
click at [168, 258] on p "Re: Series A Follow-on: Health" at bounding box center [162, 255] width 81 height 5
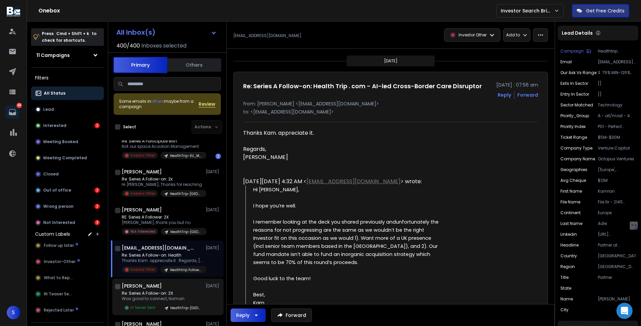
click at [165, 287] on div "[PERSON_NAME] [DATE]" at bounding box center [171, 286] width 99 height 7
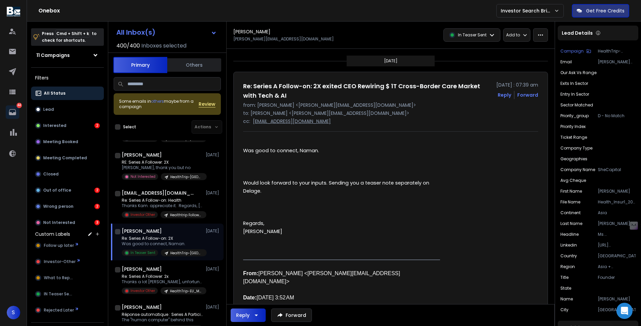
scroll to position [4672, 0]
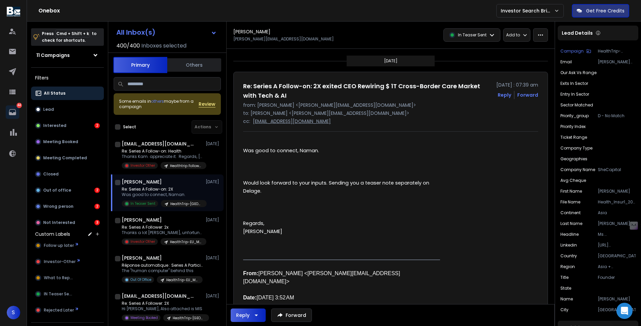
click at [159, 85] on input at bounding box center [167, 83] width 107 height 13
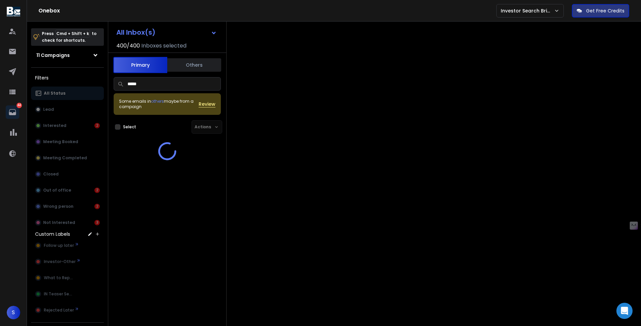
scroll to position [0, 0]
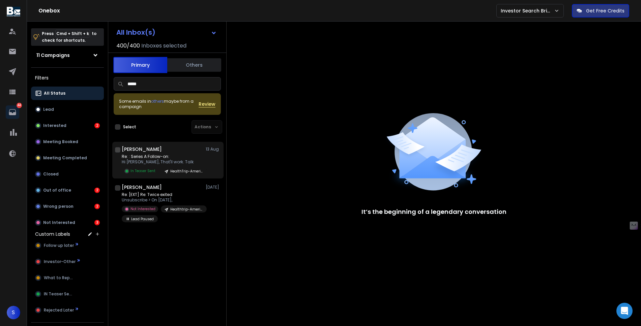
type input "*****"
click at [151, 155] on p "Re: : Series A Follow-on:" at bounding box center [162, 156] width 81 height 5
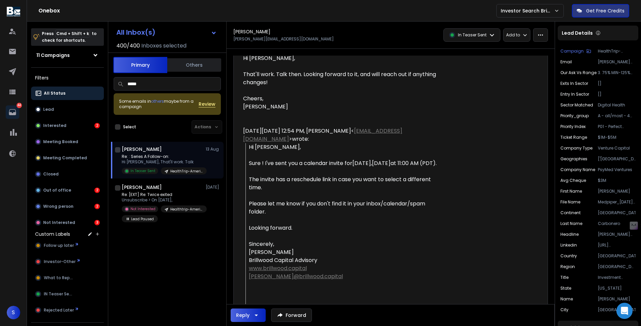
scroll to position [162, 0]
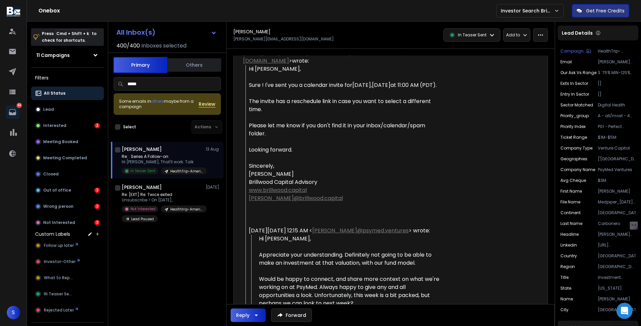
click at [205, 86] on input "*****" at bounding box center [167, 83] width 107 height 13
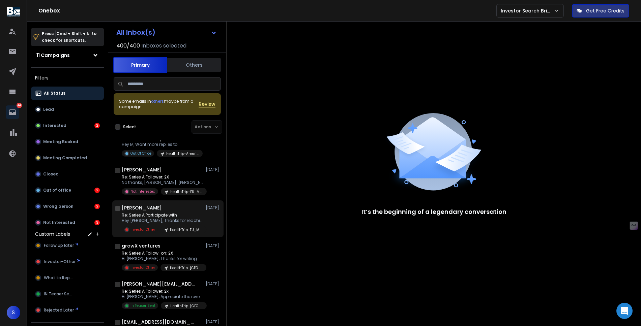
scroll to position [1724, 0]
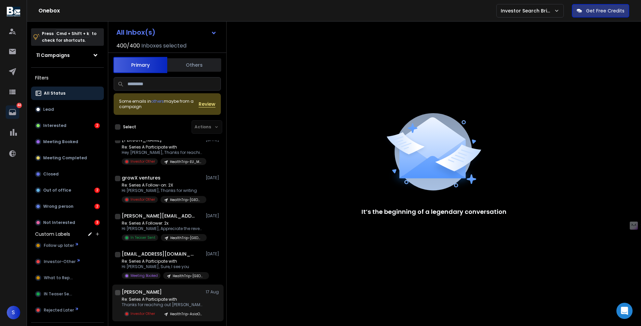
click at [162, 308] on p "Thanks for reaching out [PERSON_NAME]," at bounding box center [162, 304] width 81 height 5
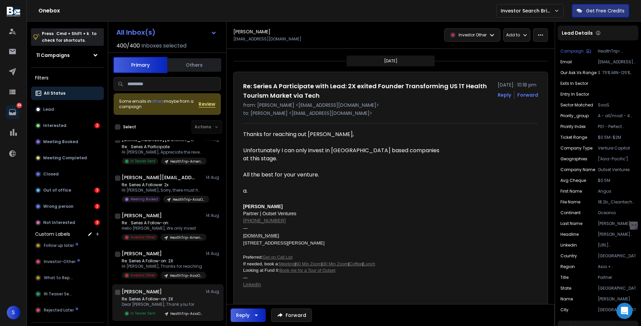
scroll to position [2675, 0]
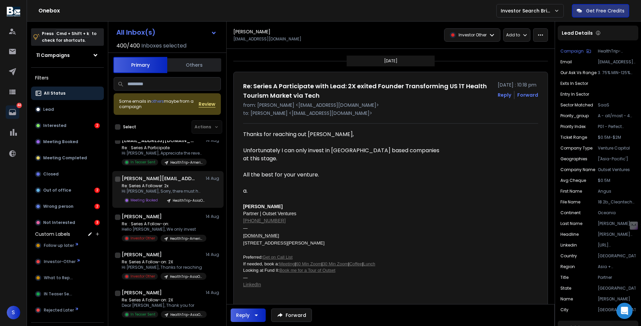
click at [182, 189] on p "Re: Series A Follower: 2x" at bounding box center [162, 185] width 81 height 5
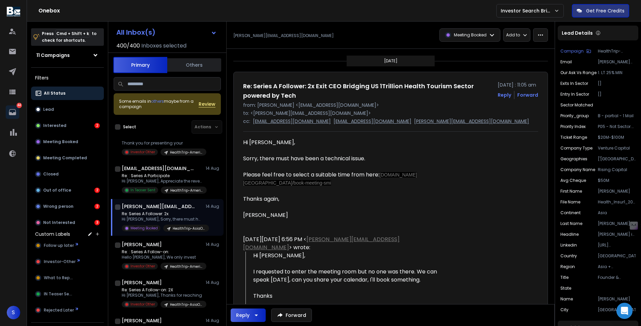
scroll to position [2641, 0]
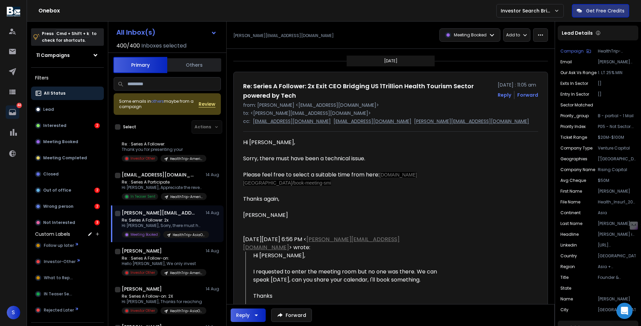
click at [182, 190] on p "Hi [PERSON_NAME], Appreciate the revert. Sure! Please" at bounding box center [162, 187] width 81 height 5
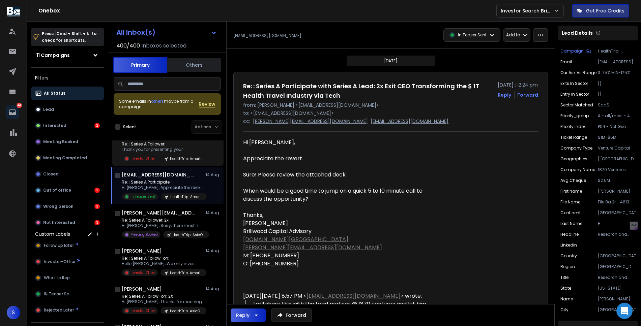
click at [160, 147] on p "Re: : Series A Follower:" at bounding box center [162, 144] width 81 height 5
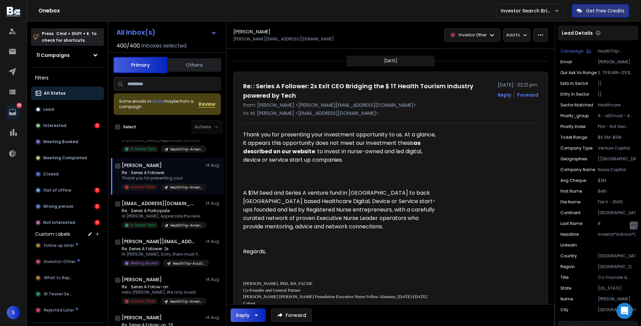
scroll to position [2609, 0]
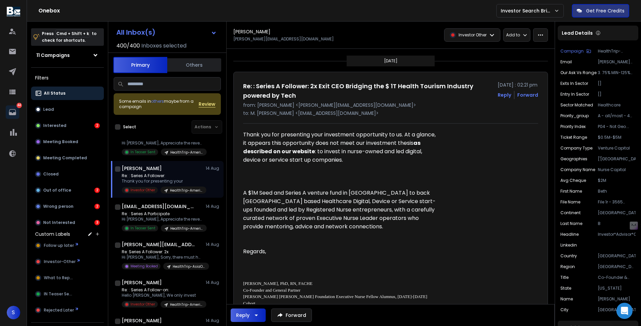
click at [160, 155] on div "Re: : Series A Follower: Hi [PERSON_NAME], Appreciate the revert. Sure! Please …" at bounding box center [164, 145] width 85 height 21
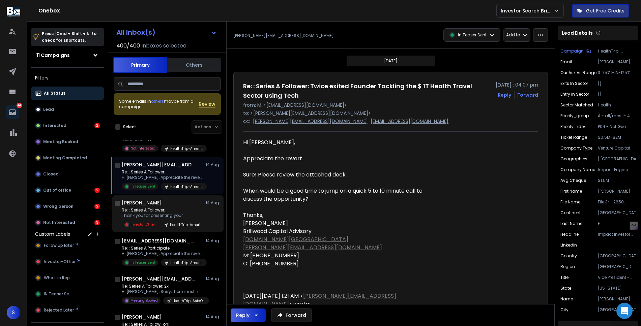
scroll to position [2570, 0]
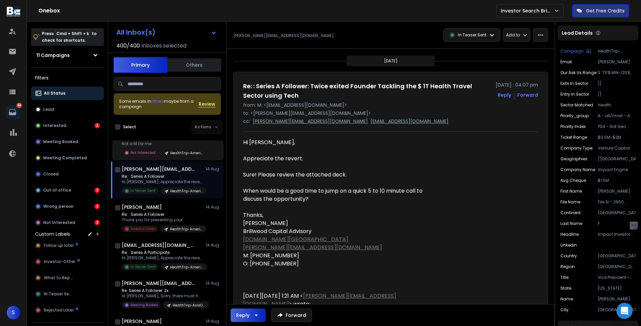
click at [160, 147] on p "Not a fit for me" at bounding box center [162, 143] width 81 height 5
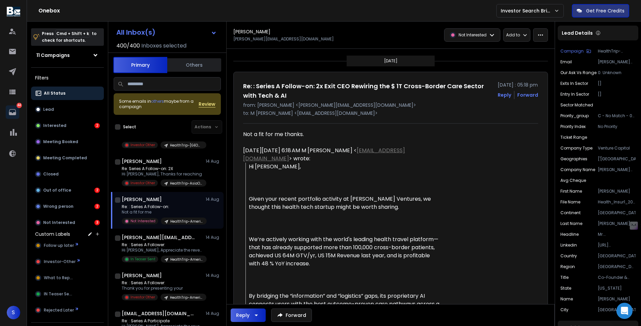
scroll to position [2501, 0]
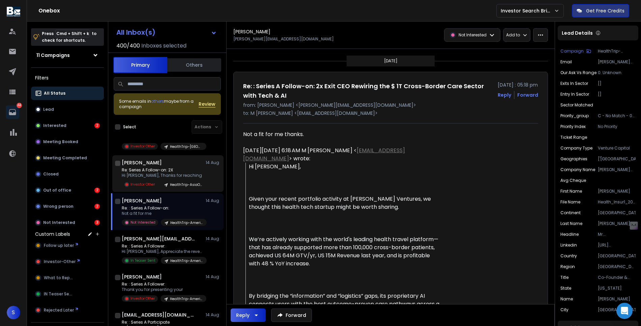
click at [159, 173] on p "Re: Series A Follow-on: 2X" at bounding box center [162, 170] width 81 height 5
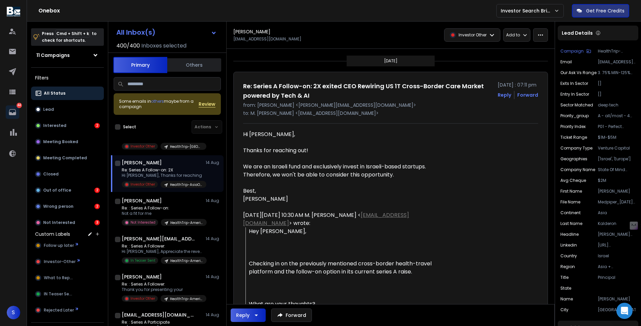
click at [168, 173] on p "Re: Series A Follow-on: 2X" at bounding box center [162, 170] width 81 height 5
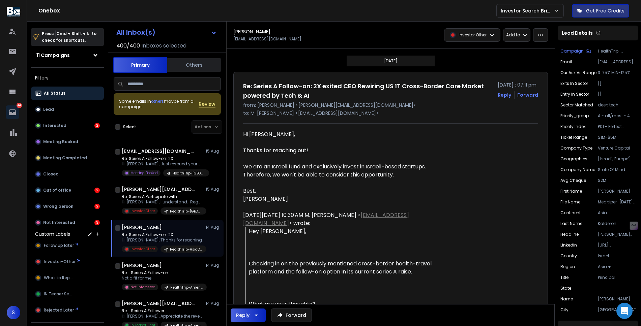
scroll to position [2431, 0]
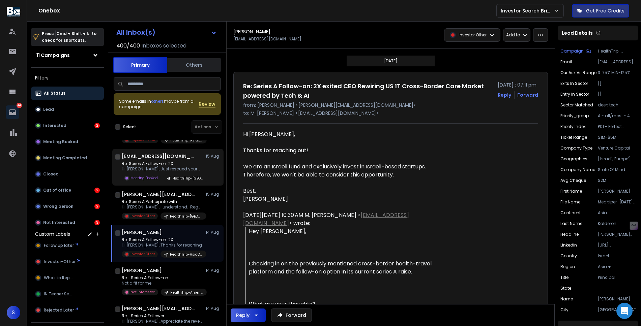
click at [174, 167] on p "Re: Series A Follow-on: 2X" at bounding box center [162, 163] width 81 height 5
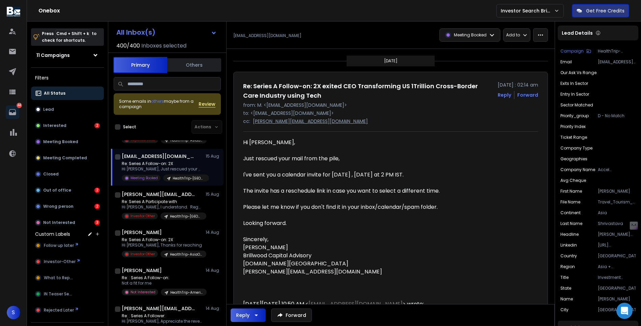
scroll to position [2379, 0]
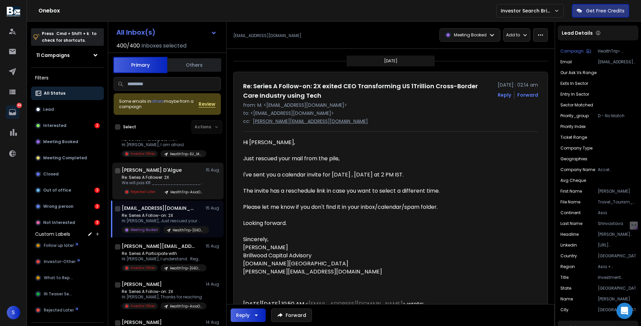
click at [173, 186] on p "We will pas KR ________________________________" at bounding box center [162, 182] width 81 height 5
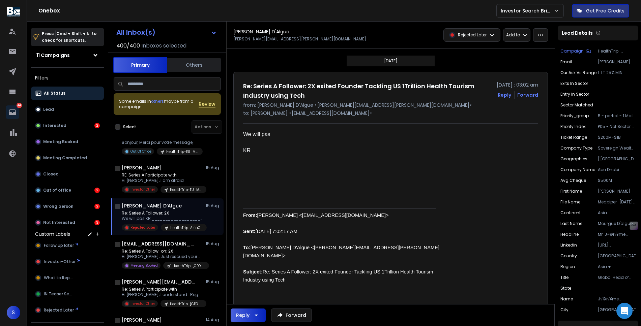
scroll to position [2341, 0]
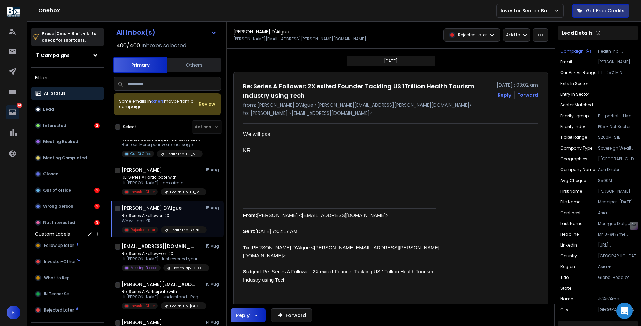
click at [173, 186] on p "Hi [PERSON_NAME], I am afraid" at bounding box center [162, 182] width 81 height 5
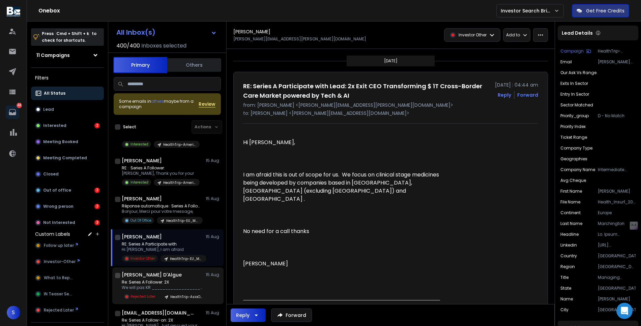
scroll to position [2273, 0]
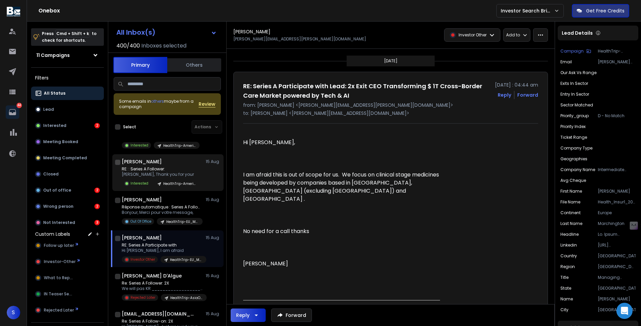
click at [178, 172] on p "RE: : Series A Follower:" at bounding box center [161, 169] width 78 height 5
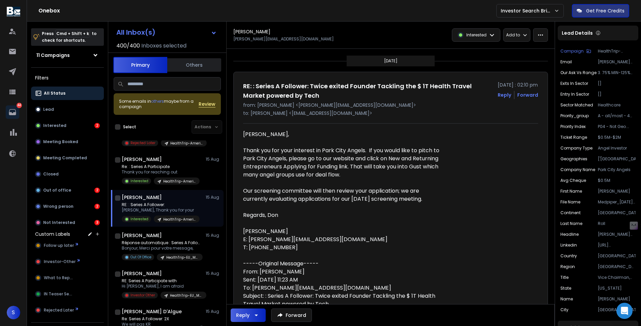
scroll to position [2235, 0]
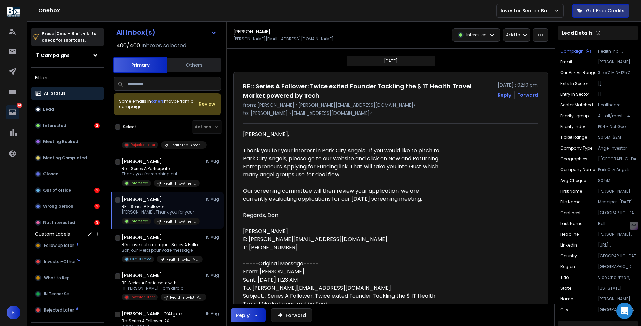
click at [178, 172] on p "Re: : Series A Participate" at bounding box center [161, 168] width 78 height 5
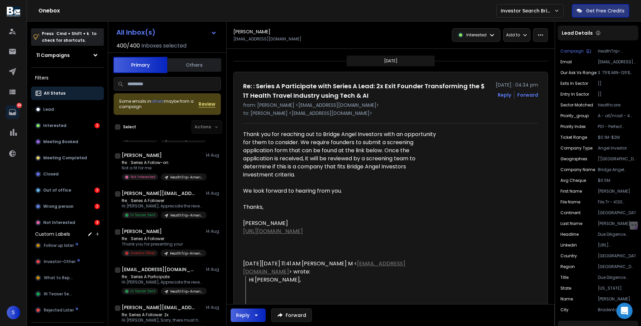
scroll to position [2585, 0]
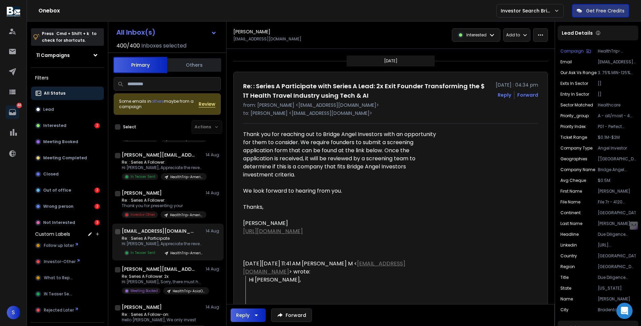
click at [159, 235] on h1 "[EMAIL_ADDRESS][DOMAIN_NAME]" at bounding box center [159, 231] width 74 height 7
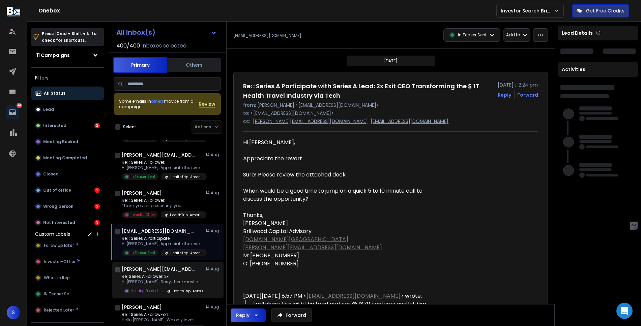
click at [154, 282] on div "[PERSON_NAME][EMAIL_ADDRESS][DOMAIN_NAME] [DATE] Re: Series A Follower: 2x Hi […" at bounding box center [171, 280] width 99 height 29
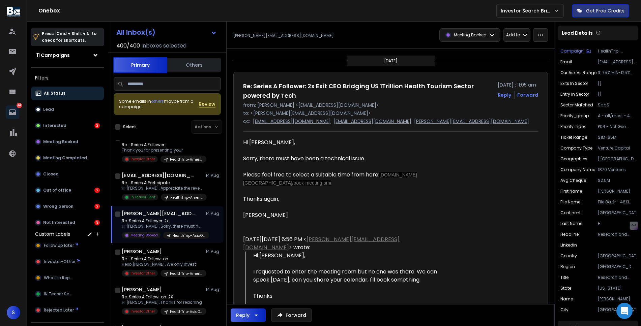
scroll to position [2641, 0]
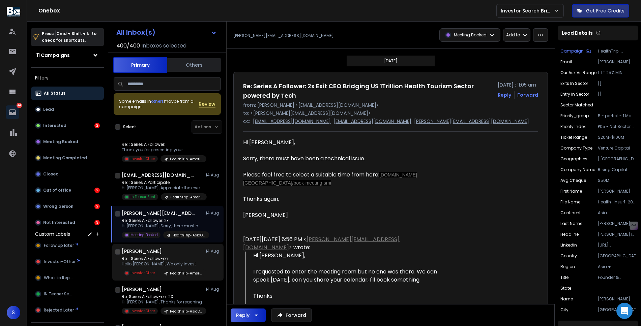
click at [163, 262] on p "Re: : Series A Follow-on:" at bounding box center [162, 258] width 81 height 5
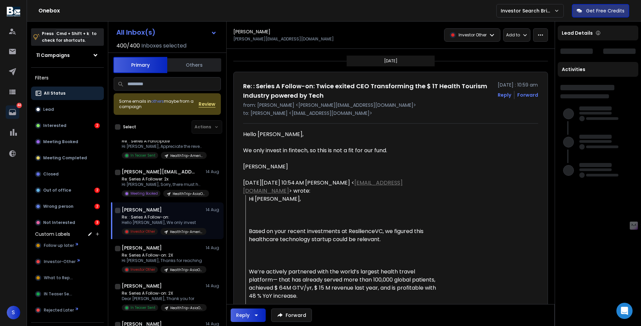
scroll to position [2694, 0]
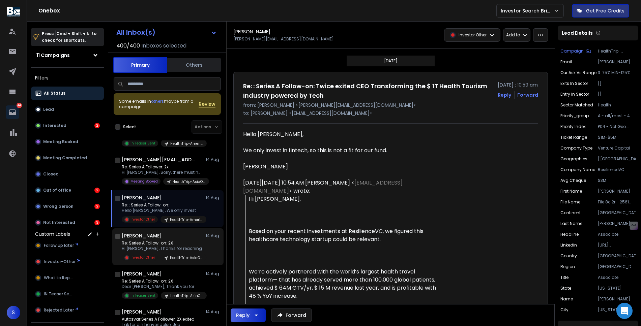
click at [171, 249] on div "[PERSON_NAME] [DATE] Re: Series A Follow-on: 2X Hi [PERSON_NAME], Thanks for re…" at bounding box center [171, 247] width 99 height 29
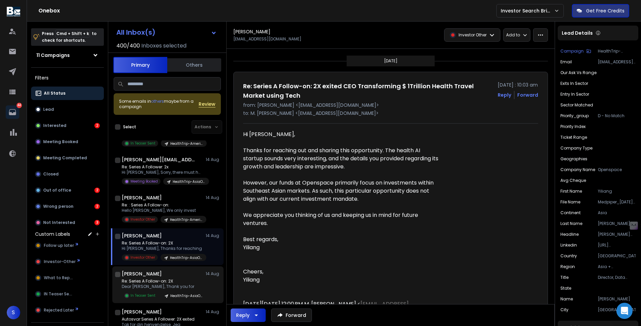
click at [168, 284] on p "Re: Series A Follow-on: 2X" at bounding box center [162, 281] width 81 height 5
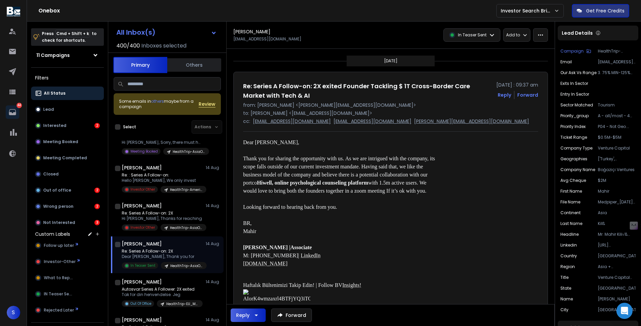
scroll to position [2743, 0]
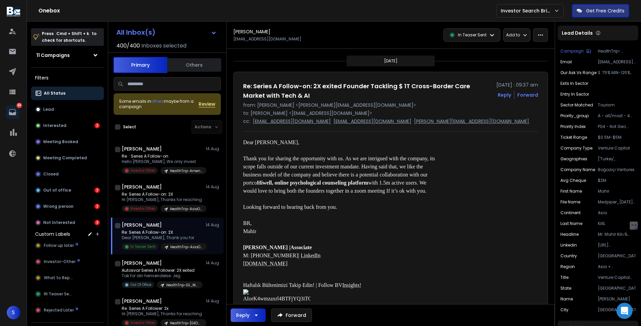
click at [168, 289] on div "Autosvar:Series A Follower: 2X exited Tak for din henvendelse. Jeg Out Of Offic…" at bounding box center [162, 278] width 81 height 21
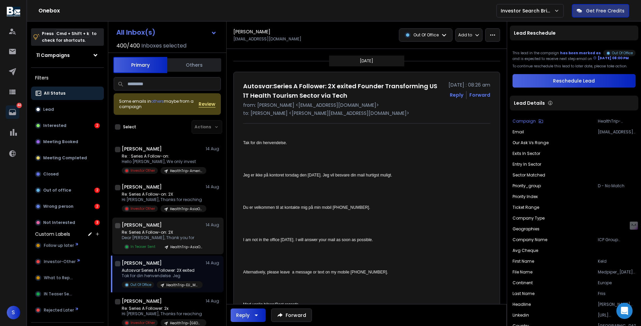
click at [174, 250] on div "HealthTrip-AsiaOceania 3" at bounding box center [184, 246] width 46 height 7
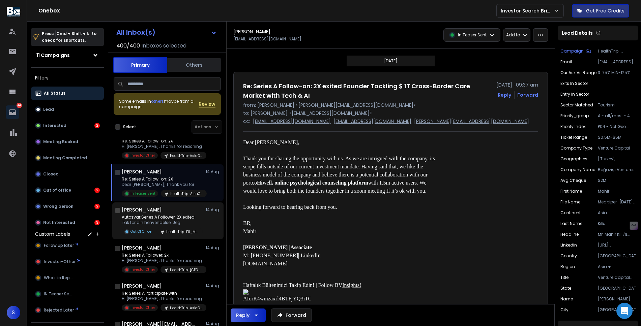
scroll to position [2798, 0]
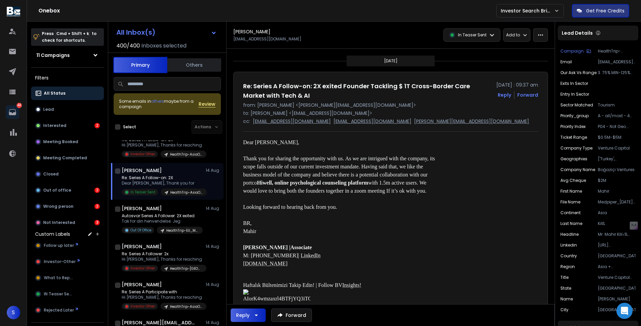
click at [261, 185] on b "Hiwell, online psychological counseling platform" at bounding box center [312, 183] width 111 height 6
copy b "Hiwell"
click at [350, 205] on p "Looking forward to hearing back from you." at bounding box center [341, 207] width 197 height 8
click at [257, 318] on icon "button" at bounding box center [256, 315] width 8 height 8
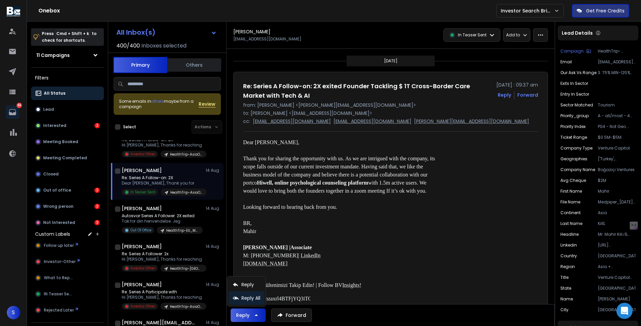
click at [257, 297] on p "Reply All" at bounding box center [250, 298] width 19 height 7
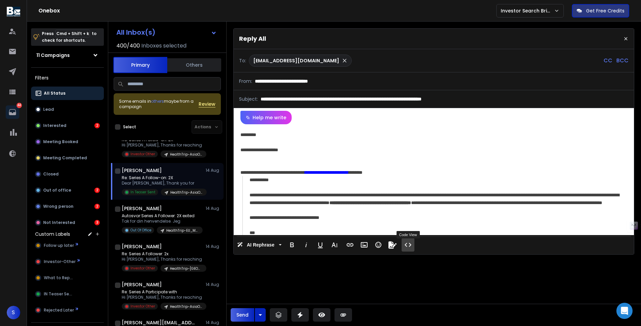
drag, startPoint x: 384, startPoint y: 240, endPoint x: 402, endPoint y: 240, distance: 17.9
click at [402, 240] on div "**********" at bounding box center [434, 189] width 400 height 130
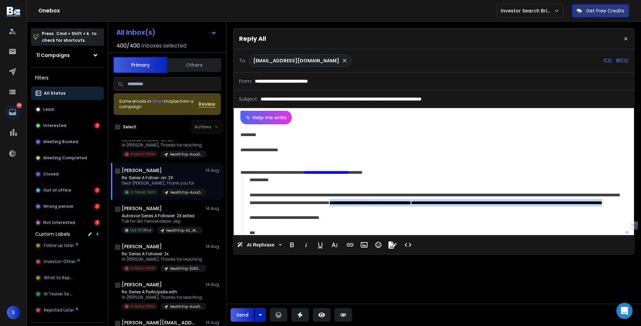
drag, startPoint x: 383, startPoint y: 204, endPoint x: 485, endPoint y: 212, distance: 103.2
click at [485, 207] on p "**********" at bounding box center [438, 198] width 378 height 15
copy span "**********"
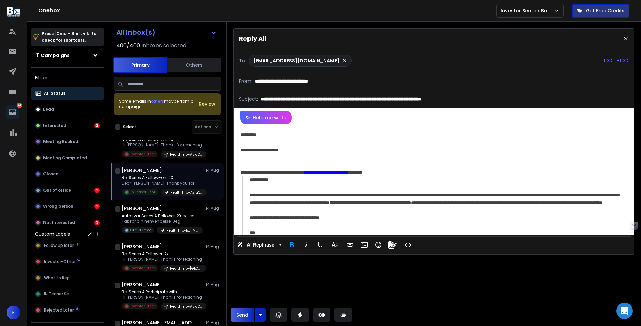
click at [310, 147] on div "**********" at bounding box center [432, 149] width 385 height 7
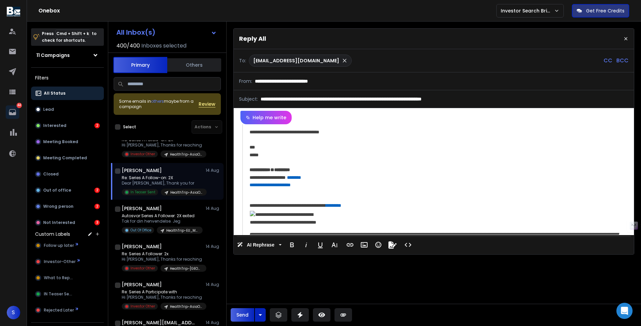
scroll to position [0, 0]
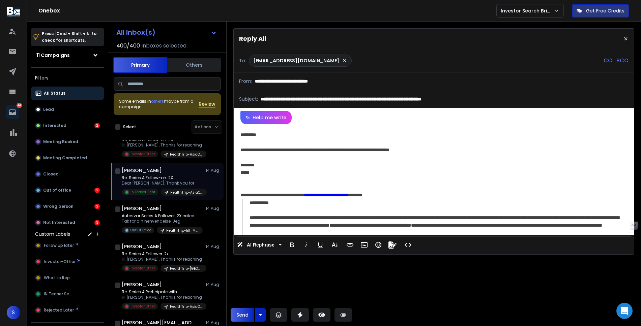
click at [606, 58] on p "CC" at bounding box center [607, 61] width 9 height 8
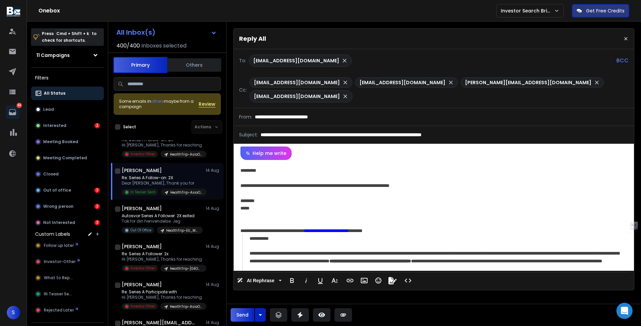
click at [412, 175] on div "**********" at bounding box center [433, 215] width 398 height 111
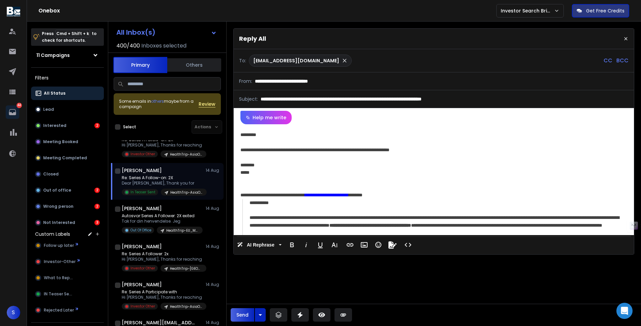
click at [281, 182] on div at bounding box center [432, 179] width 385 height 7
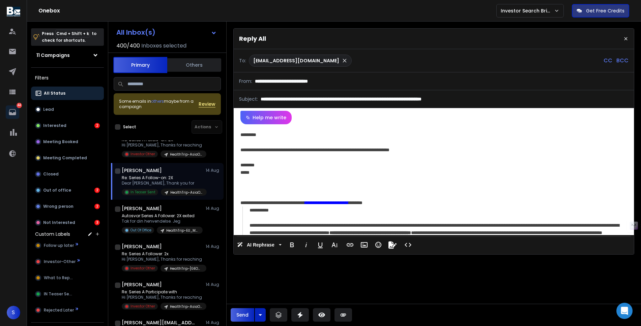
click at [244, 309] on button "Send" at bounding box center [243, 314] width 24 height 13
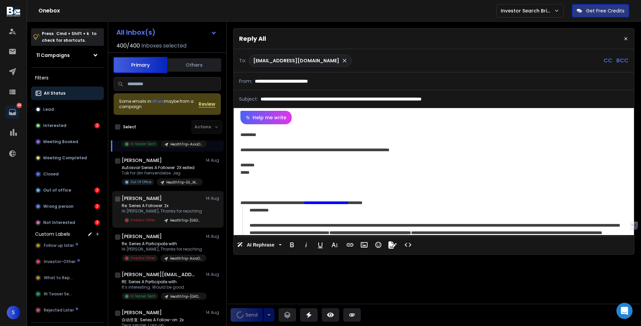
scroll to position [2848, 0]
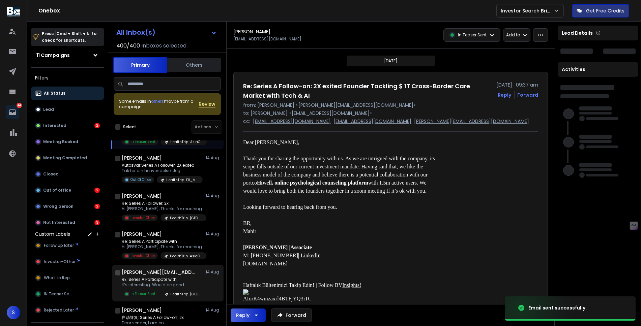
click at [166, 285] on div "[PERSON_NAME][EMAIL_ADDRESS][DOMAIN_NAME] [DATE] RE: Series A Participate with …" at bounding box center [171, 283] width 99 height 29
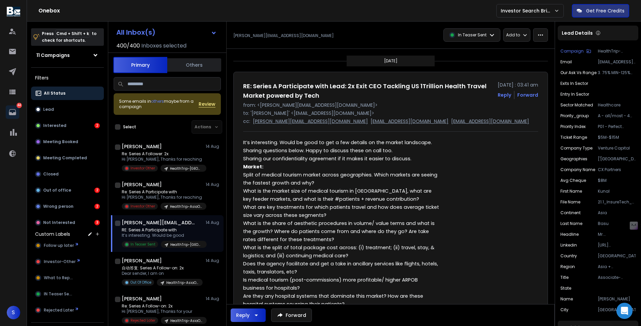
scroll to position [2901, 0]
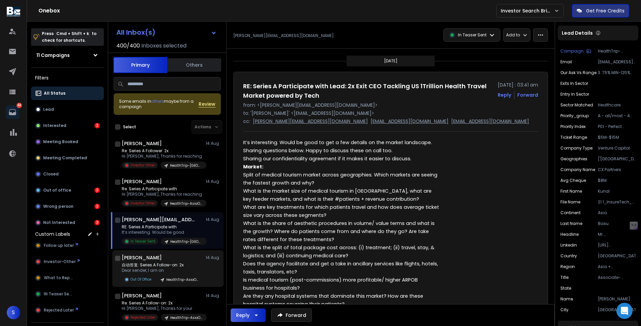
click at [167, 273] on p "Dear sender, I am on" at bounding box center [162, 270] width 81 height 5
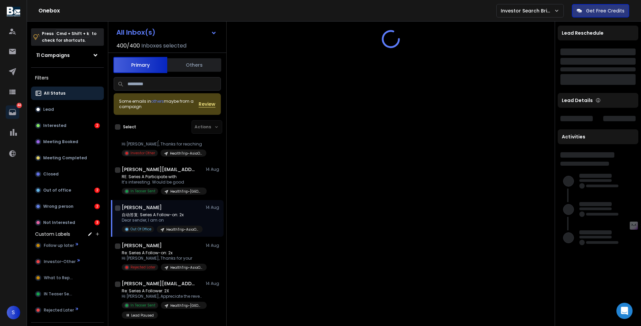
scroll to position [2952, 0]
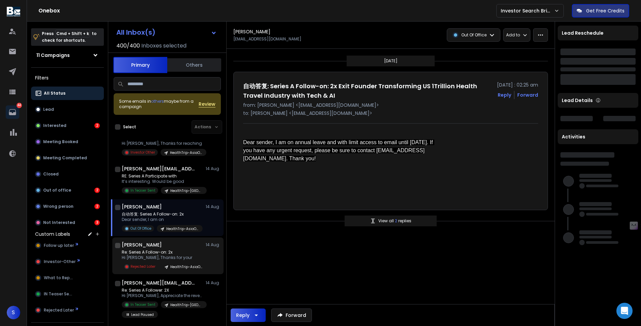
click at [173, 255] on p "Re: Series A Follow-on: 2x" at bounding box center [162, 252] width 81 height 5
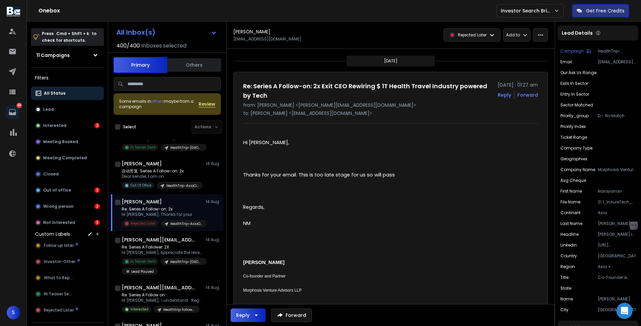
scroll to position [2995, 0]
click at [173, 255] on p "Hi [PERSON_NAME], Appreciate the revert, Feel free" at bounding box center [162, 251] width 81 height 5
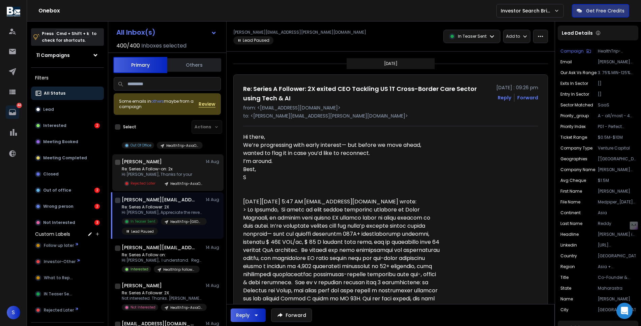
scroll to position [3036, 0]
click at [173, 250] on div "[PERSON_NAME][EMAIL_ADDRESS][DOMAIN_NAME] [DATE]" at bounding box center [171, 246] width 99 height 7
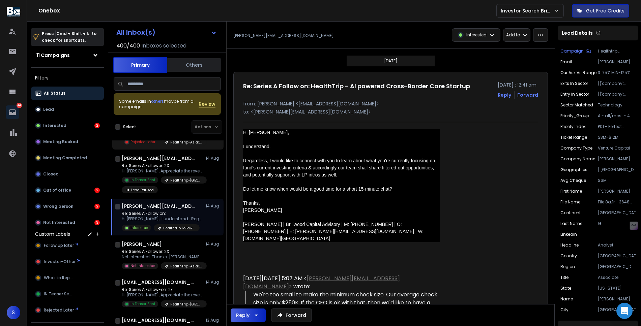
scroll to position [3077, 0]
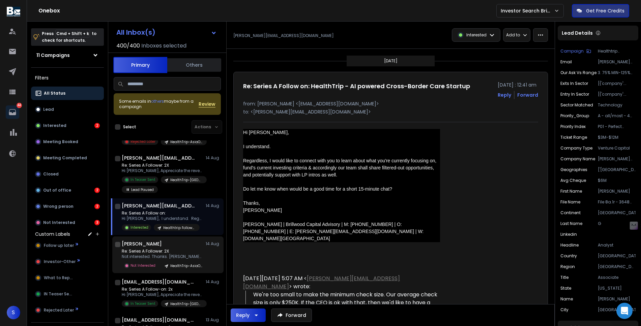
click at [174, 269] on div "Re: Series A Follower: 2X Not interested. Thanks. [PERSON_NAME] On Not Interest…" at bounding box center [164, 259] width 85 height 21
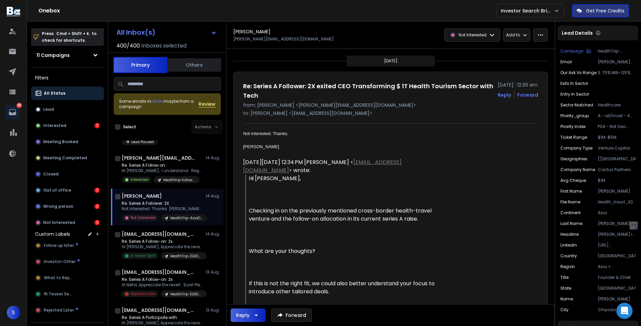
scroll to position [3126, 0]
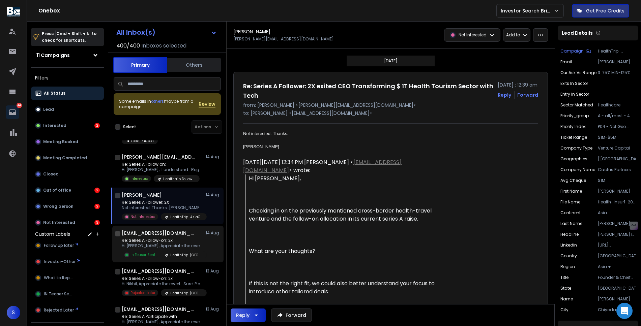
click at [174, 258] on div "Re: Series A Follow-on: 2x Hi [PERSON_NAME], Appreciate the revert. Sure! Pleas…" at bounding box center [164, 248] width 85 height 21
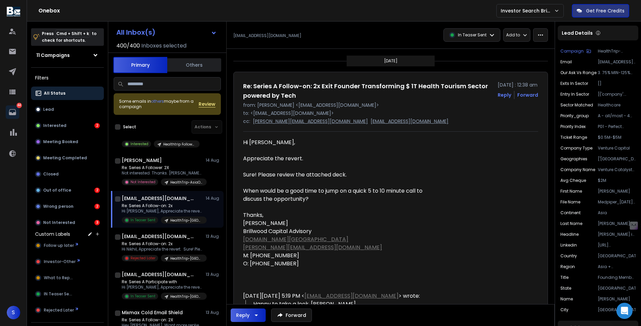
scroll to position [3173, 0]
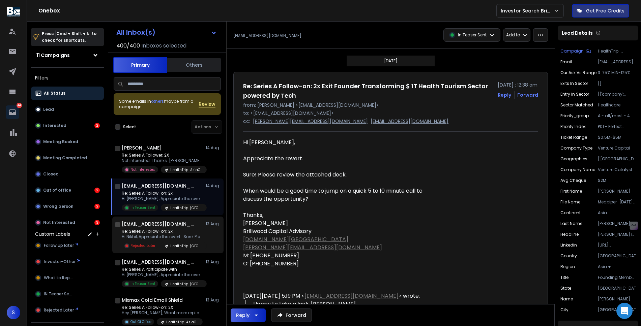
click at [152, 240] on p "Hi Nikhil, Appreciate the revert. Sure! Please" at bounding box center [162, 236] width 81 height 5
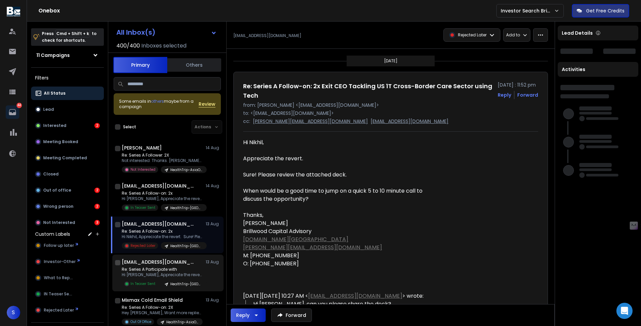
click at [154, 272] on p "Re: Series A Participate with" at bounding box center [162, 269] width 81 height 5
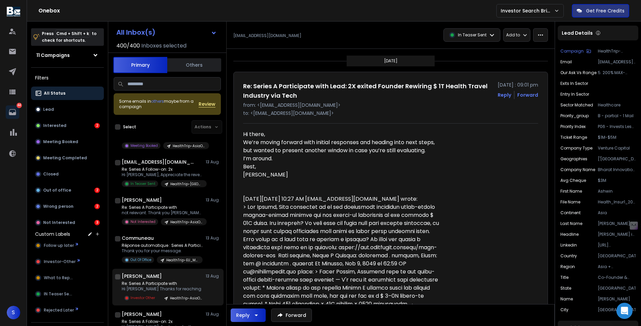
scroll to position [3548, 0]
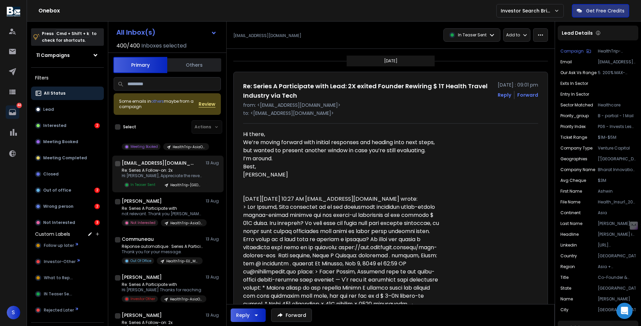
click at [164, 173] on p "Re: Series A Follow-on: 2x" at bounding box center [162, 170] width 81 height 5
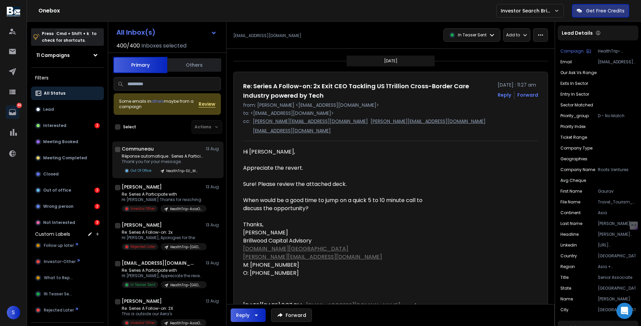
scroll to position [3647, 0]
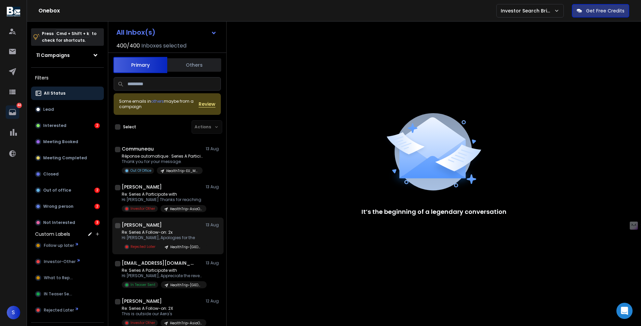
click at [170, 230] on p "Re: Series A Follow-on: 2x" at bounding box center [162, 232] width 81 height 5
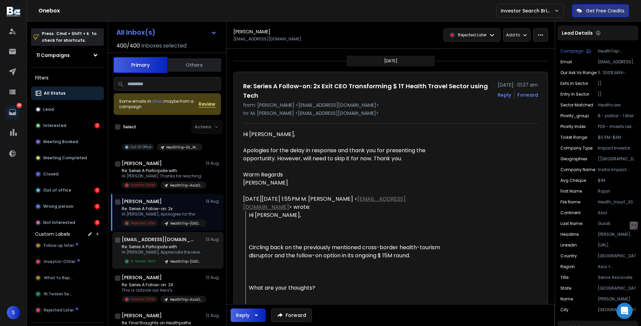
scroll to position [3674, 0]
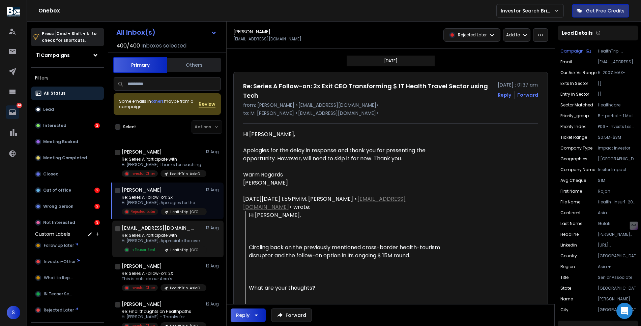
click at [172, 238] on p "Re: Series A Participate with" at bounding box center [162, 235] width 81 height 5
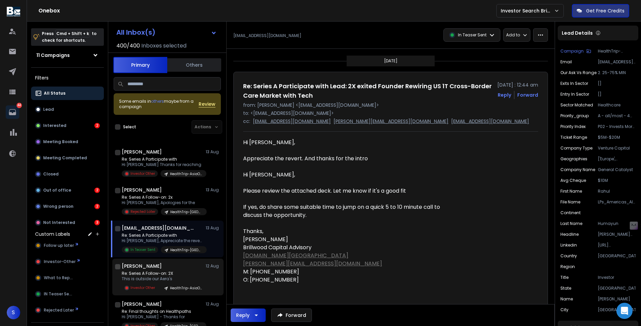
click at [171, 276] on p "Re: Series A Follow-on: 2X" at bounding box center [162, 273] width 81 height 5
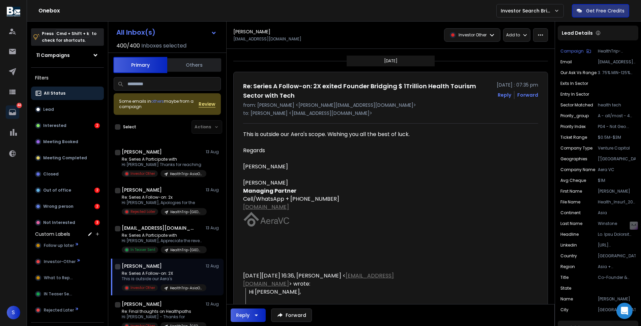
scroll to position [3722, 0]
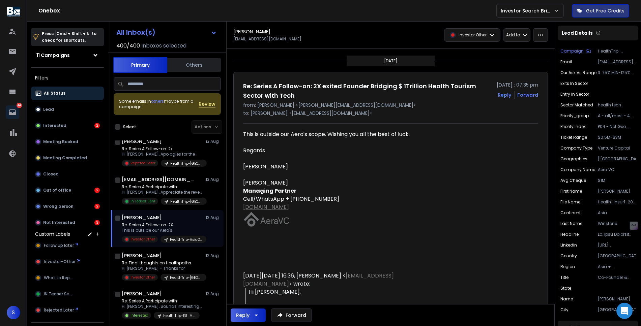
click at [171, 281] on div "HealthTrip-[GEOGRAPHIC_DATA]" at bounding box center [183, 277] width 46 height 7
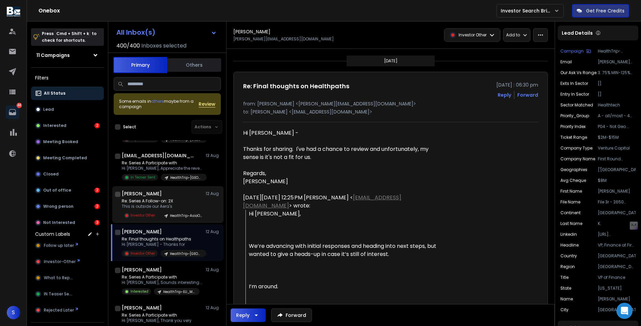
scroll to position [3756, 0]
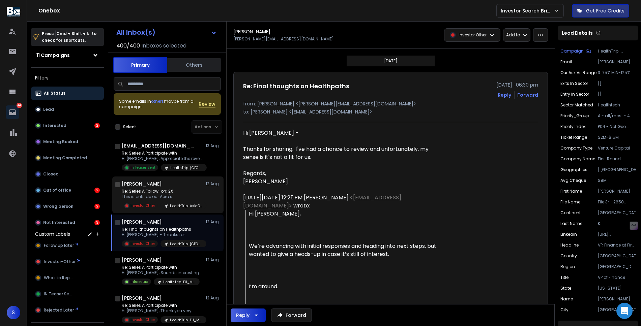
click at [171, 276] on p "Hi [PERSON_NAME], Sounds interesting. Please" at bounding box center [162, 272] width 81 height 5
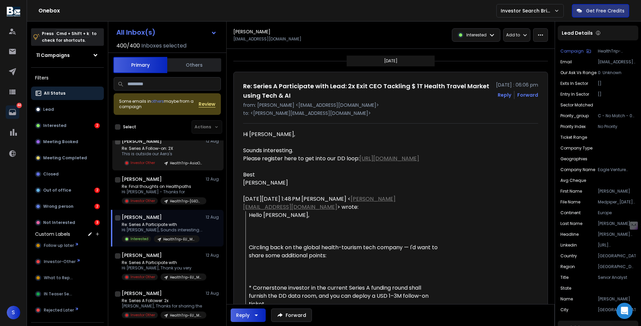
scroll to position [3804, 0]
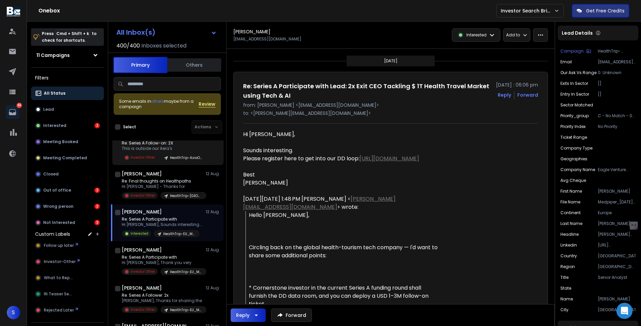
click at [171, 275] on p "HealthTrip-EU_MENA_Afr 3" at bounding box center [186, 272] width 32 height 5
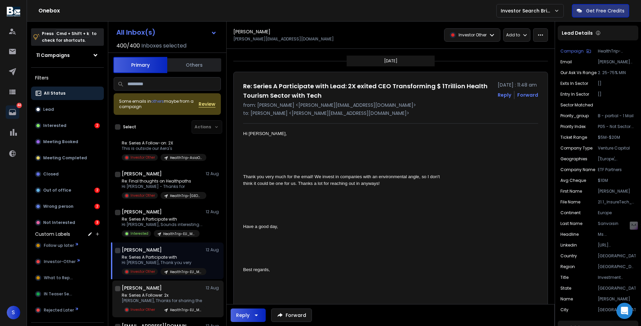
click at [172, 298] on p "Re: Series A Follower: 2x" at bounding box center [162, 295] width 81 height 5
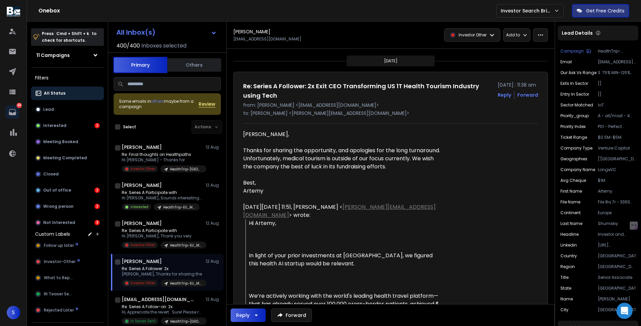
scroll to position [3858, 0]
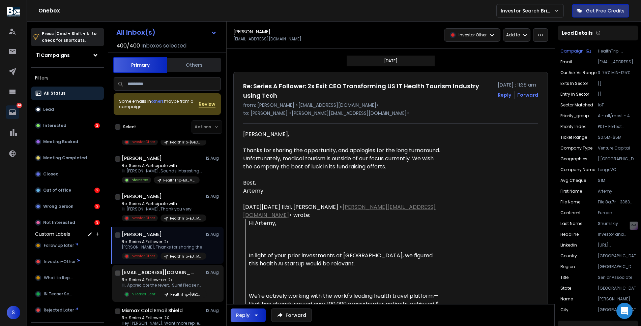
click at [173, 288] on p "Hi, Appreciate the revert. Sure! Please review" at bounding box center [162, 285] width 81 height 5
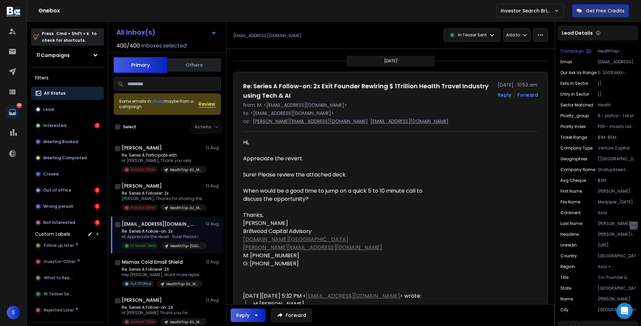
scroll to position [3908, 0]
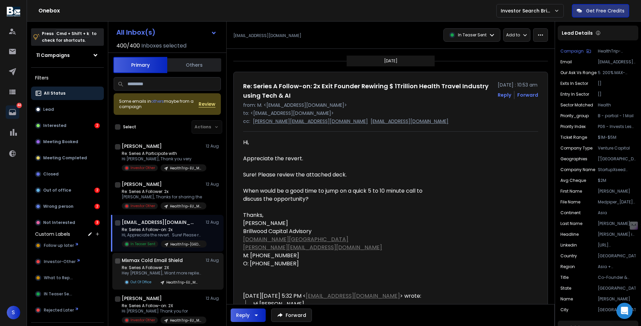
click at [173, 271] on p "Re: Series A Follower: 2X" at bounding box center [162, 267] width 81 height 5
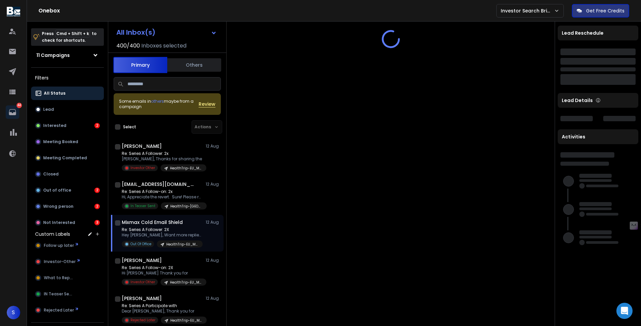
scroll to position [3948, 0]
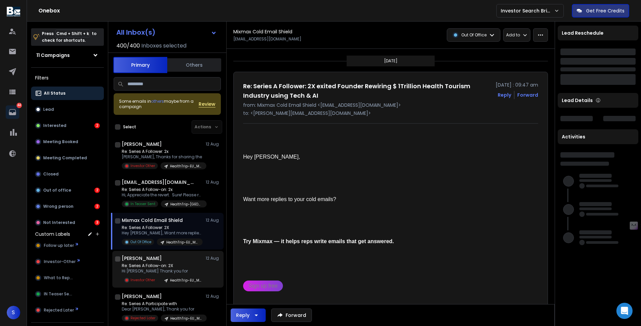
click at [174, 262] on div "[PERSON_NAME] [DATE]" at bounding box center [171, 258] width 99 height 7
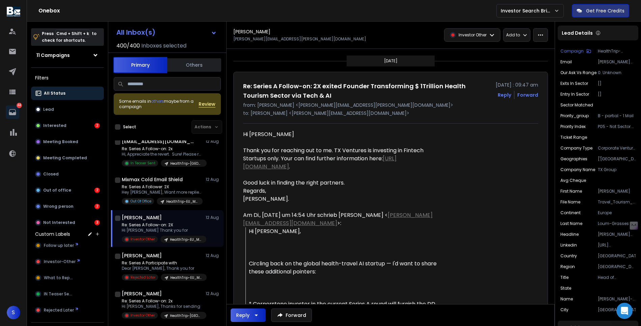
scroll to position [3990, 0]
click at [174, 268] on div "[PERSON_NAME] [DATE] Re: Series A Participate with Dear [PERSON_NAME], Thank yo…" at bounding box center [171, 265] width 99 height 29
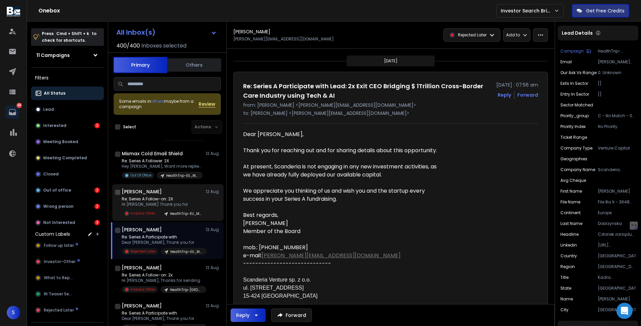
scroll to position [4044, 0]
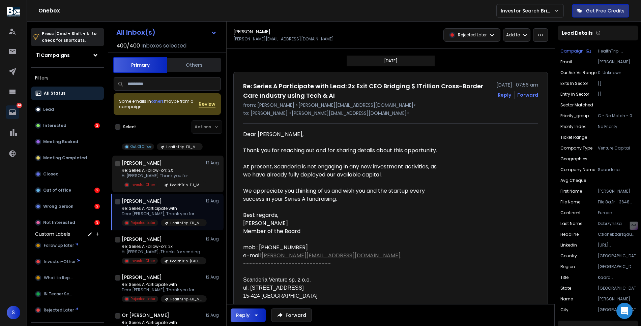
click at [174, 264] on p "HealthTrip-[GEOGRAPHIC_DATA]" at bounding box center [186, 261] width 32 height 5
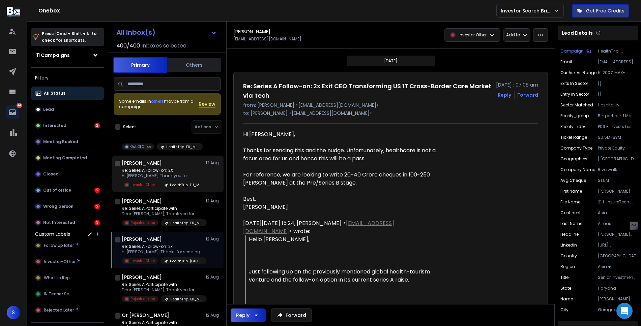
click at [174, 264] on p "HealthTrip-[GEOGRAPHIC_DATA]" at bounding box center [186, 261] width 32 height 5
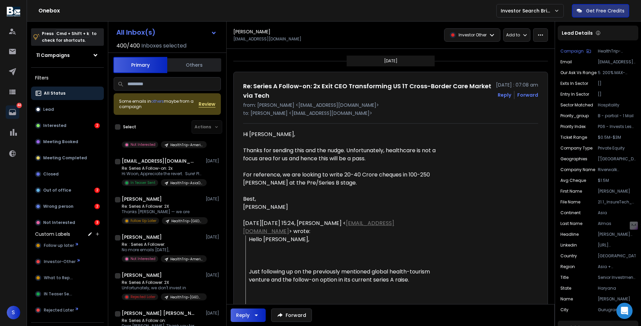
scroll to position [4375, 0]
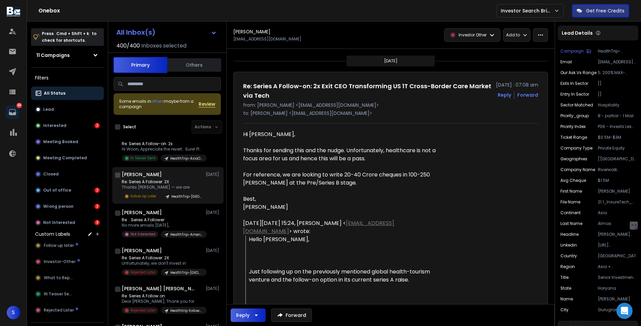
click at [177, 185] on p "Re: Series A Follower: 2X" at bounding box center [162, 181] width 81 height 5
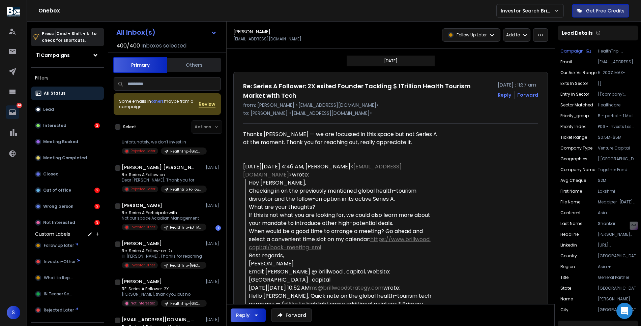
scroll to position [4496, 0]
click at [186, 231] on div "Re: Series A Participate with Not our space Acadian Management Investor Other H…" at bounding box center [164, 221] width 85 height 21
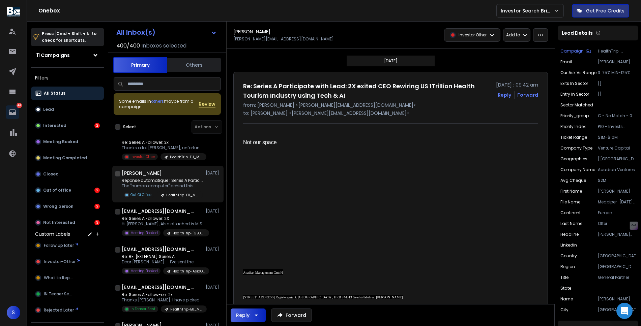
scroll to position [4793, 0]
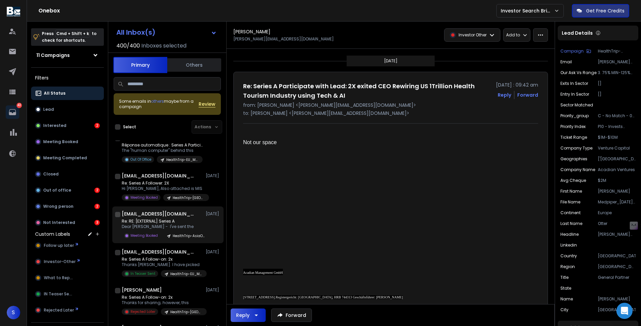
click at [167, 230] on p "Dear [PERSON_NAME] - I've sent the" at bounding box center [162, 226] width 81 height 5
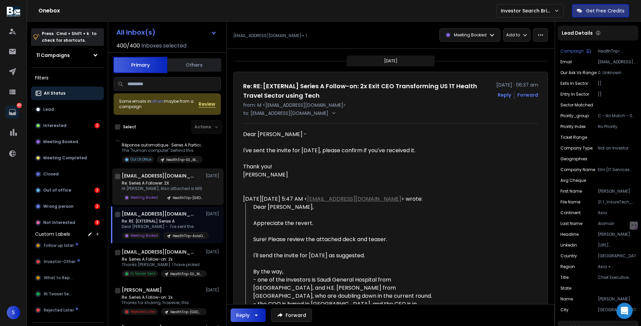
click at [165, 189] on div "[EMAIL_ADDRESS][DOMAIN_NAME] +1 [DATE] Re: Series A Follower: 2X Hi [PERSON_NAM…" at bounding box center [171, 187] width 99 height 29
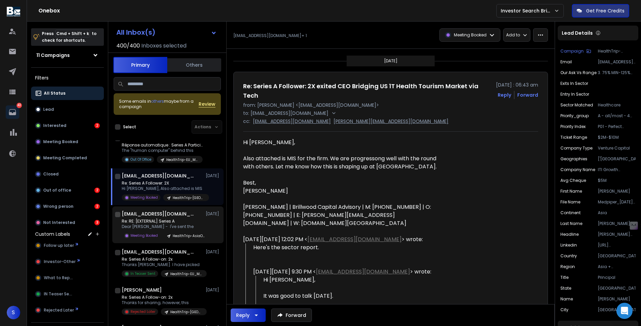
click at [159, 224] on p "Re: RE: [EXTERNAL] Series A" at bounding box center [162, 221] width 81 height 5
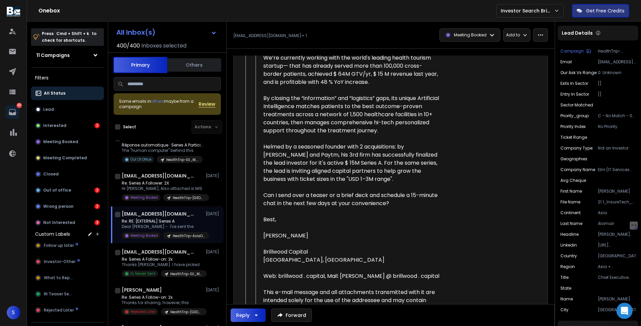
scroll to position [885, 0]
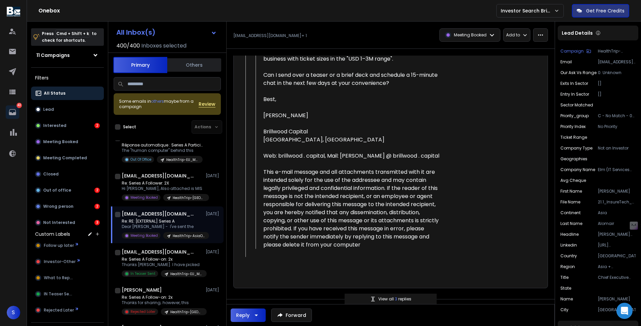
click at [261, 315] on button "Reply" at bounding box center [248, 315] width 35 height 13
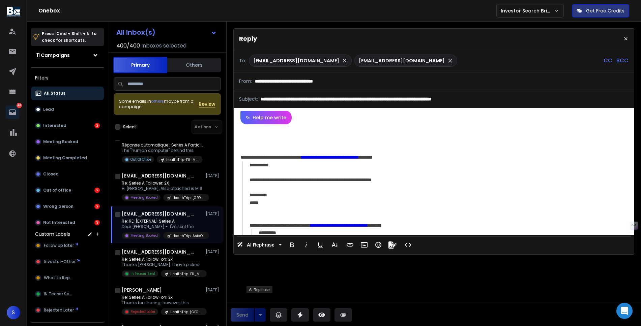
scroll to position [0, 0]
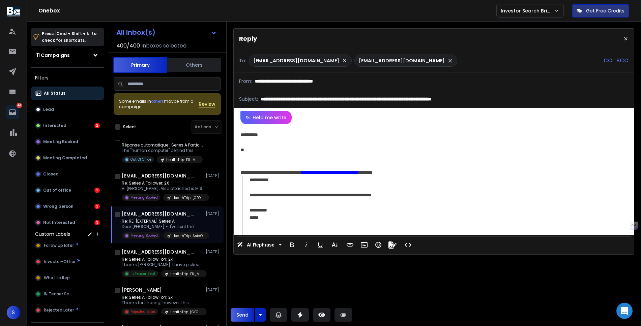
click at [604, 59] on p "CC" at bounding box center [607, 61] width 9 height 8
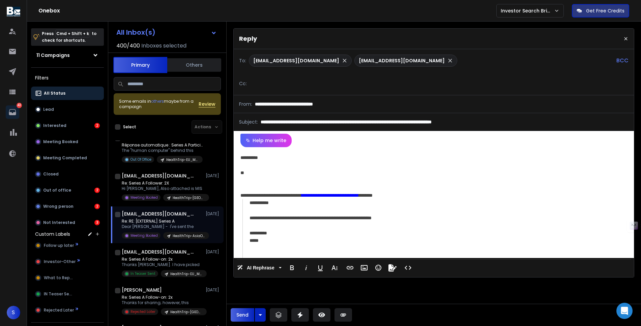
type input "**********"
click at [285, 171] on div "**********" at bounding box center [434, 202] width 400 height 111
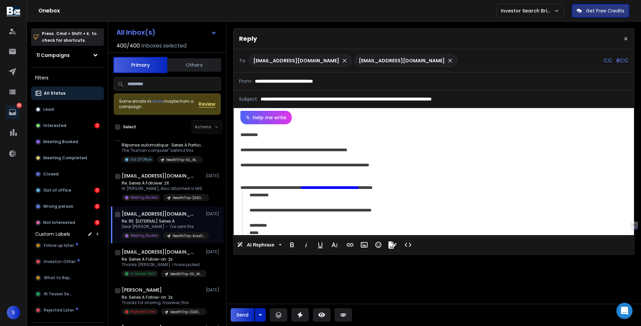
click at [361, 168] on div "**********" at bounding box center [432, 157] width 385 height 23
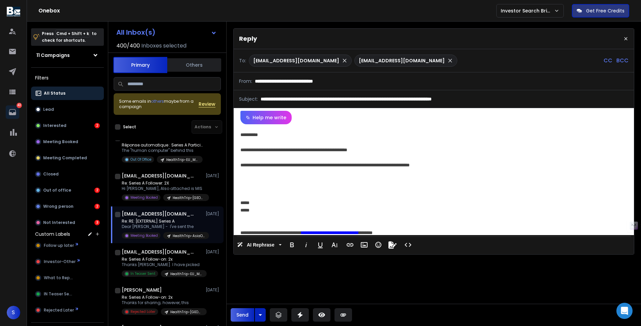
click at [430, 165] on div "**********" at bounding box center [432, 157] width 385 height 23
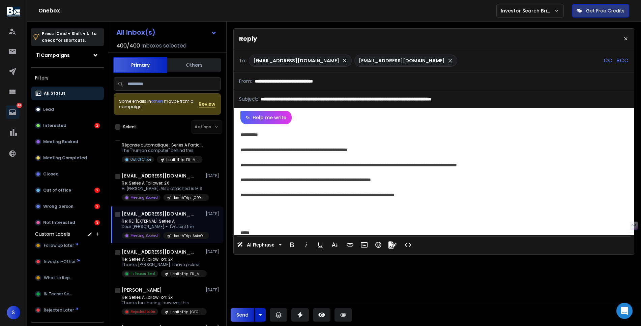
click at [374, 197] on div "**********" at bounding box center [432, 194] width 385 height 7
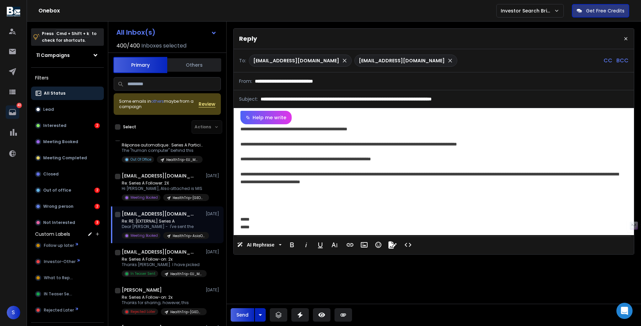
scroll to position [29, 0]
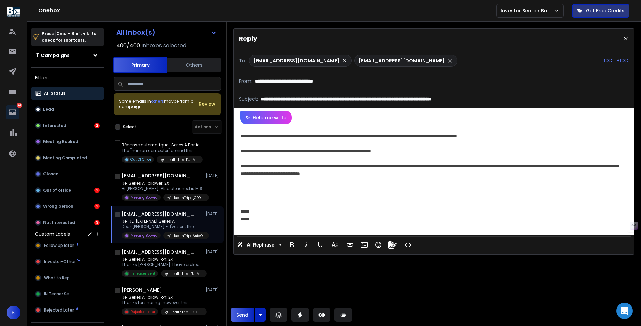
click at [331, 193] on div at bounding box center [432, 196] width 385 height 7
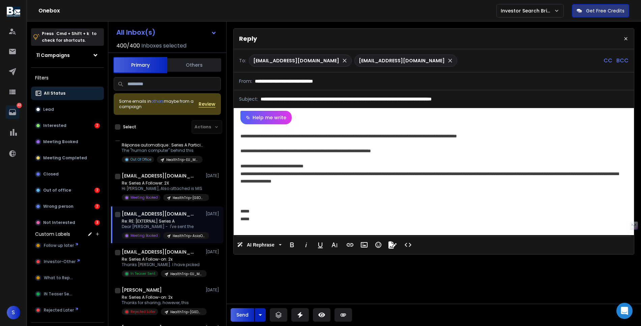
click at [299, 166] on div "**********" at bounding box center [432, 173] width 385 height 23
click at [286, 181] on div "**********" at bounding box center [432, 173] width 385 height 23
click at [248, 176] on div "**********" at bounding box center [432, 173] width 385 height 23
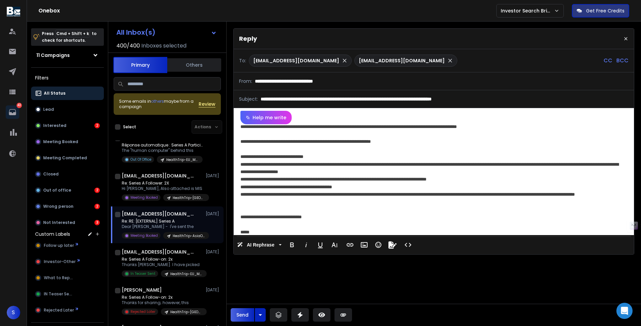
scroll to position [98, 0]
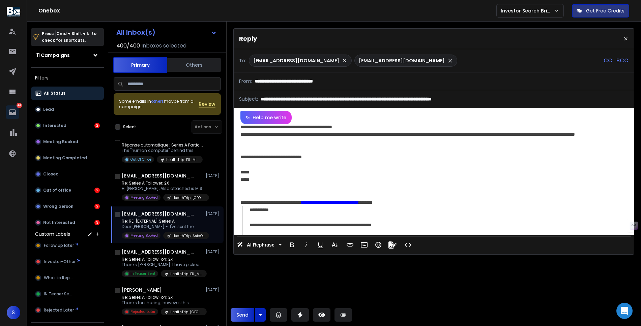
click at [252, 153] on div at bounding box center [432, 149] width 385 height 7
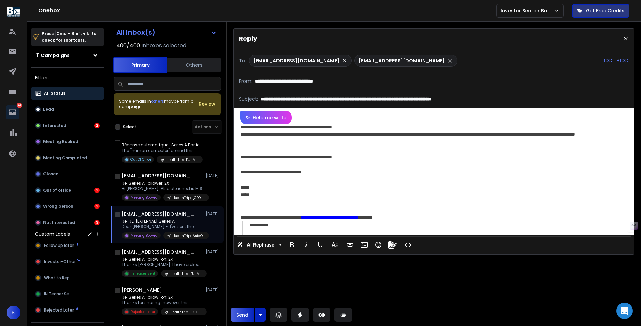
click at [317, 158] on div "**********" at bounding box center [432, 156] width 385 height 7
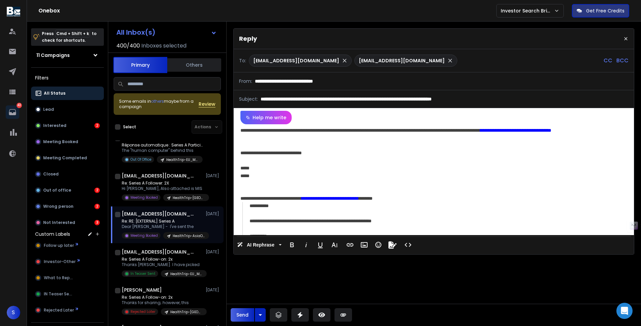
scroll to position [126, 0]
click at [309, 187] on div at bounding box center [432, 189] width 385 height 7
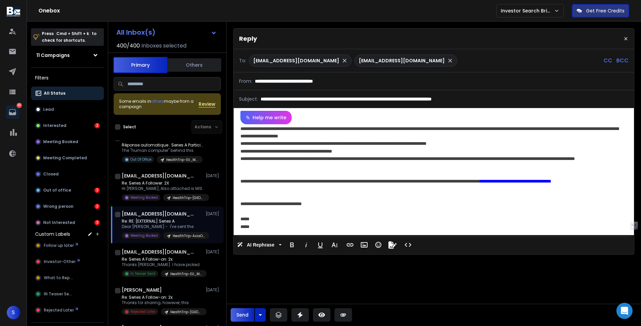
scroll to position [86, 0]
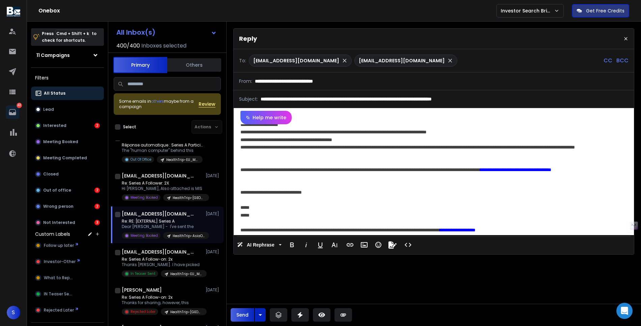
click at [396, 68] on div "To: [EMAIL_ADDRESS][DOMAIN_NAME] [EMAIL_ADDRESS][DOMAIN_NAME] CC BCC" at bounding box center [434, 60] width 400 height 23
click at [604, 59] on p "CC" at bounding box center [607, 61] width 9 height 8
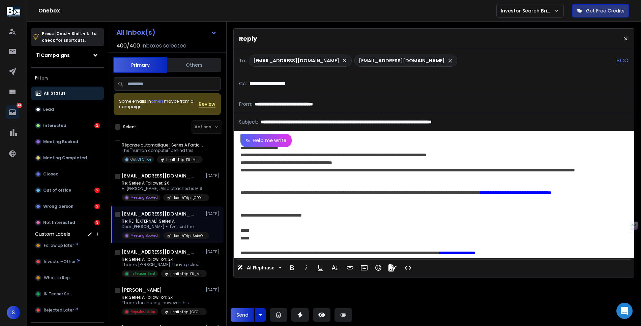
click at [261, 312] on icon "button" at bounding box center [260, 315] width 8 height 8
click at [251, 301] on p "Send Later" at bounding box center [252, 298] width 25 height 7
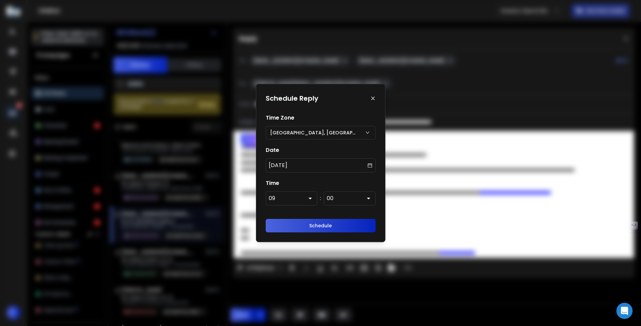
click at [287, 197] on div "09" at bounding box center [292, 198] width 52 height 14
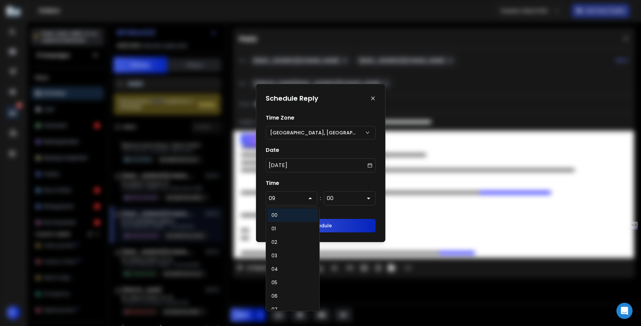
click at [295, 183] on h1 "Time" at bounding box center [321, 183] width 110 height 8
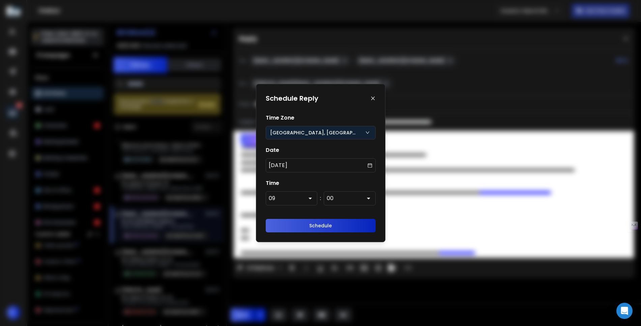
click at [334, 137] on div "[GEOGRAPHIC_DATA], [GEOGRAPHIC_DATA] (UTC-11:00)" at bounding box center [321, 132] width 110 height 13
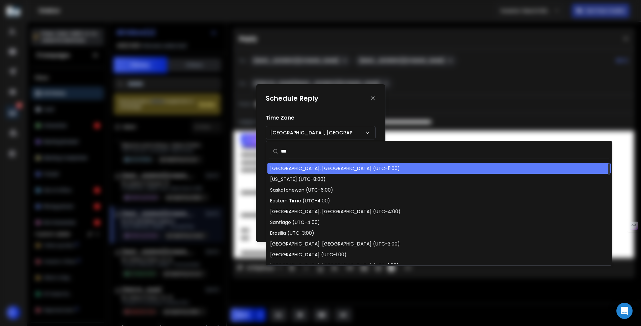
type input "****"
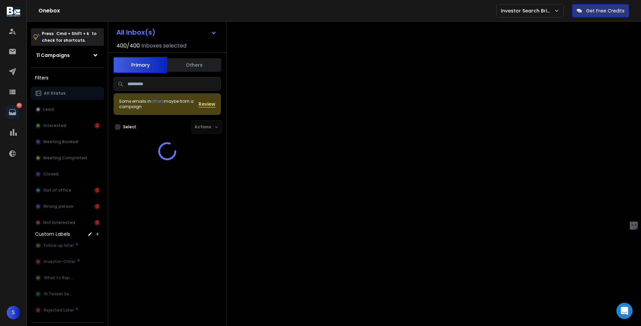
scroll to position [0, 0]
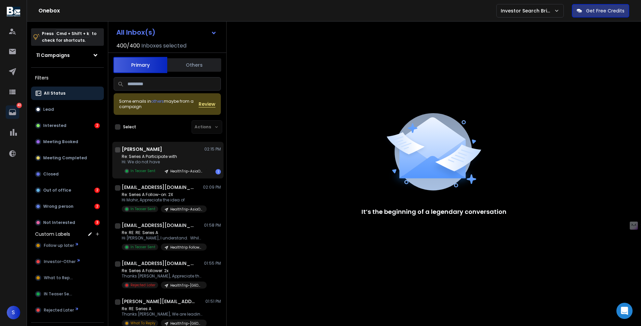
click at [168, 144] on div "[PERSON_NAME] 02:15 PM Re: Series A Participate with Hi: We do not have In Teas…" at bounding box center [167, 160] width 111 height 37
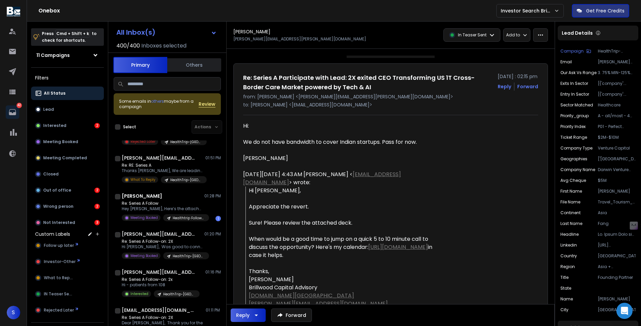
scroll to position [197, 0]
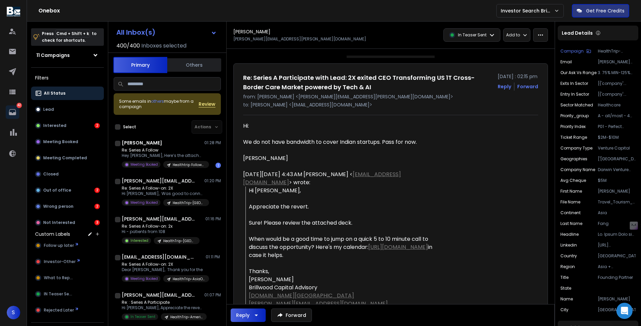
click at [165, 83] on input at bounding box center [167, 83] width 107 height 13
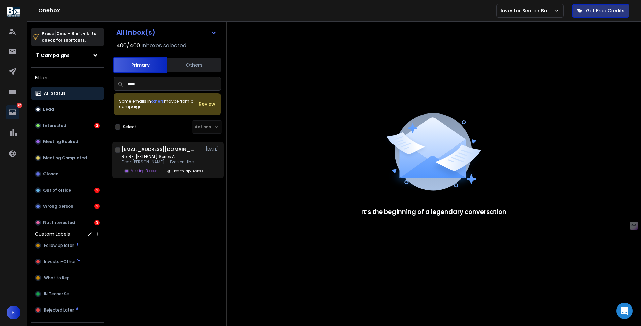
type input "****"
click at [151, 155] on p "Re: RE: [EXTERNAL] Series A" at bounding box center [162, 156] width 81 height 5
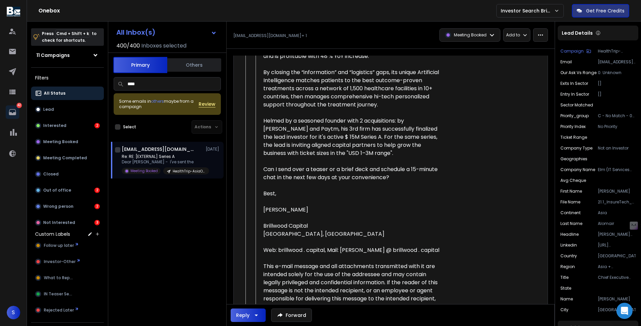
scroll to position [885, 0]
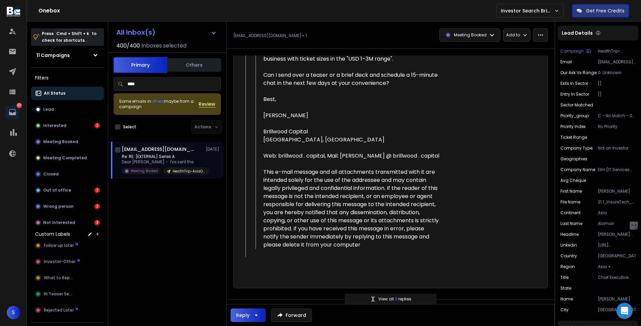
click at [391, 297] on p "View all 3 replies" at bounding box center [394, 299] width 33 height 5
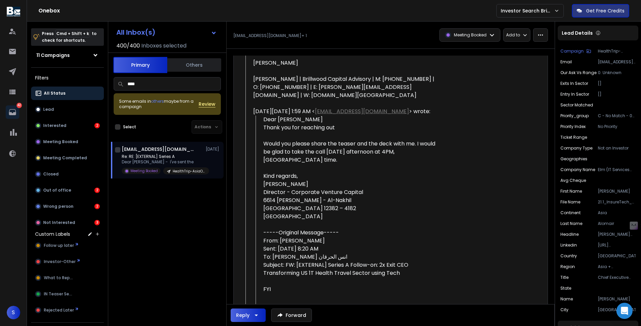
scroll to position [0, 0]
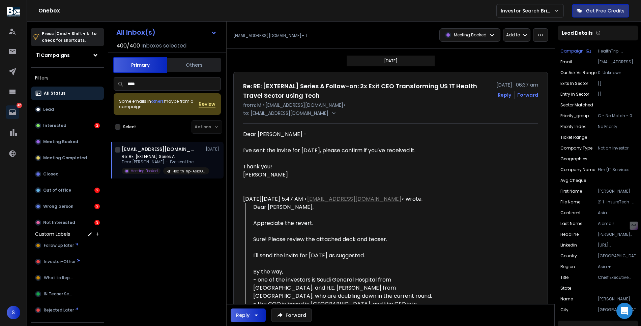
click at [506, 96] on button "Reply" at bounding box center [504, 95] width 13 height 7
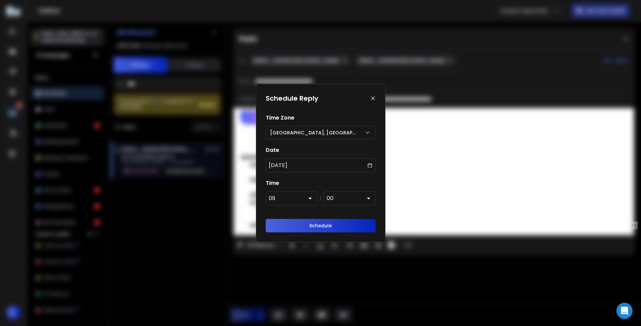
click at [287, 166] on p "[DATE]" at bounding box center [278, 165] width 19 height 8
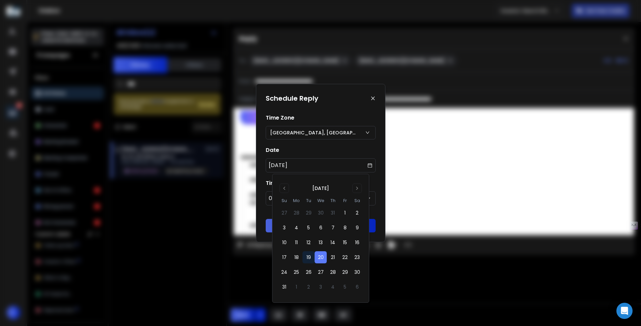
click at [318, 259] on button "20" at bounding box center [321, 257] width 12 height 12
click at [319, 259] on button "20" at bounding box center [321, 257] width 12 height 12
click at [342, 135] on p "[GEOGRAPHIC_DATA], [GEOGRAPHIC_DATA] (UTC-11:00)" at bounding box center [315, 132] width 91 height 7
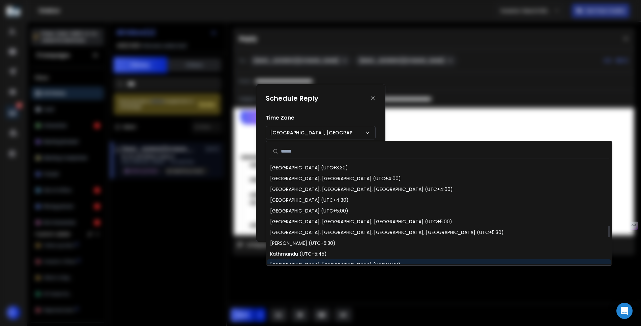
scroll to position [506, 0]
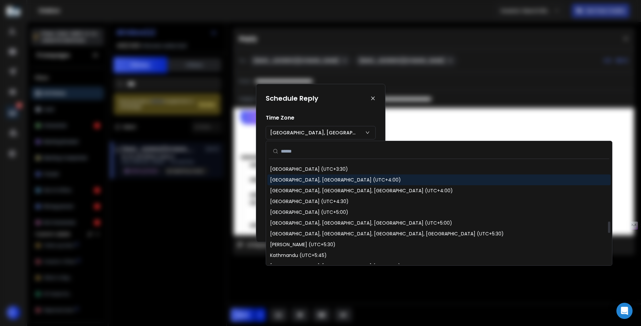
click at [346, 178] on div "[GEOGRAPHIC_DATA], [GEOGRAPHIC_DATA] (UTC+4:00)" at bounding box center [438, 180] width 343 height 11
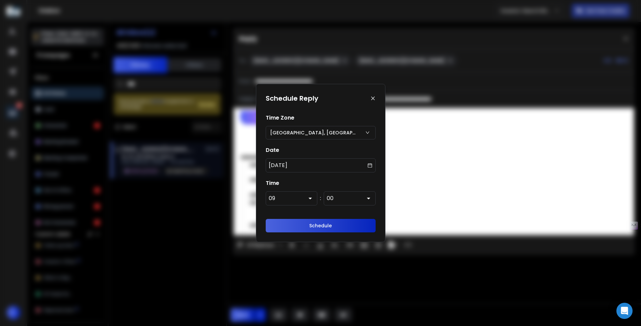
click at [338, 197] on div "00" at bounding box center [350, 198] width 52 height 14
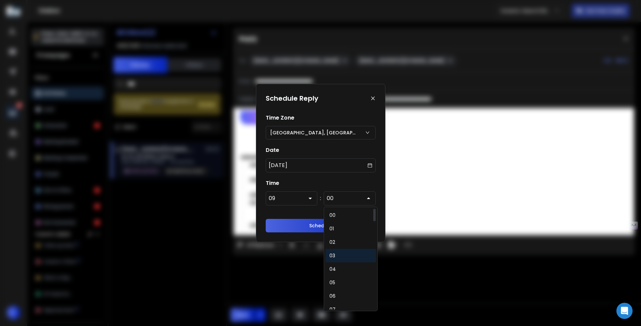
click at [333, 249] on div "03" at bounding box center [350, 255] width 51 height 13
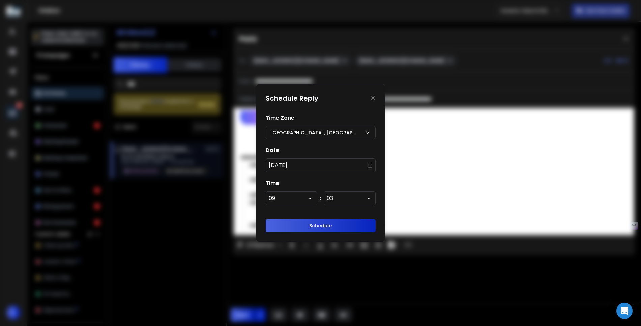
click at [338, 226] on div "Schedule" at bounding box center [321, 225] width 110 height 13
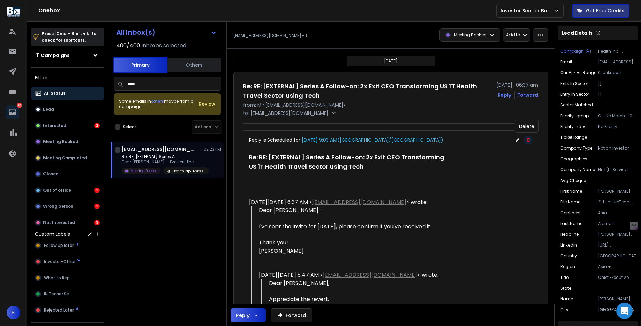
click at [527, 140] on icon at bounding box center [528, 140] width 5 height 5
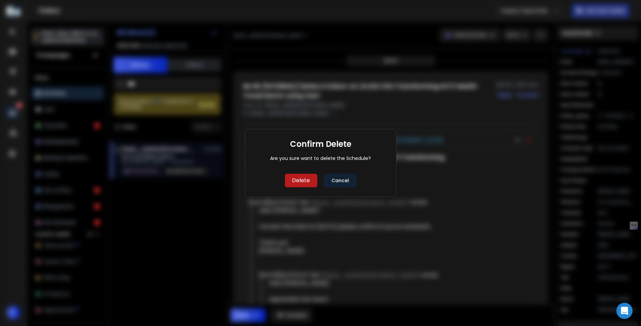
click at [302, 184] on button "Delete" at bounding box center [301, 180] width 32 height 13
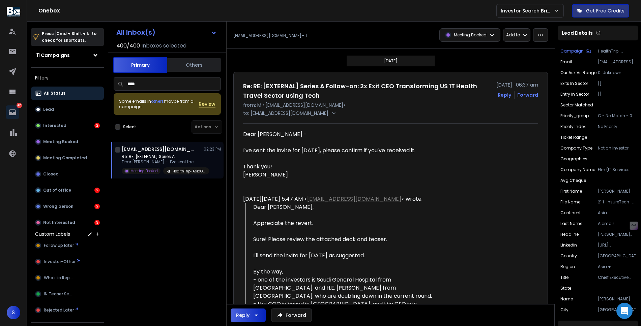
click at [505, 96] on button "Reply" at bounding box center [504, 95] width 13 height 7
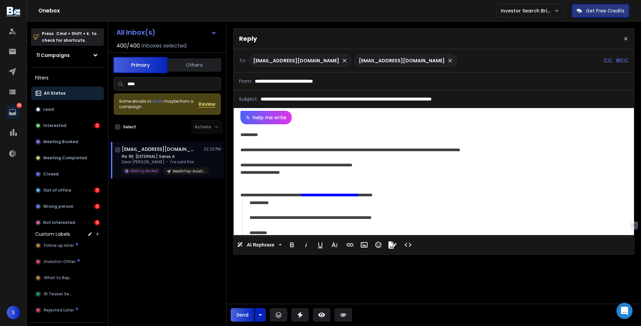
click at [259, 171] on div "**********" at bounding box center [432, 172] width 385 height 7
click at [266, 171] on div "**********" at bounding box center [432, 172] width 385 height 7
click at [251, 172] on div "**********" at bounding box center [432, 172] width 385 height 7
click at [270, 173] on div "**********" at bounding box center [432, 172] width 385 height 7
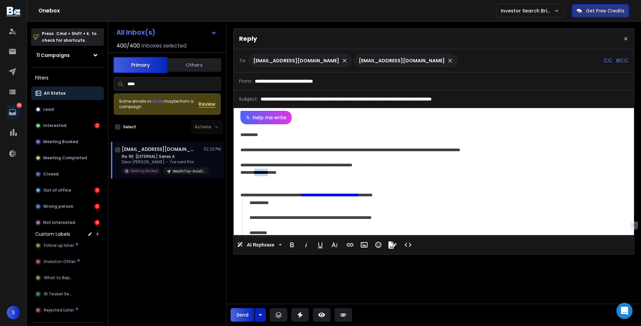
click at [270, 173] on div "**********" at bounding box center [432, 172] width 385 height 7
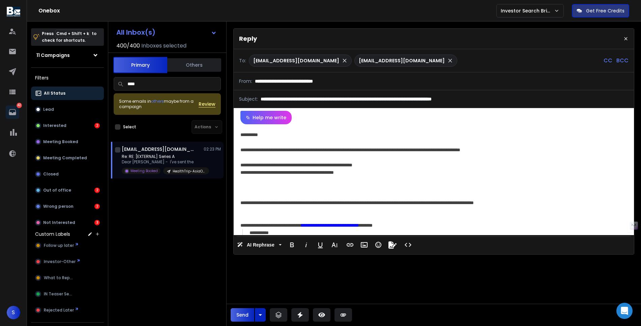
click at [256, 178] on div at bounding box center [433, 187] width 387 height 23
click at [300, 181] on div "**********" at bounding box center [432, 187] width 385 height 23
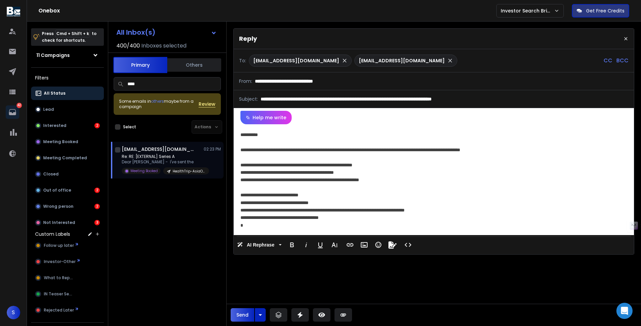
scroll to position [41, 0]
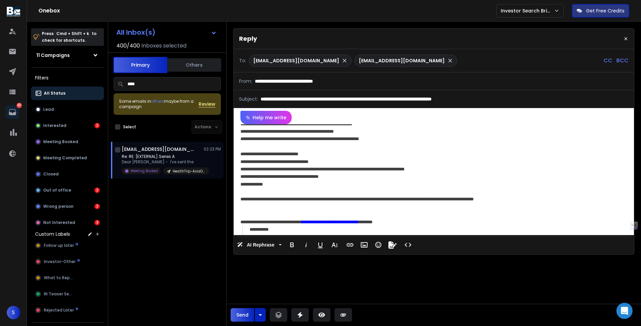
click at [292, 176] on div "**********" at bounding box center [432, 176] width 385 height 7
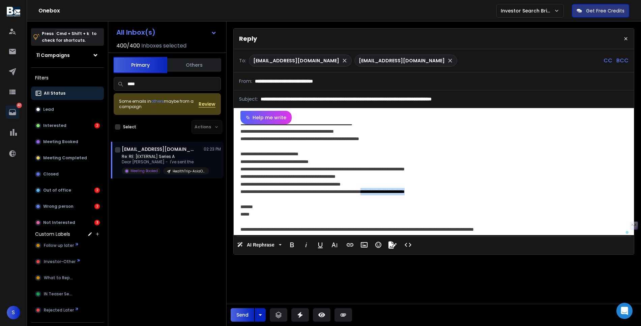
drag, startPoint x: 384, startPoint y: 192, endPoint x: 440, endPoint y: 192, distance: 56.0
click at [440, 192] on div "**********" at bounding box center [432, 191] width 385 height 7
copy div "**********"
click at [395, 183] on div "**********" at bounding box center [432, 184] width 385 height 7
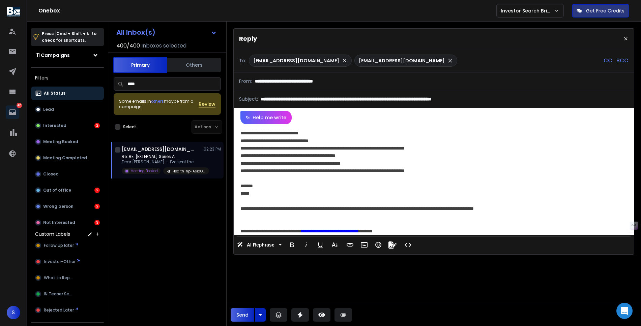
drag, startPoint x: 319, startPoint y: 212, endPoint x: 208, endPoint y: 79, distance: 174.0
click at [208, 79] on div "**********" at bounding box center [374, 185] width 533 height 326
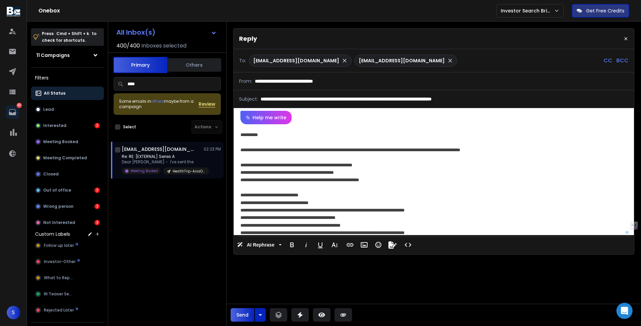
click at [270, 148] on div "**********" at bounding box center [432, 149] width 385 height 7
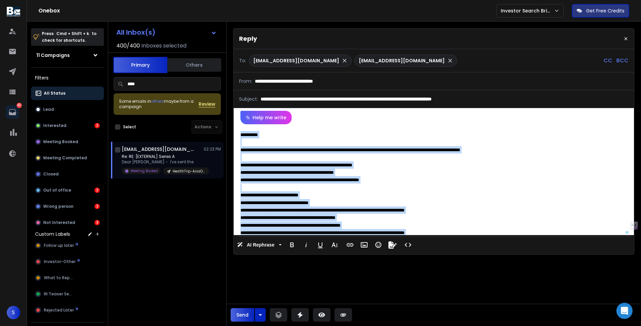
drag, startPoint x: 265, startPoint y: 213, endPoint x: 240, endPoint y: 124, distance: 92.5
click at [240, 124] on div "**********" at bounding box center [433, 179] width 398 height 111
copy div "**********"
click at [262, 314] on icon "button" at bounding box center [260, 315] width 8 height 8
click at [260, 298] on p "Send Later" at bounding box center [252, 298] width 25 height 7
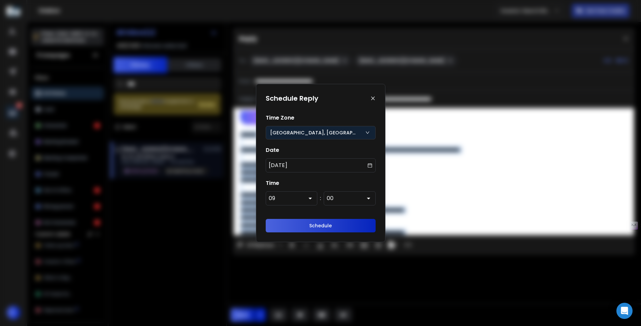
click at [310, 137] on div "[GEOGRAPHIC_DATA], [GEOGRAPHIC_DATA] (UTC-11:00)" at bounding box center [321, 132] width 110 height 13
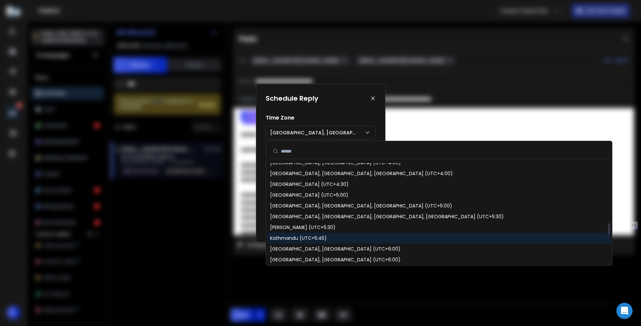
scroll to position [522, 0]
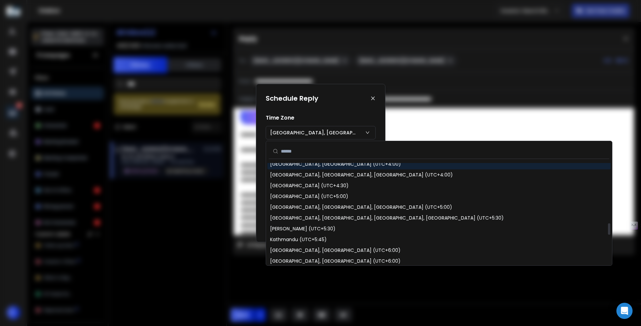
click at [332, 168] on div "[GEOGRAPHIC_DATA], [GEOGRAPHIC_DATA] (UTC+4:00)" at bounding box center [438, 164] width 343 height 11
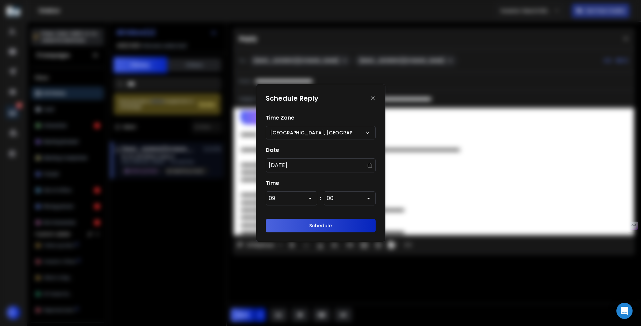
click at [327, 224] on div "Schedule" at bounding box center [321, 225] width 110 height 13
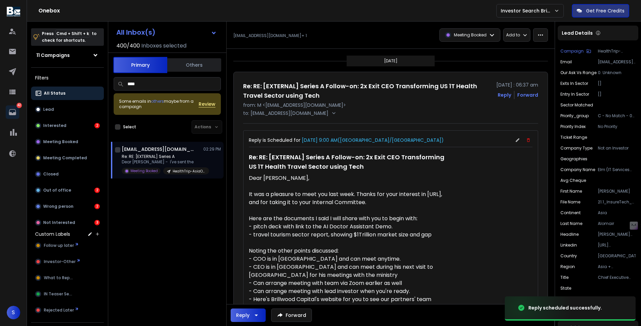
click at [181, 85] on input "****" at bounding box center [167, 83] width 107 height 13
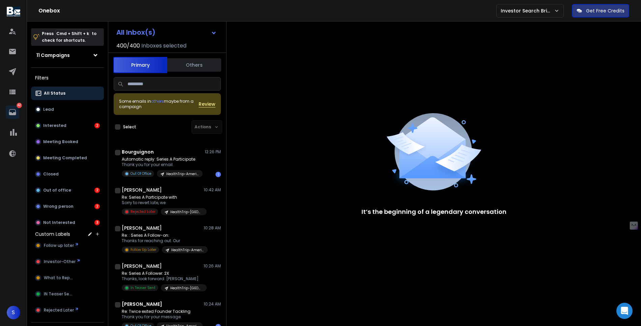
scroll to position [747, 0]
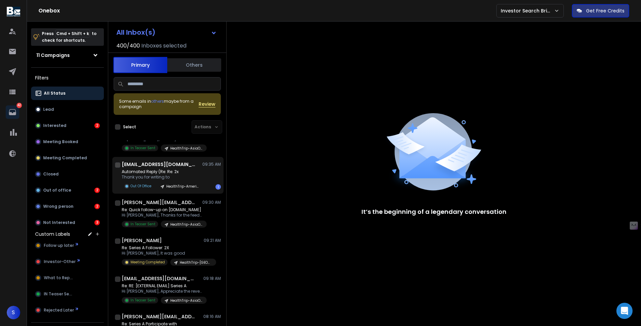
click at [138, 177] on div "[EMAIL_ADDRESS][DOMAIN_NAME] 09:35 AM Automated Reply (Re: Re: 2x Thank you for…" at bounding box center [171, 175] width 99 height 29
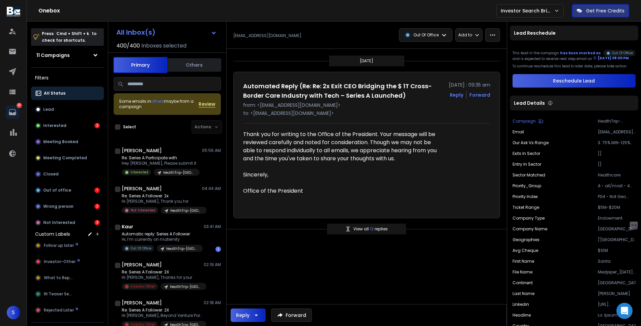
scroll to position [1378, 0]
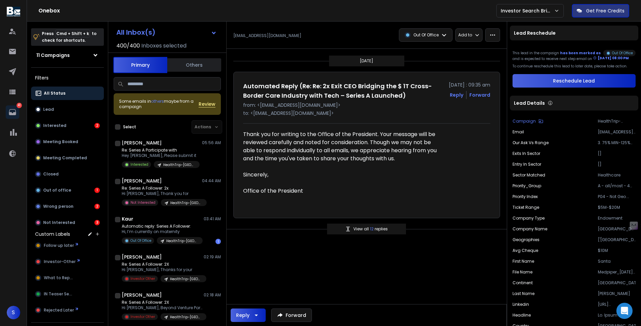
click at [162, 244] on icon at bounding box center [163, 241] width 6 height 6
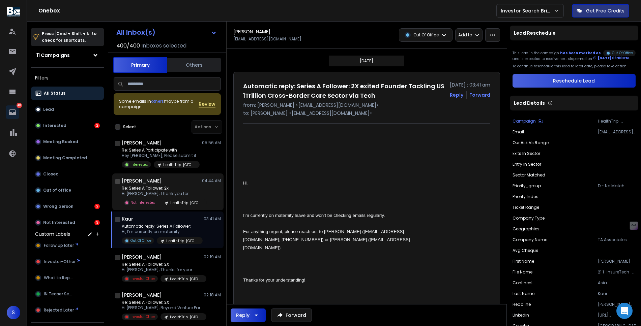
click at [172, 184] on div "[PERSON_NAME] 04:44 AM" at bounding box center [171, 181] width 99 height 7
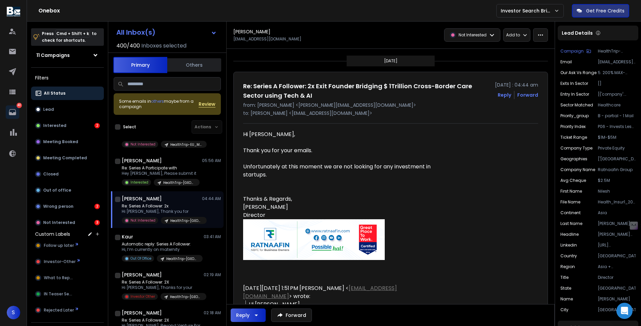
scroll to position [1359, 0]
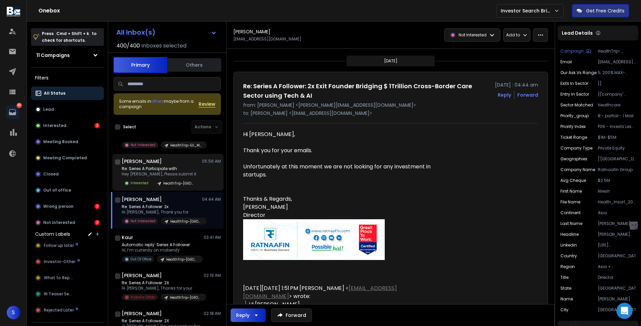
click at [173, 172] on p "Re: Series A Participate with" at bounding box center [161, 168] width 78 height 5
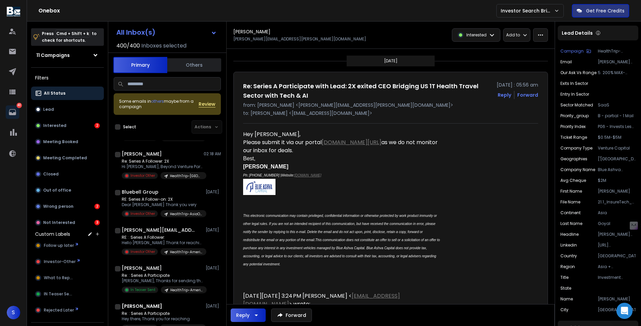
scroll to position [1724, 0]
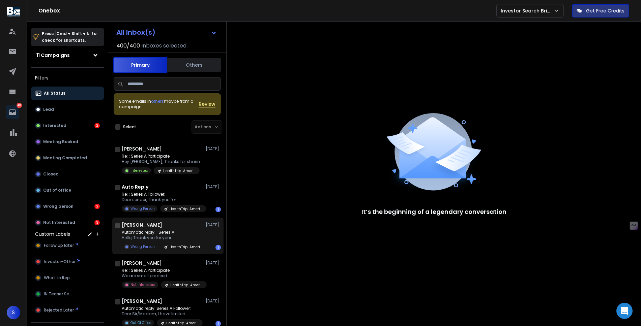
click at [173, 233] on p "Automatic reply: : Series A" at bounding box center [162, 232] width 81 height 5
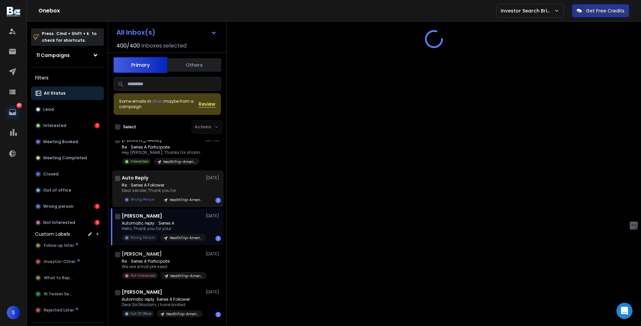
click at [176, 203] on div "Re: : Series A Follower: Dear sender, Thank you for Wrong Person HealthTrip-Ame…" at bounding box center [164, 193] width 84 height 21
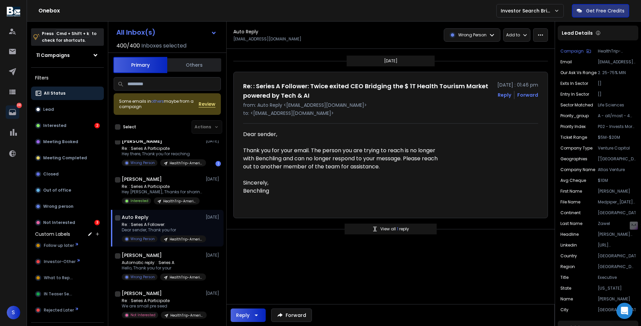
scroll to position [1683, 0]
click at [176, 196] on p "Hey [PERSON_NAME], Thanks for sharing," at bounding box center [162, 193] width 81 height 5
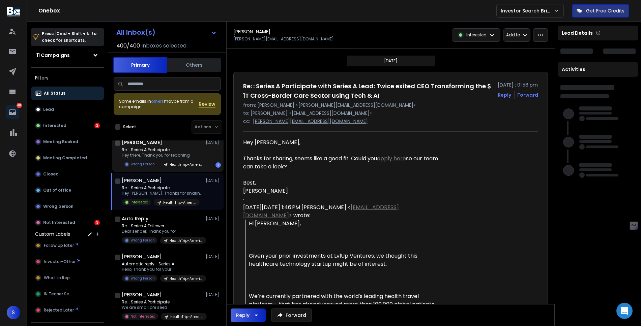
click at [178, 158] on p "Hey there, Thank you for reaching" at bounding box center [162, 155] width 81 height 5
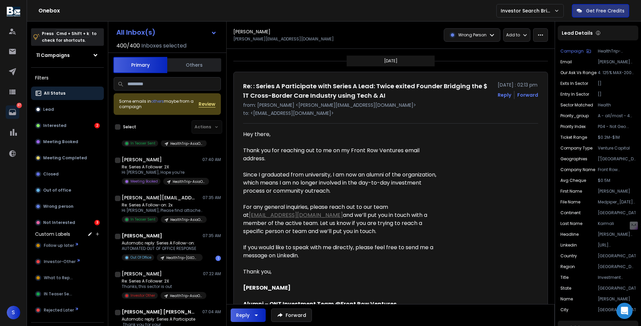
scroll to position [1055, 0]
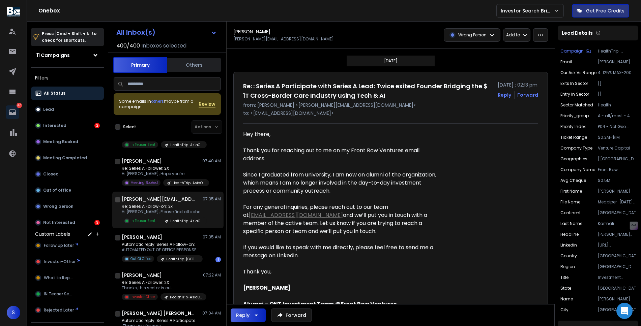
click at [174, 203] on h1 "[PERSON_NAME][EMAIL_ADDRESS][DOMAIN_NAME]" at bounding box center [159, 199] width 74 height 7
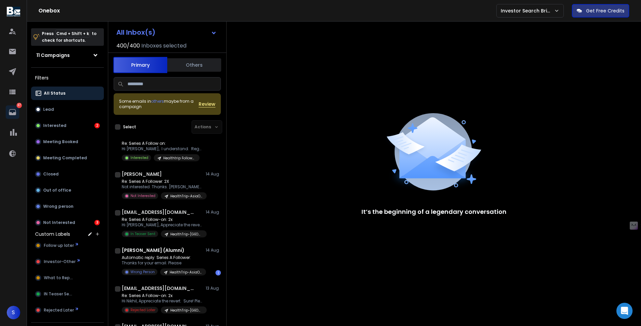
scroll to position [3638, 0]
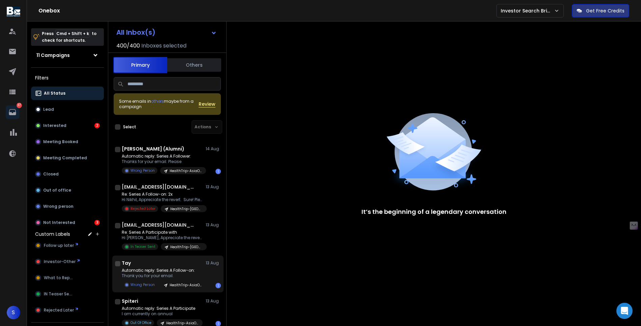
click at [181, 260] on div "Tay [DATE]" at bounding box center [171, 263] width 99 height 7
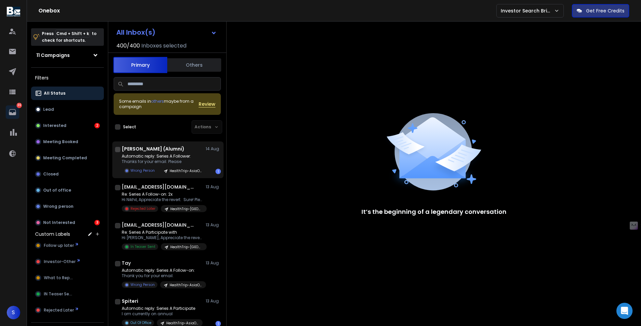
click at [188, 158] on p "Automatic reply: Series A Follower:" at bounding box center [162, 156] width 81 height 5
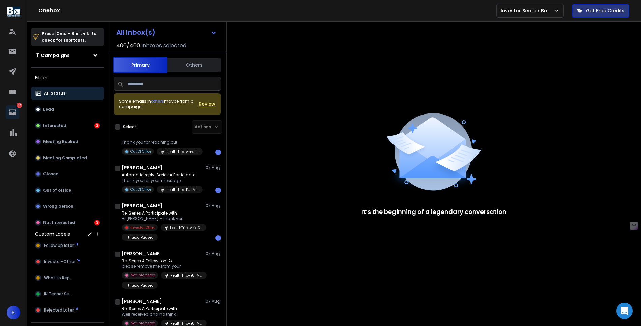
scroll to position [4702, 0]
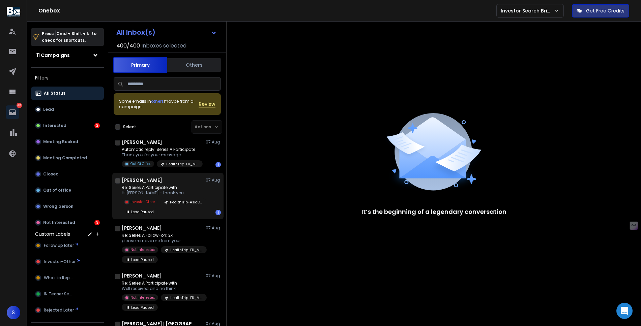
click at [159, 196] on p "Hi [PERSON_NAME] - thank you" at bounding box center [162, 192] width 81 height 5
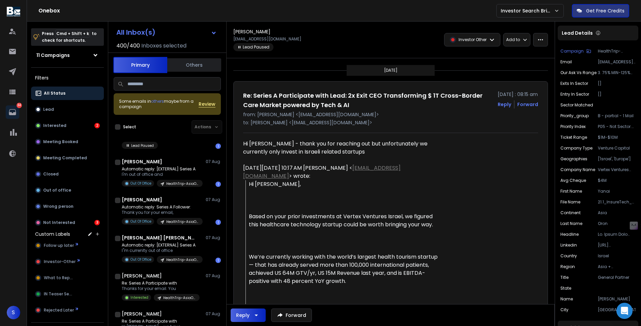
scroll to position [5120, 0]
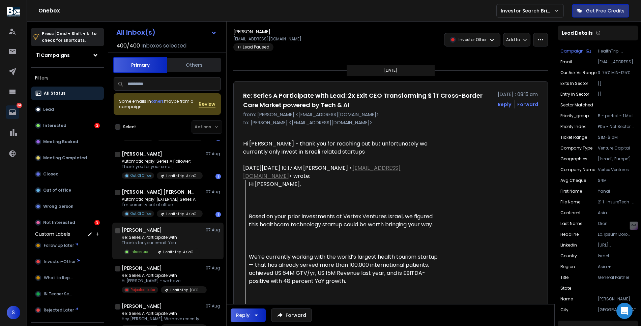
click at [170, 255] on div "Re: Series A Participate with Thanks for your email. You Interested HealthTrip-…" at bounding box center [161, 245] width 78 height 21
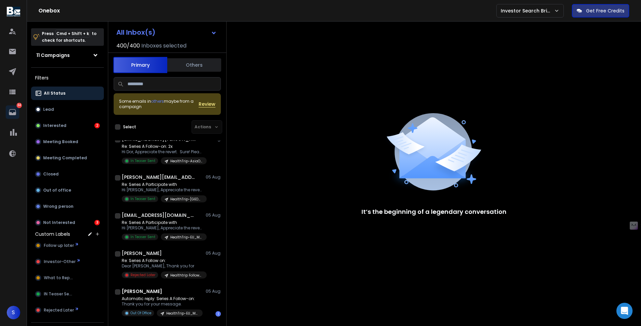
scroll to position [6898, 0]
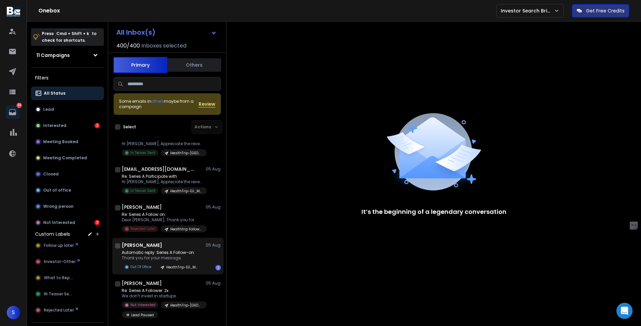
click at [175, 261] on p "Thank you for your message." at bounding box center [162, 258] width 81 height 5
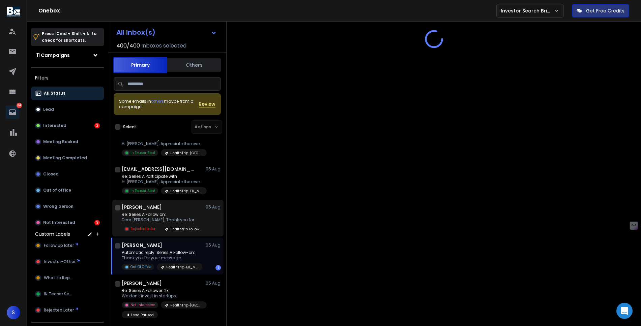
click at [173, 223] on p "Dear [PERSON_NAME], Thank you for" at bounding box center [162, 219] width 81 height 5
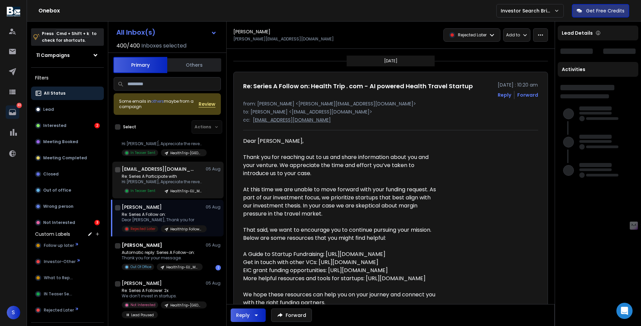
click at [174, 185] on p "Hi [PERSON_NAME], Appreciate the revert. Sure! Please" at bounding box center [162, 181] width 81 height 5
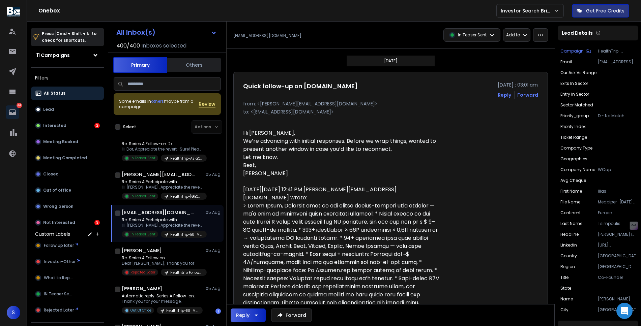
scroll to position [6854, 0]
click at [188, 179] on h1 "[PERSON_NAME][EMAIL_ADDRESS][DOMAIN_NAME]" at bounding box center [159, 176] width 74 height 7
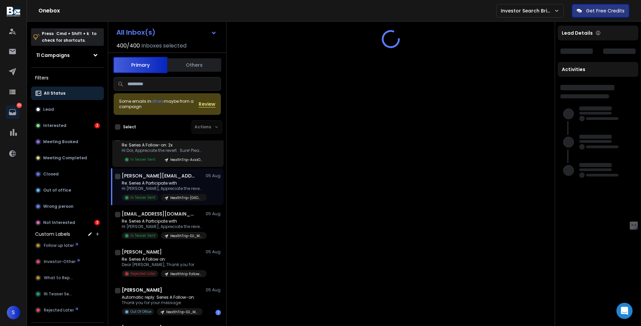
click at [182, 153] on p "Hi Dor, Appreciate the revert. Sure! Please" at bounding box center [162, 150] width 81 height 5
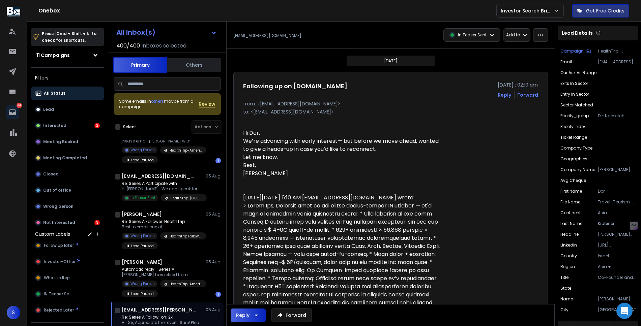
scroll to position [6679, 0]
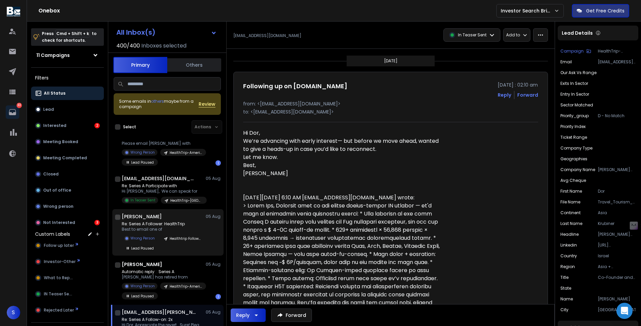
click at [182, 227] on p "Re: Series A Follower: HealthTrip" at bounding box center [162, 223] width 81 height 5
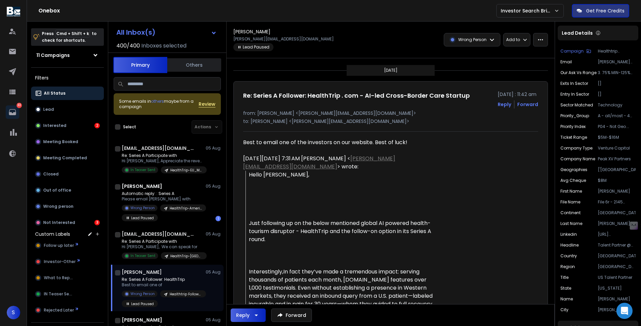
scroll to position [6622, 0]
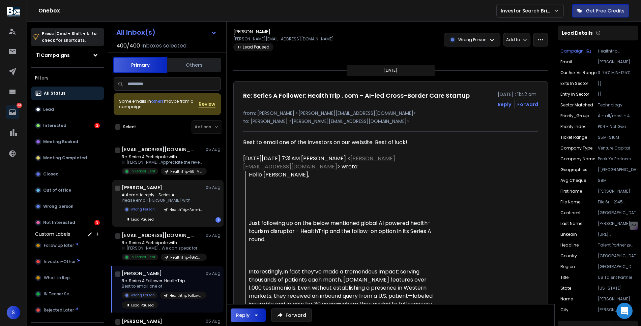
click at [166, 198] on p "Automatic reply: : Series A" at bounding box center [162, 194] width 81 height 5
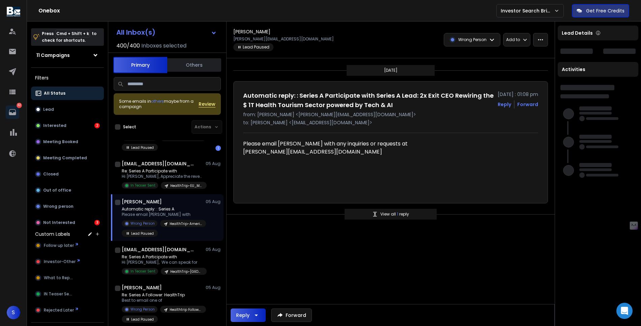
scroll to position [6591, 0]
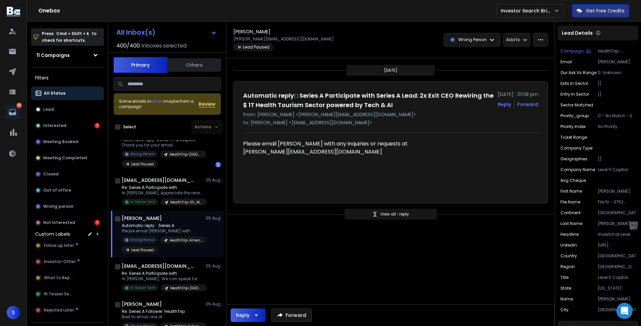
click at [166, 196] on p "Hi [PERSON_NAME], Appreciate the revert. Sure! Please" at bounding box center [162, 192] width 81 height 5
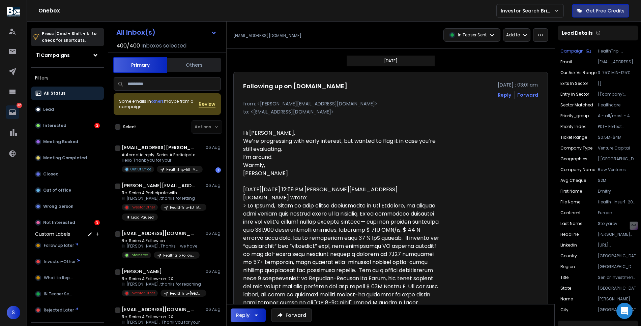
scroll to position [5818, 0]
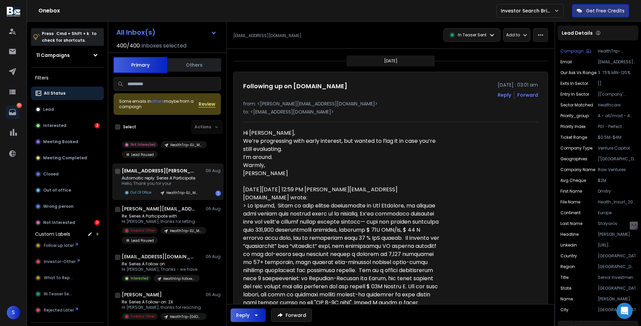
click at [172, 196] on div "Automatic reply: Series A Participate Hello, Thank you for your Out Of Office H…" at bounding box center [162, 186] width 81 height 21
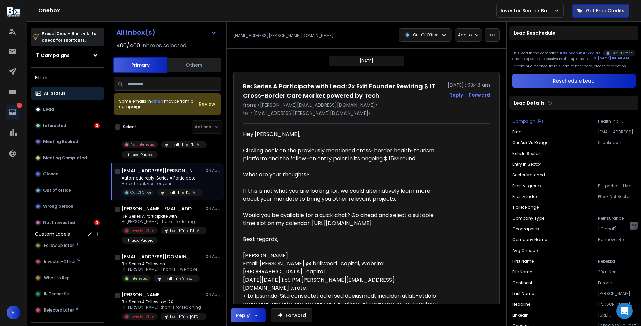
click at [172, 196] on div "Automatic reply: Series A Participate Hello, Thank you for your Out Of Office H…" at bounding box center [162, 186] width 81 height 21
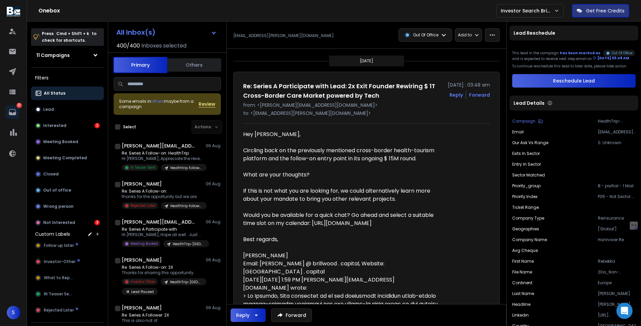
scroll to position [5627, 0]
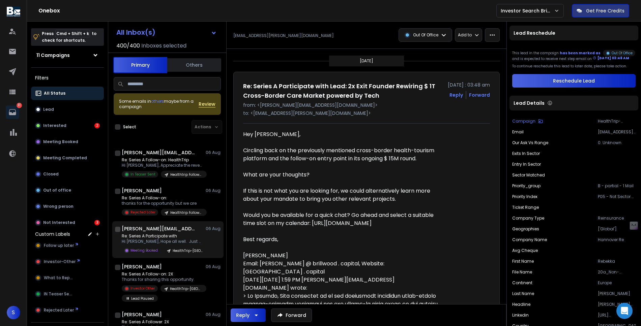
click at [176, 239] on p "Re: Series A Participate with" at bounding box center [162, 236] width 81 height 5
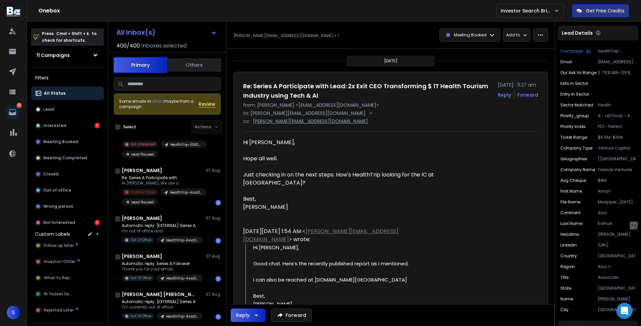
scroll to position [4999, 0]
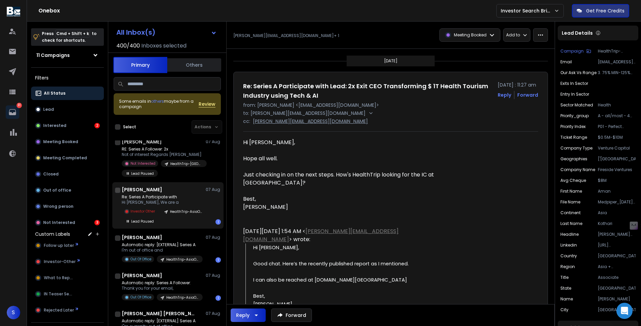
click at [171, 200] on p "Re: Series A Participate with" at bounding box center [162, 197] width 81 height 5
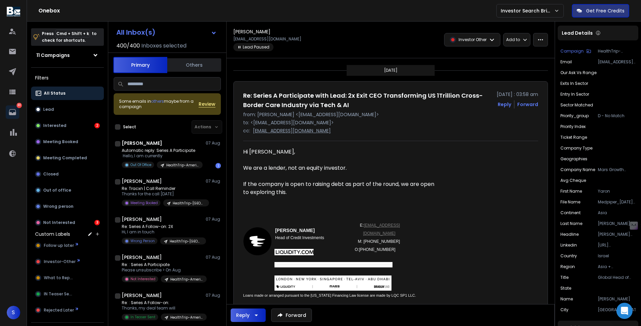
scroll to position [4448, 0]
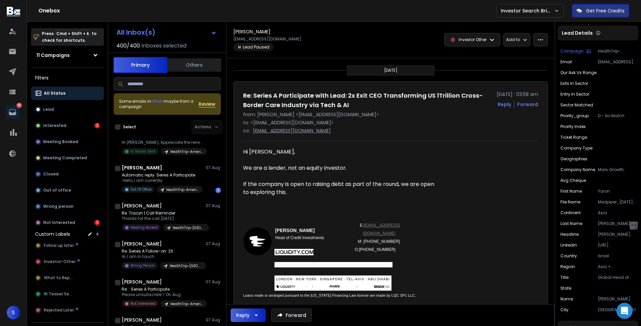
click at [171, 197] on div "[PERSON_NAME] [DATE] Automatic reply: Series A Participate ﻿ ﻿﻿Hello, I am curr…" at bounding box center [167, 178] width 111 height 37
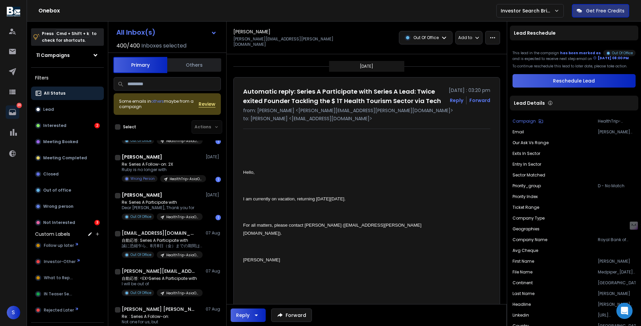
scroll to position [4222, 0]
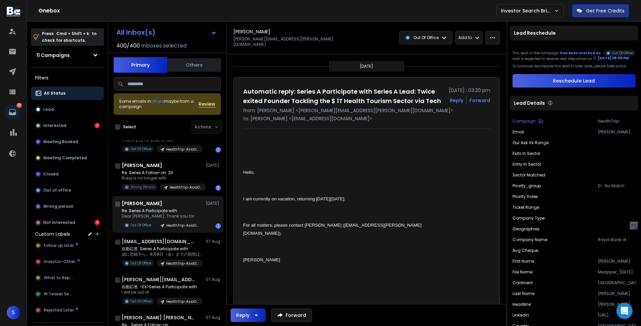
click at [171, 214] on p "Re: Series A Participate with" at bounding box center [162, 210] width 81 height 5
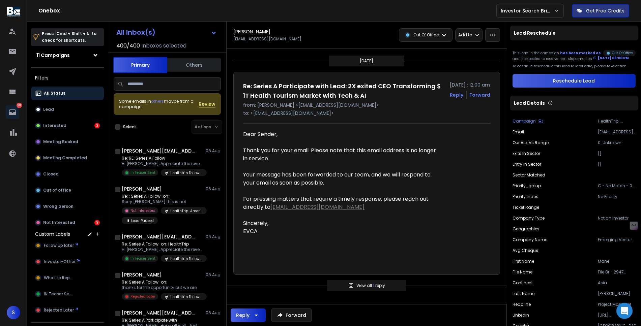
scroll to position [5525, 0]
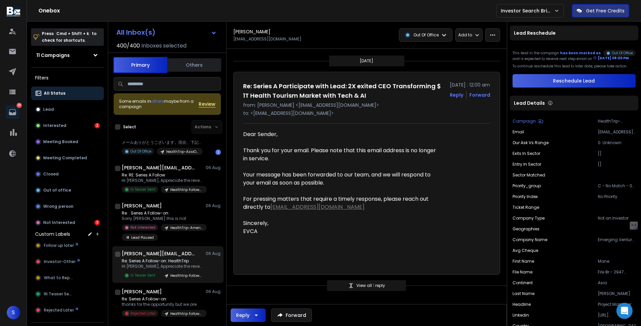
click at [161, 257] on h1 "[PERSON_NAME][EMAIL_ADDRESS][DOMAIN_NAME]" at bounding box center [159, 253] width 74 height 7
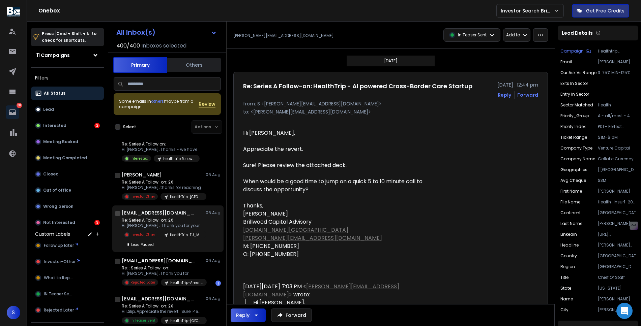
scroll to position [6013, 0]
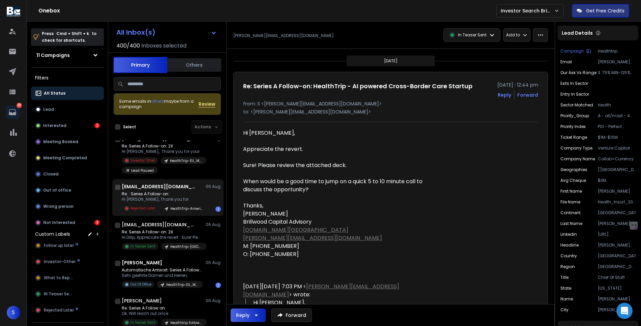
click at [174, 202] on p "Hi [PERSON_NAME], Thank you for" at bounding box center [162, 199] width 81 height 5
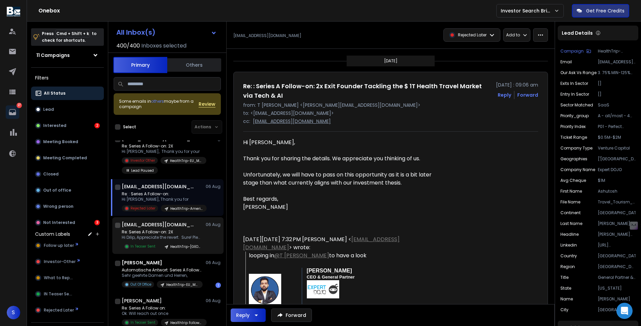
click at [175, 249] on div "Re: Series A Follow-on: 2X Hi [PERSON_NAME], Appreciate the revert. Sure! Pleas…" at bounding box center [164, 240] width 85 height 21
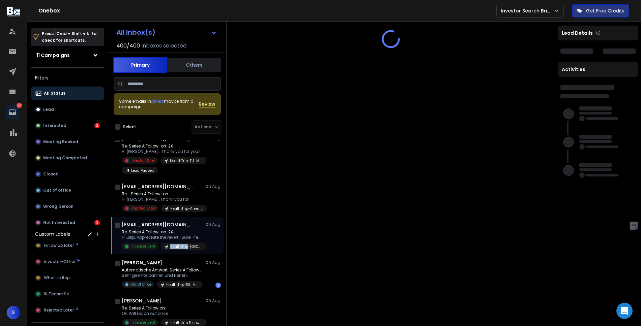
click at [175, 249] on div "Re: Series A Follow-on: 2X Hi [PERSON_NAME], Appreciate the revert. Sure! Pleas…" at bounding box center [164, 240] width 85 height 21
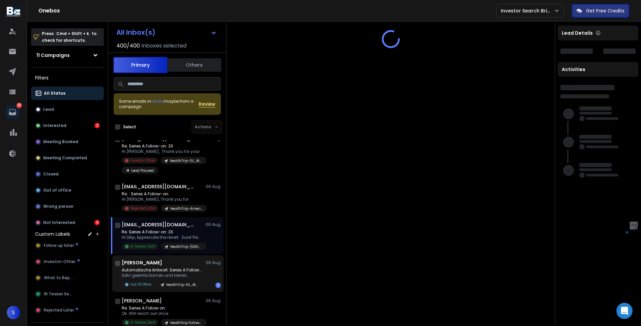
click at [178, 288] on div "Automatische Antwort: Series A Follower: Sehr geehrte Damen und [PERSON_NAME], …" at bounding box center [162, 278] width 81 height 21
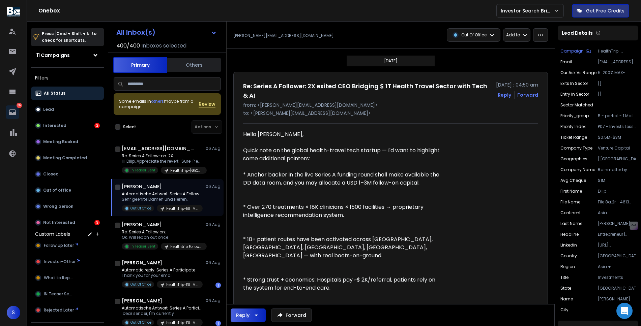
scroll to position [6110, 0]
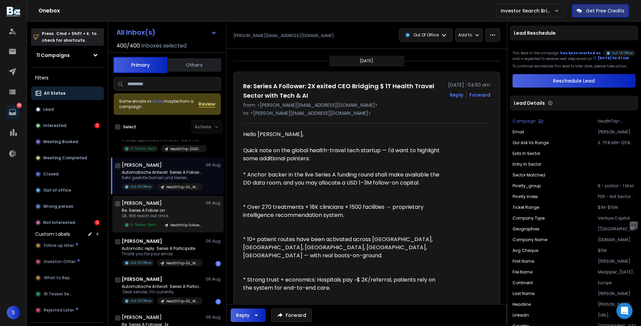
click at [162, 213] on p "Re: Series A Follow on:" at bounding box center [162, 210] width 81 height 5
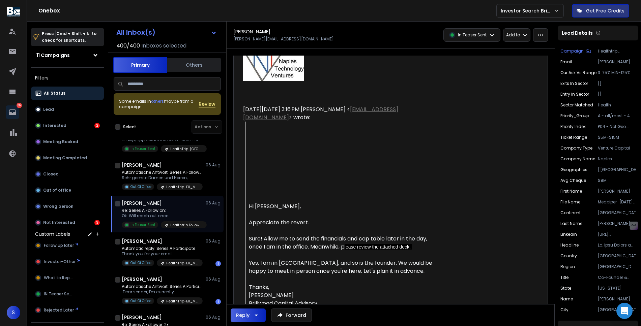
scroll to position [139, 0]
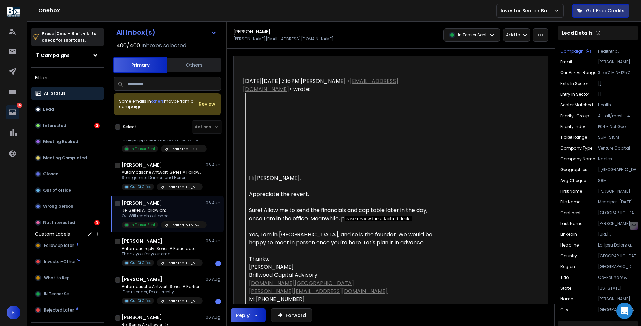
click at [259, 312] on icon "button" at bounding box center [256, 315] width 8 height 8
click at [251, 297] on p "Reply All" at bounding box center [250, 298] width 19 height 7
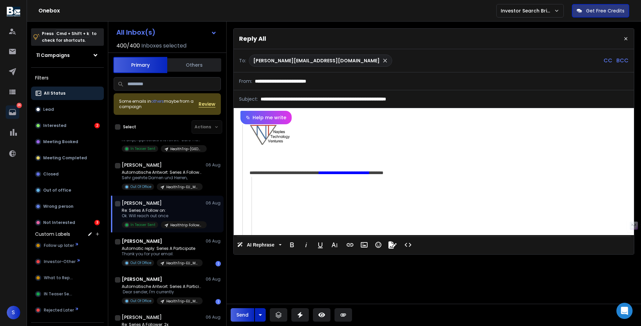
scroll to position [0, 0]
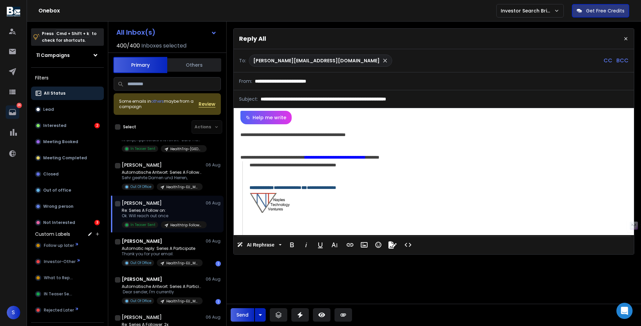
click at [340, 136] on div "**********" at bounding box center [432, 134] width 385 height 7
click at [357, 137] on div "**********" at bounding box center [432, 134] width 385 height 7
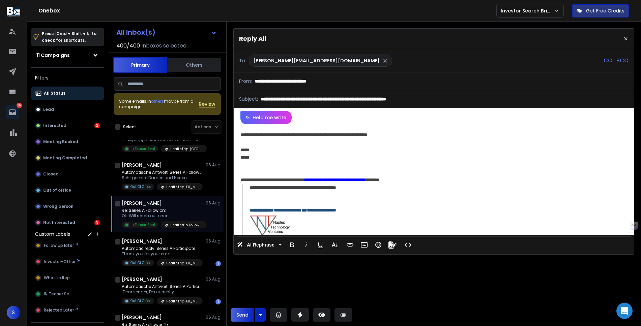
click at [234, 312] on button "Send" at bounding box center [243, 314] width 24 height 13
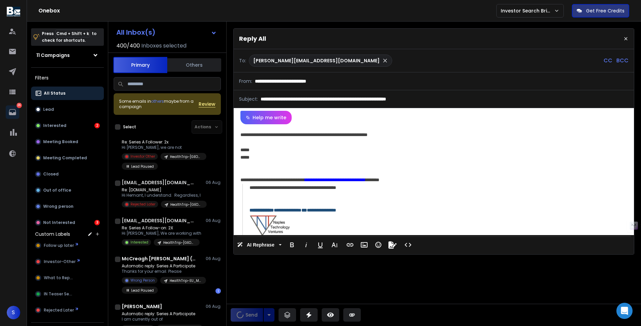
scroll to position [6303, 0]
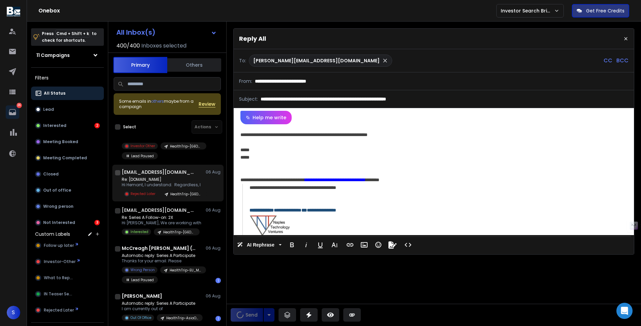
click at [148, 188] on p "Hi Hemant, I understand. Regardless, I" at bounding box center [162, 184] width 81 height 5
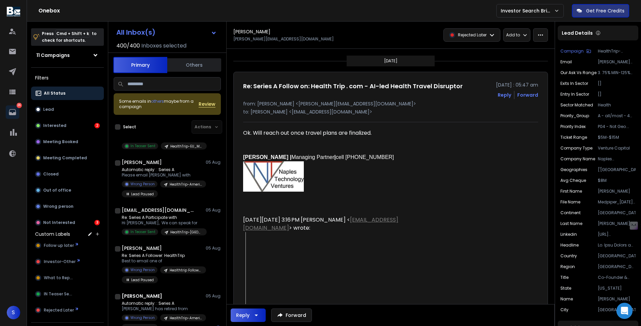
scroll to position [6683, 0]
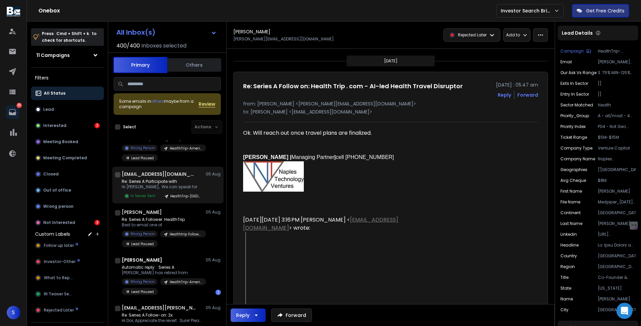
click at [149, 184] on p "Re: Series A Participate with" at bounding box center [162, 181] width 81 height 5
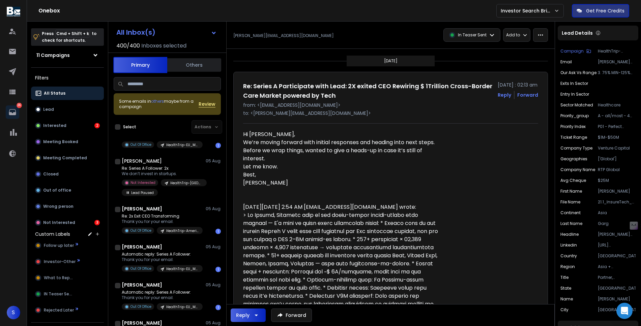
scroll to position [7035, 0]
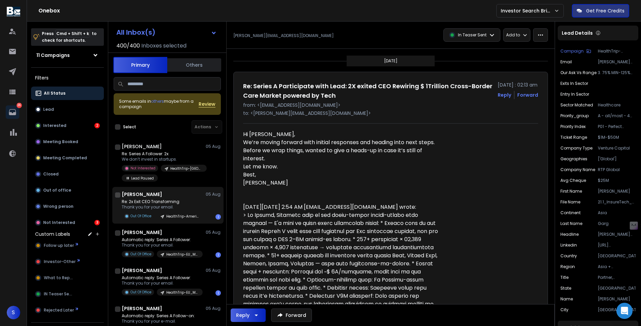
click at [181, 210] on p "Thank you for your email." at bounding box center [162, 207] width 81 height 5
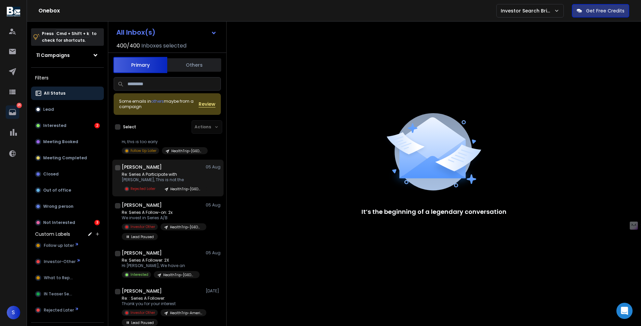
scroll to position [7920, 0]
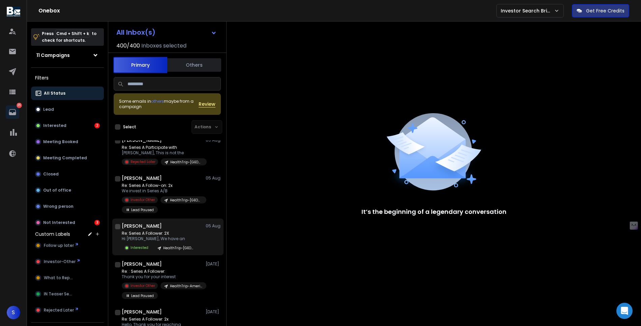
click at [157, 242] on p "Hi [PERSON_NAME], We have an" at bounding box center [161, 238] width 78 height 5
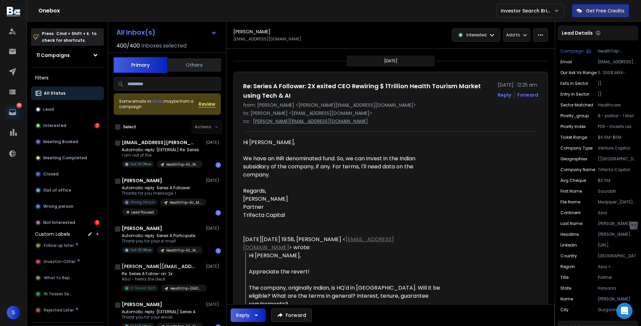
scroll to position [8525, 0]
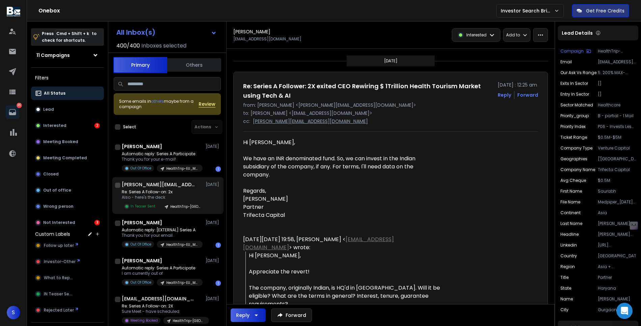
click at [173, 200] on p "Also - here's the deck" at bounding box center [162, 197] width 81 height 5
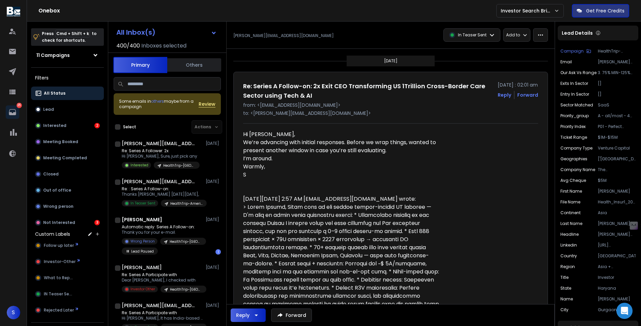
scroll to position [8755, 0]
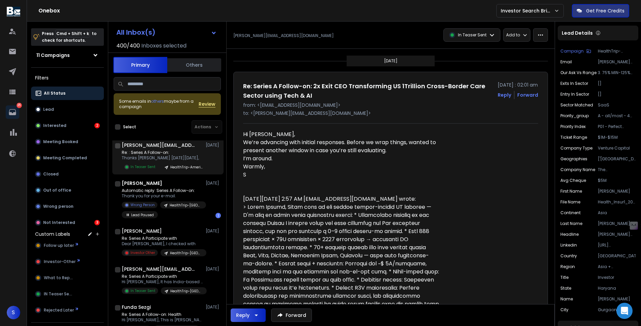
click at [173, 155] on p "Re: : Series A Follow-on:" at bounding box center [162, 152] width 81 height 5
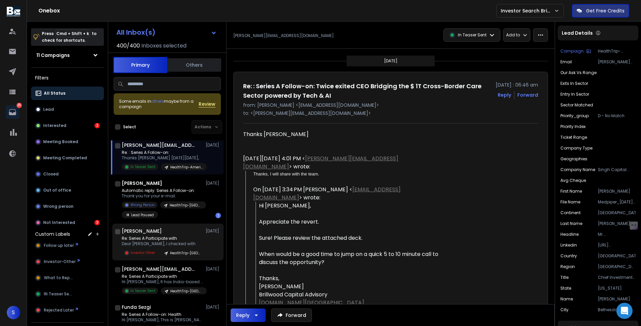
click at [187, 235] on div "[PERSON_NAME] [DATE]" at bounding box center [171, 231] width 99 height 7
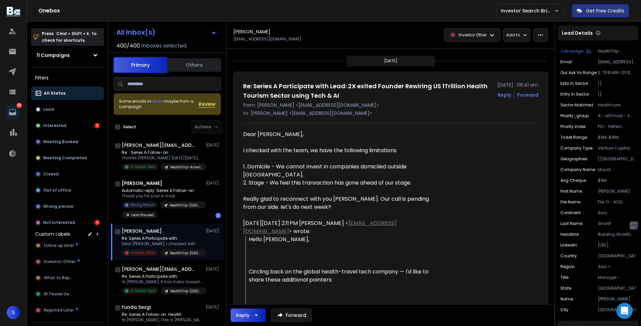
click at [258, 318] on icon "button" at bounding box center [256, 315] width 8 height 8
click at [243, 299] on p "Reply All" at bounding box center [250, 298] width 19 height 7
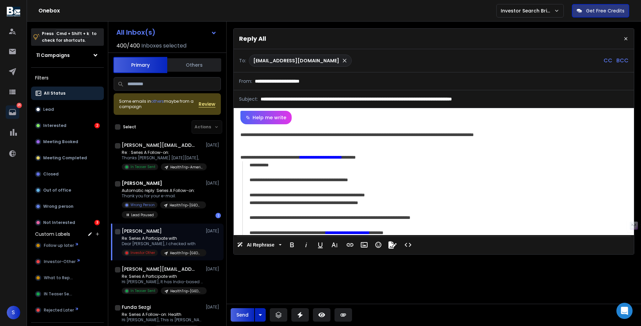
click at [440, 136] on div "**********" at bounding box center [432, 134] width 385 height 7
click at [533, 134] on div "**********" at bounding box center [432, 134] width 385 height 7
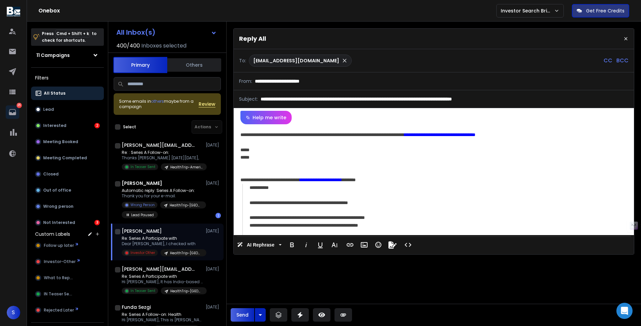
click at [249, 319] on button "Send" at bounding box center [243, 314] width 24 height 13
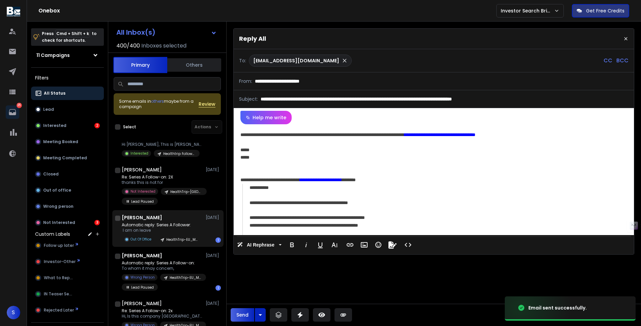
scroll to position [8931, 0]
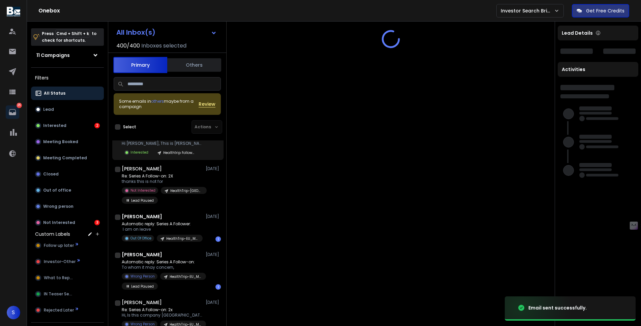
click at [179, 156] on div "Healthtrip Followon" at bounding box center [177, 152] width 46 height 7
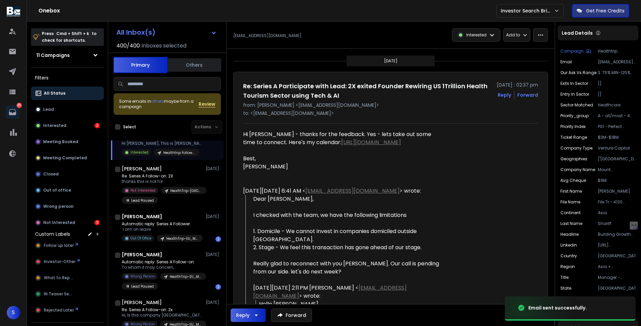
click at [174, 146] on p "Hi [PERSON_NAME], This is [PERSON_NAME]," at bounding box center [162, 143] width 81 height 5
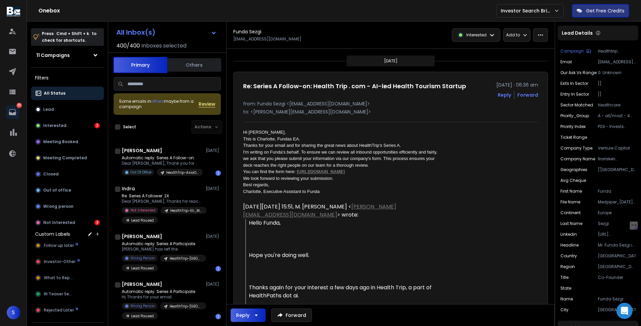
click at [174, 276] on div "[PERSON_NAME] [DATE] Automatic reply: Series A Participate [PERSON_NAME] has le…" at bounding box center [167, 252] width 111 height 47
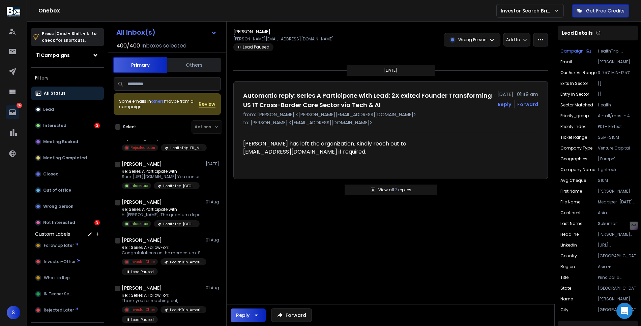
scroll to position [9546, 0]
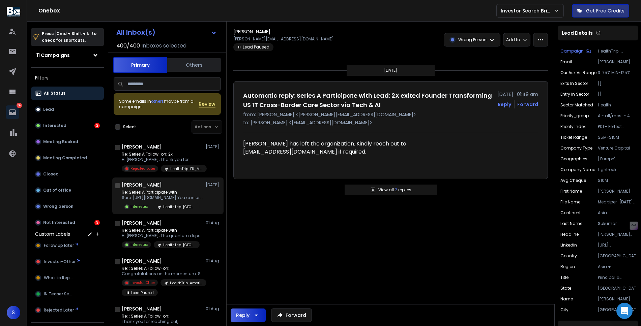
click at [164, 195] on p "Re: Series A Participate with" at bounding box center [162, 192] width 81 height 5
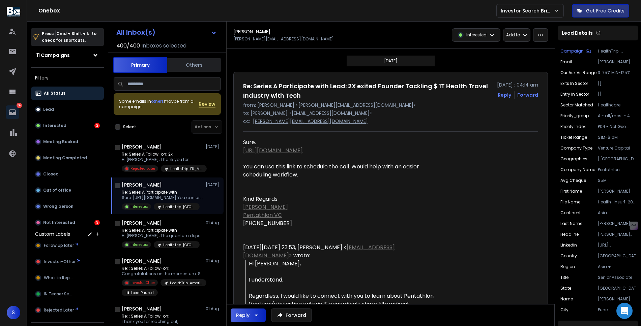
click at [282, 151] on link "[URL][DOMAIN_NAME]" at bounding box center [273, 151] width 60 height 8
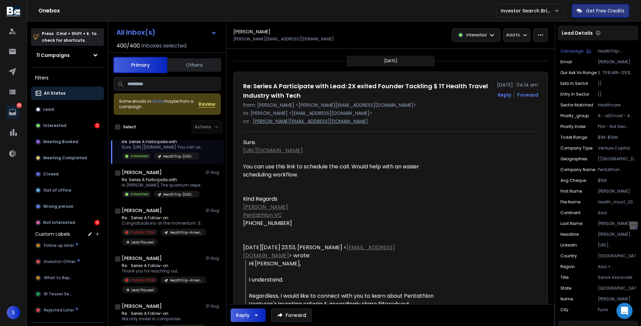
scroll to position [9626, 0]
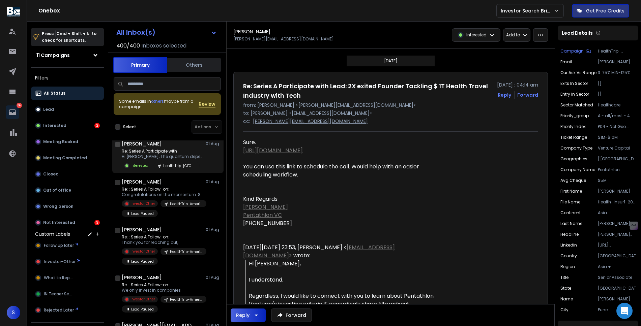
click at [191, 147] on div "[PERSON_NAME] [DATE]" at bounding box center [171, 144] width 99 height 7
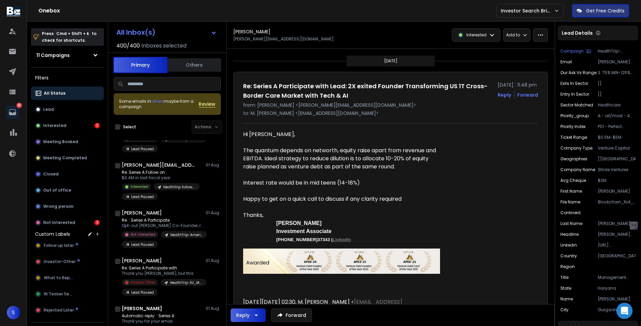
scroll to position [9792, 0]
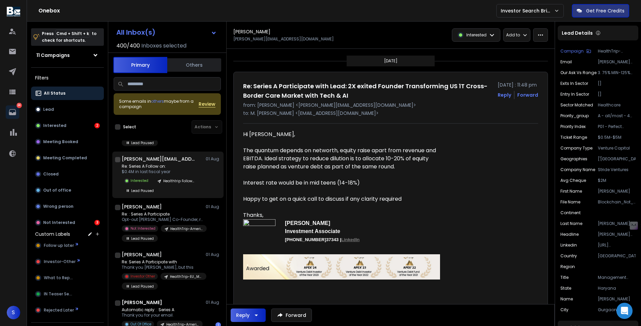
click at [169, 175] on p "$0.4M in last fiscal year" at bounding box center [162, 171] width 81 height 5
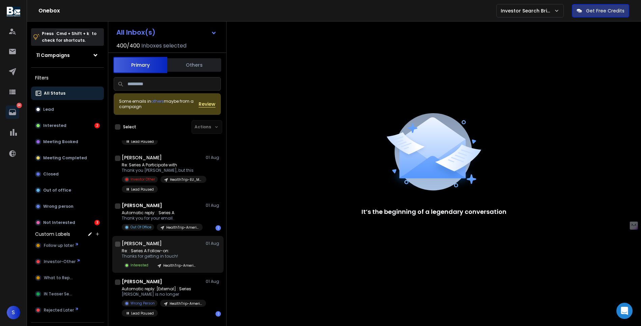
scroll to position [9890, 0]
click at [168, 268] on p "HealthTrip-Americas 3" at bounding box center [179, 265] width 32 height 5
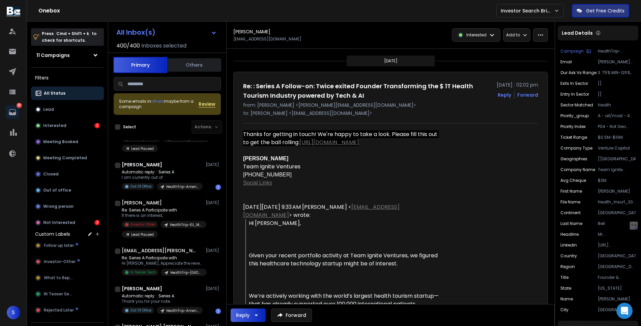
scroll to position [11878, 0]
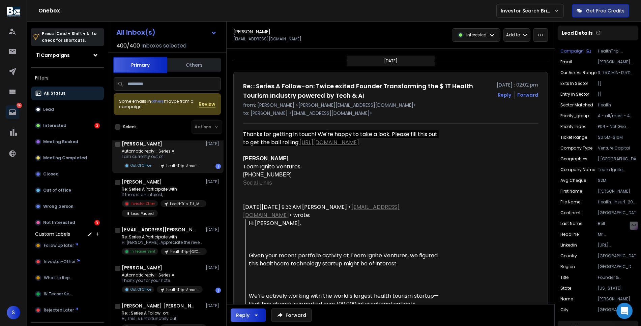
click at [166, 159] on p "I am currently out of" at bounding box center [162, 156] width 81 height 5
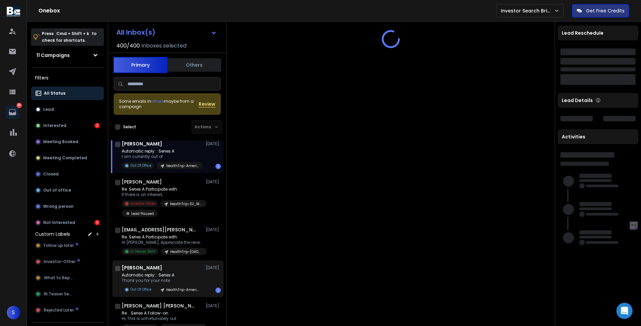
click at [168, 278] on p "Automatic reply: : Series A" at bounding box center [162, 275] width 81 height 5
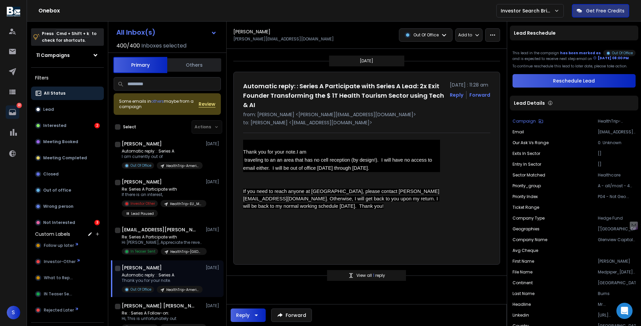
scroll to position [11902, 0]
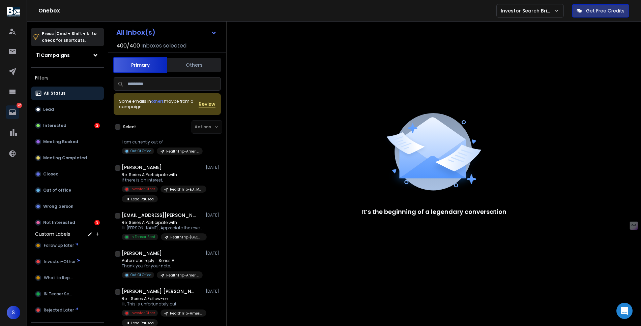
click at [386, 200] on div at bounding box center [433, 151] width 145 height 97
